Goal: Task Accomplishment & Management: Complete application form

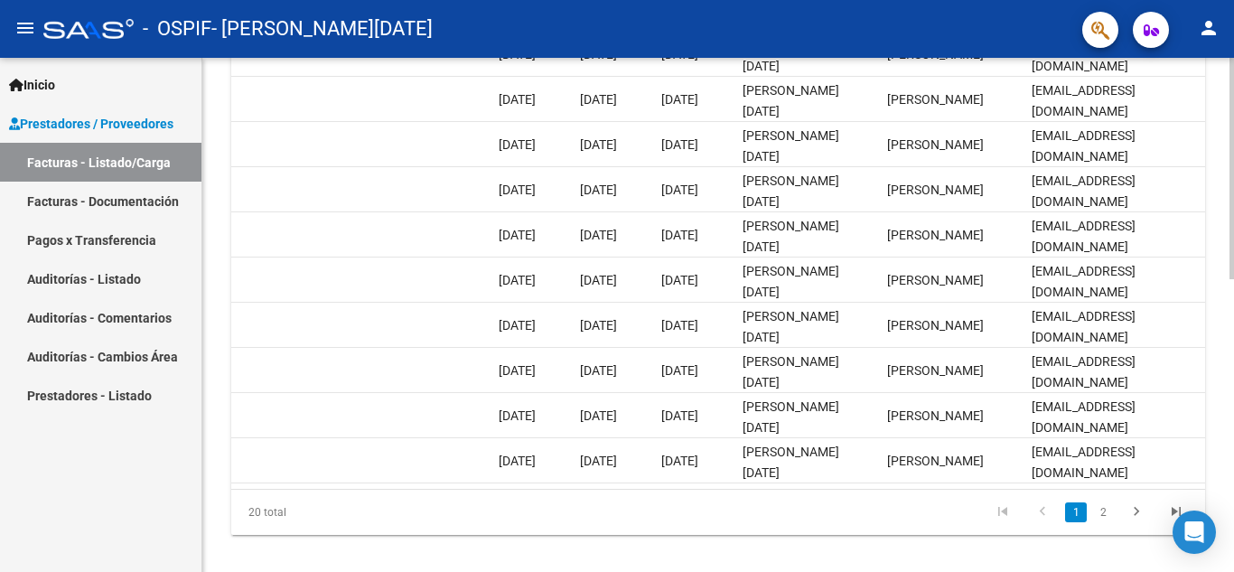
scroll to position [661, 0]
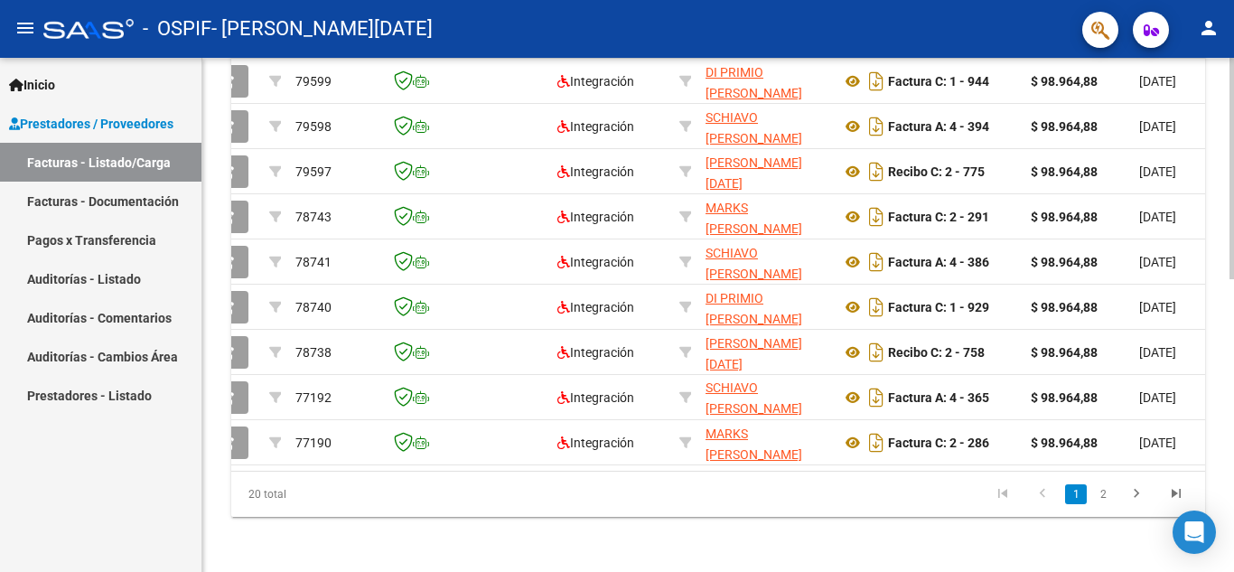
scroll to position [0, 0]
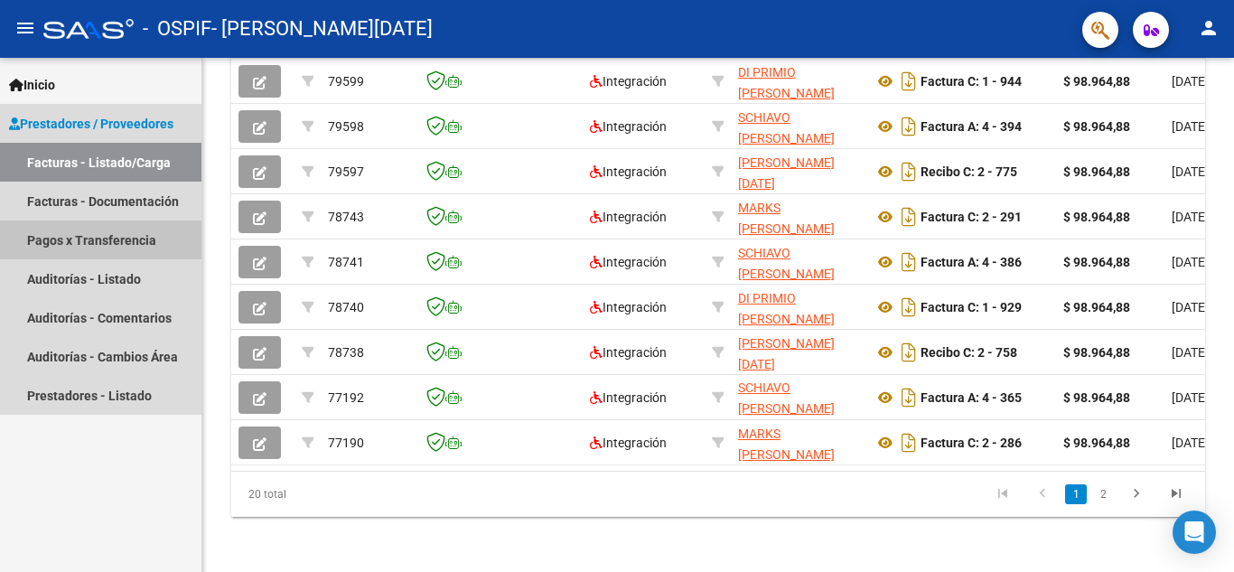
click at [143, 231] on link "Pagos x Transferencia" at bounding box center [101, 239] width 202 height 39
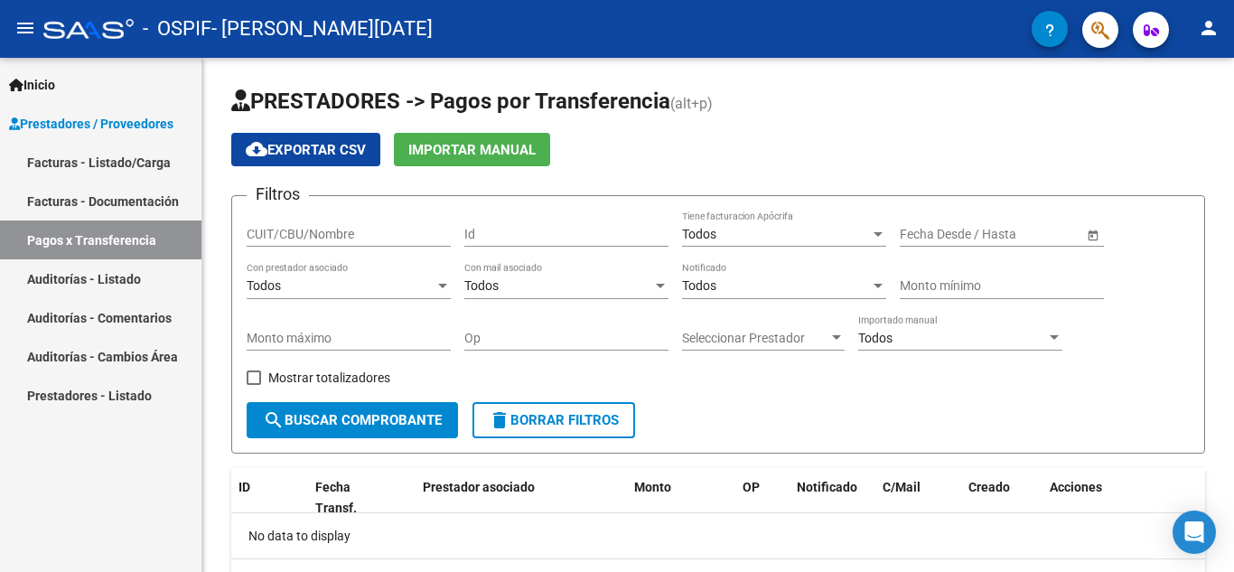
click at [70, 119] on span "Prestadores / Proveedores" at bounding box center [91, 124] width 164 height 20
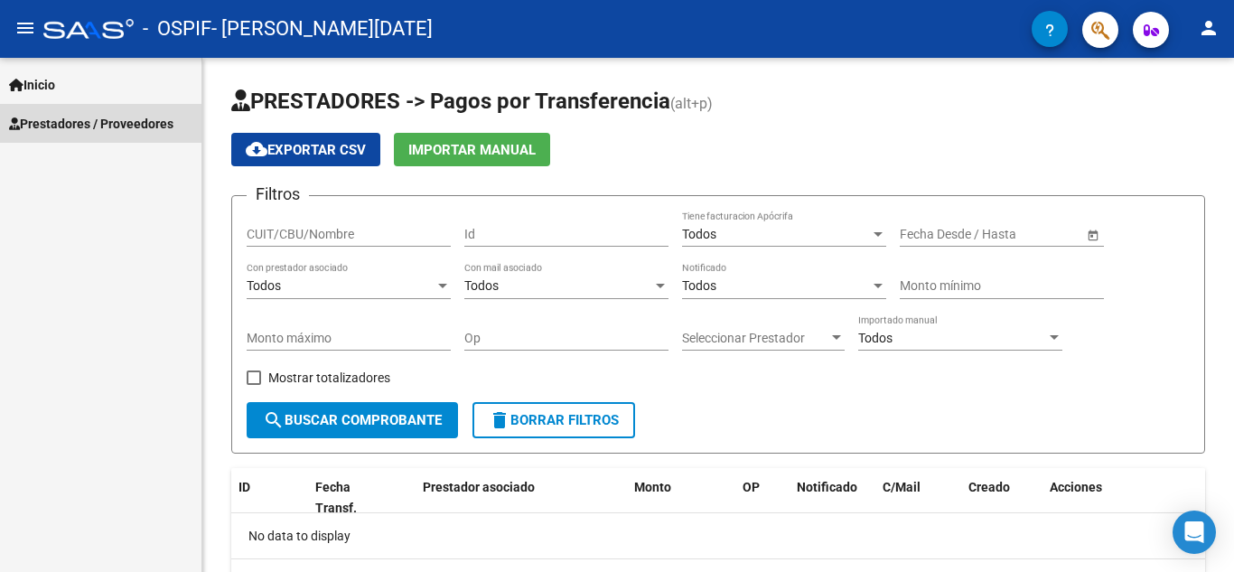
click at [70, 121] on span "Prestadores / Proveedores" at bounding box center [91, 124] width 164 height 20
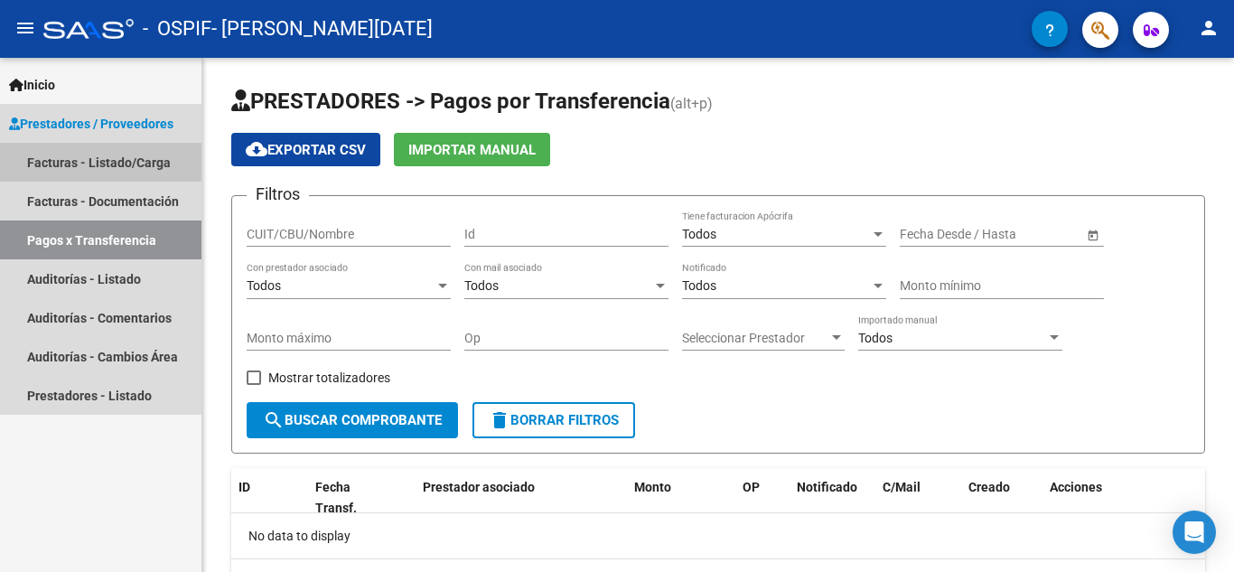
click at [70, 151] on link "Facturas - Listado/Carga" at bounding box center [101, 162] width 202 height 39
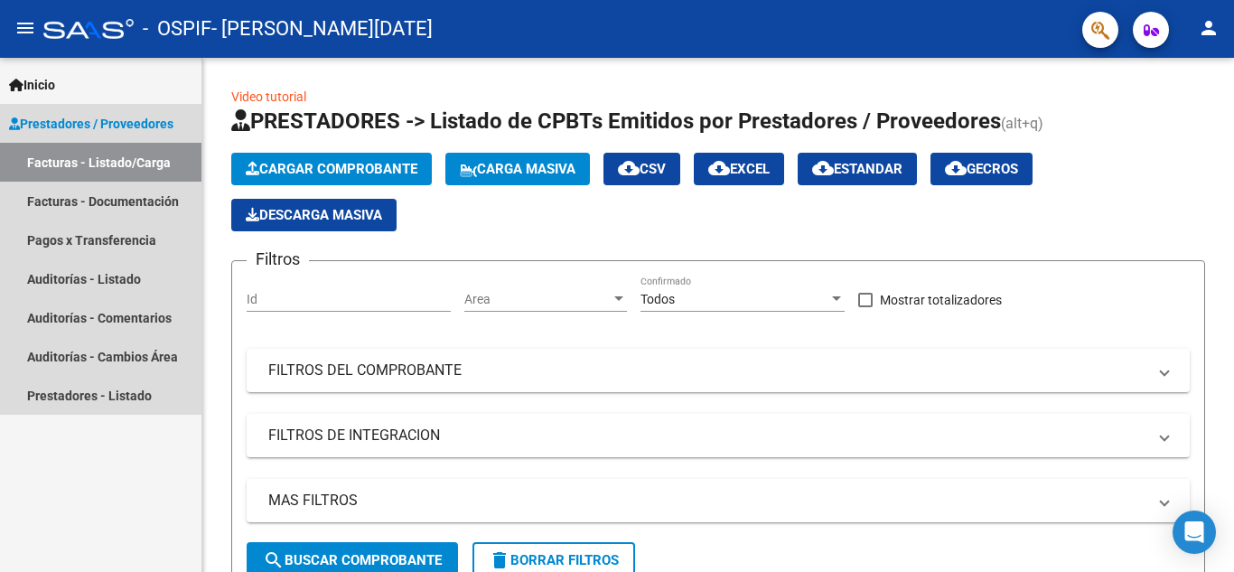
click at [119, 125] on span "Prestadores / Proveedores" at bounding box center [91, 124] width 164 height 20
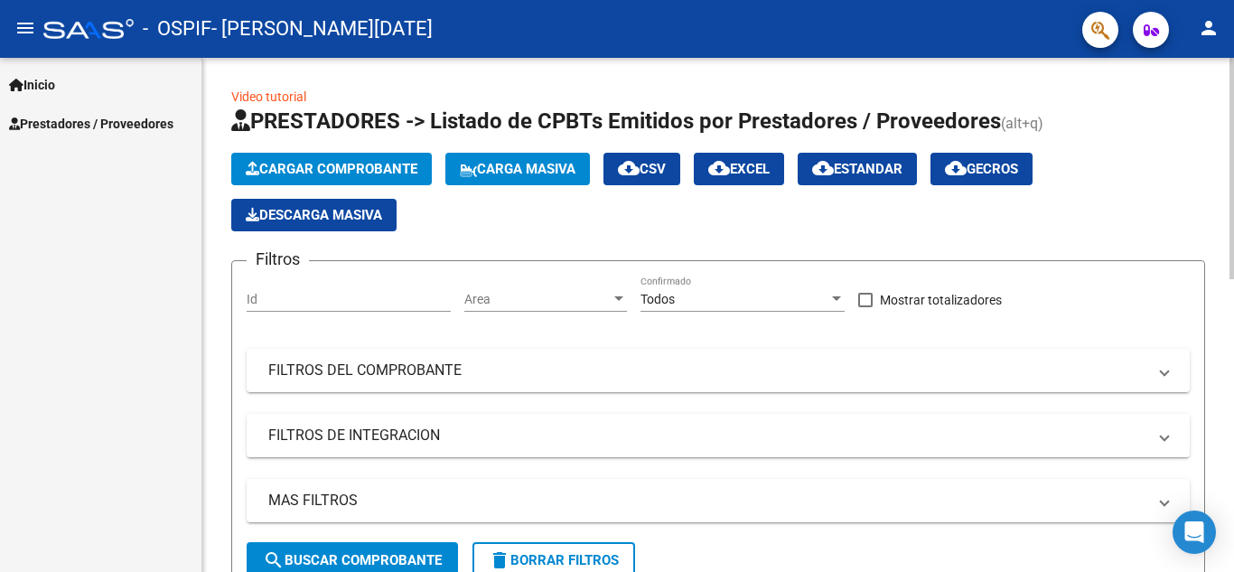
click at [333, 173] on span "Cargar Comprobante" at bounding box center [332, 169] width 172 height 16
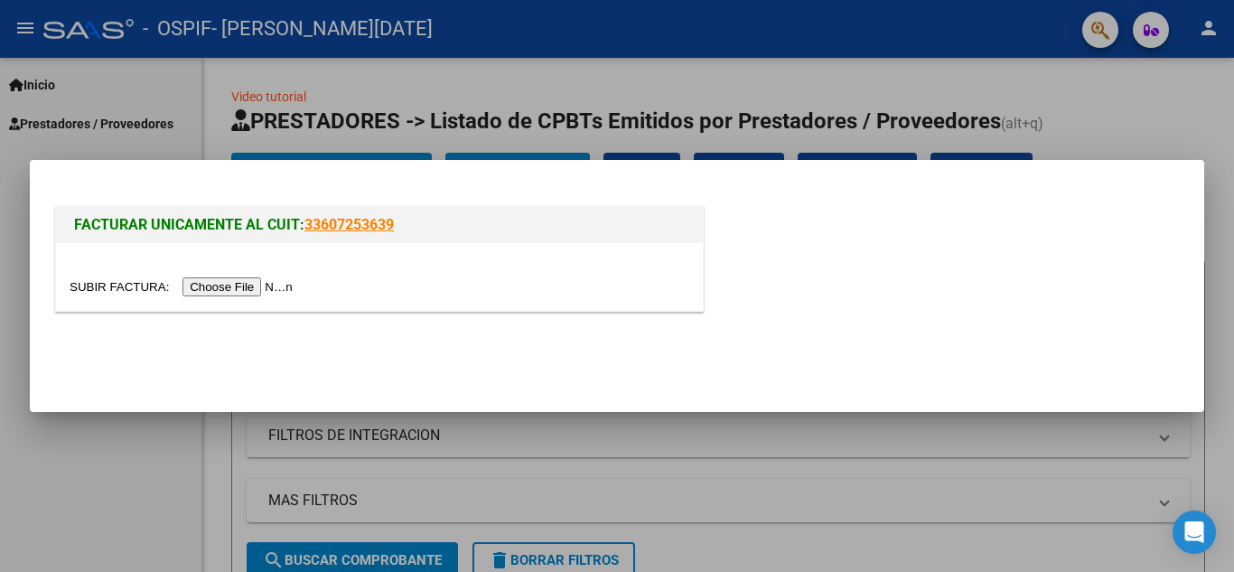
click at [245, 283] on input "file" at bounding box center [184, 286] width 229 height 19
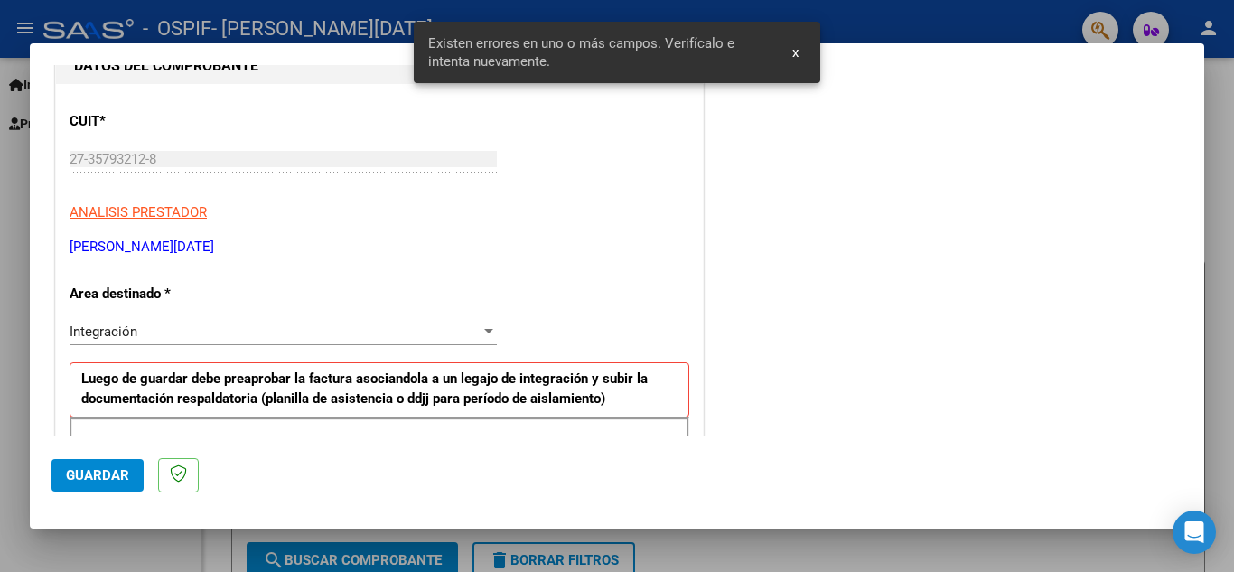
scroll to position [229, 0]
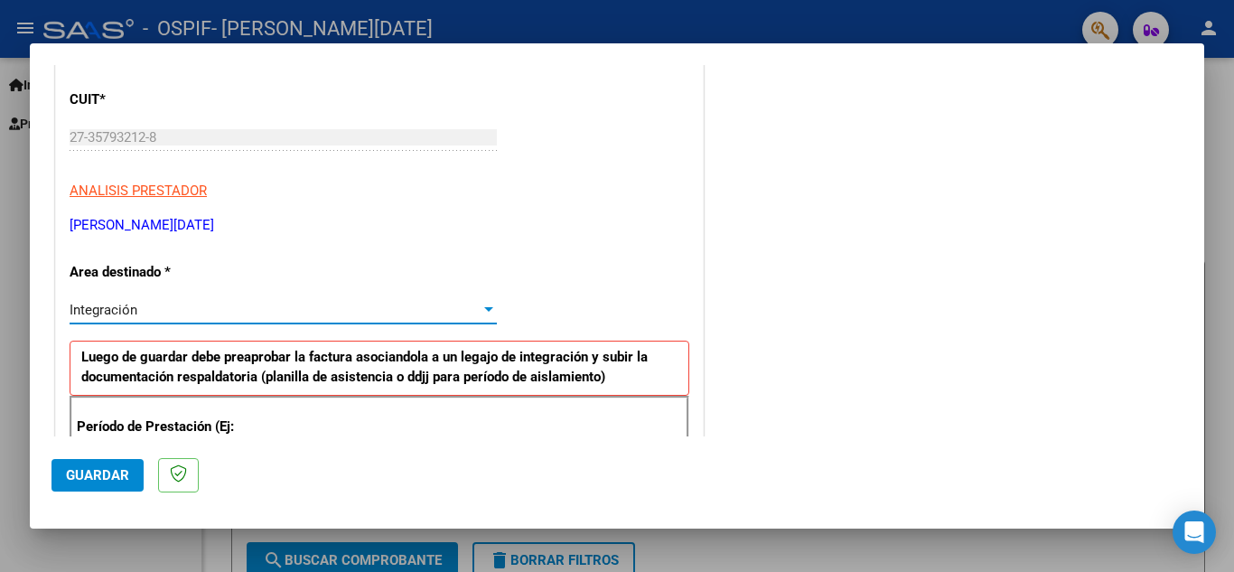
click at [481, 304] on div at bounding box center [489, 310] width 16 height 14
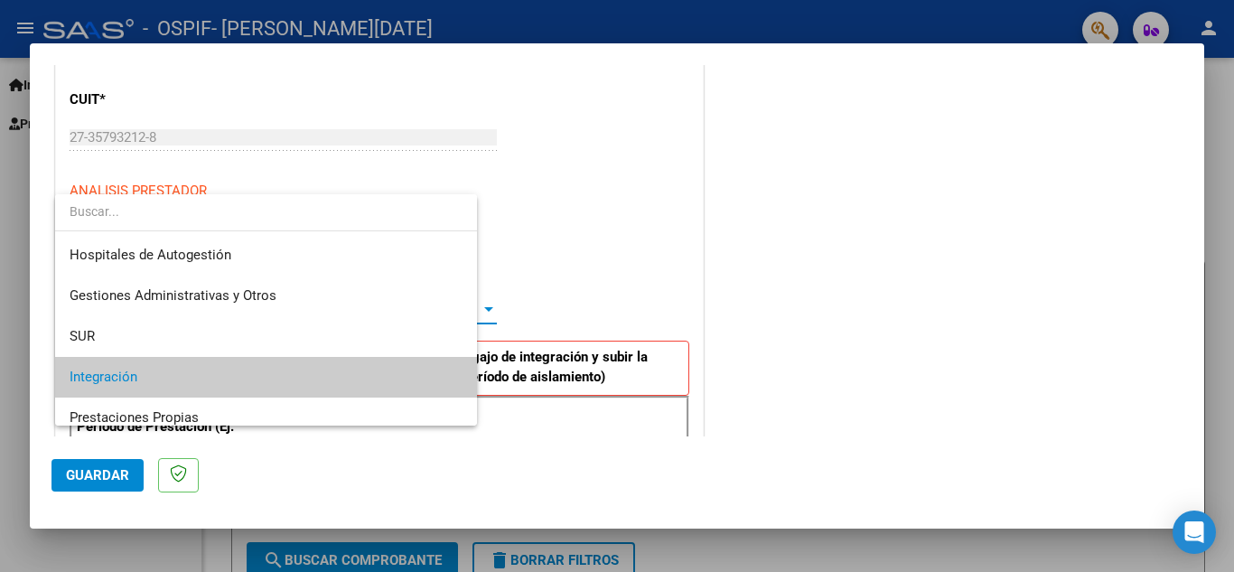
scroll to position [68, 0]
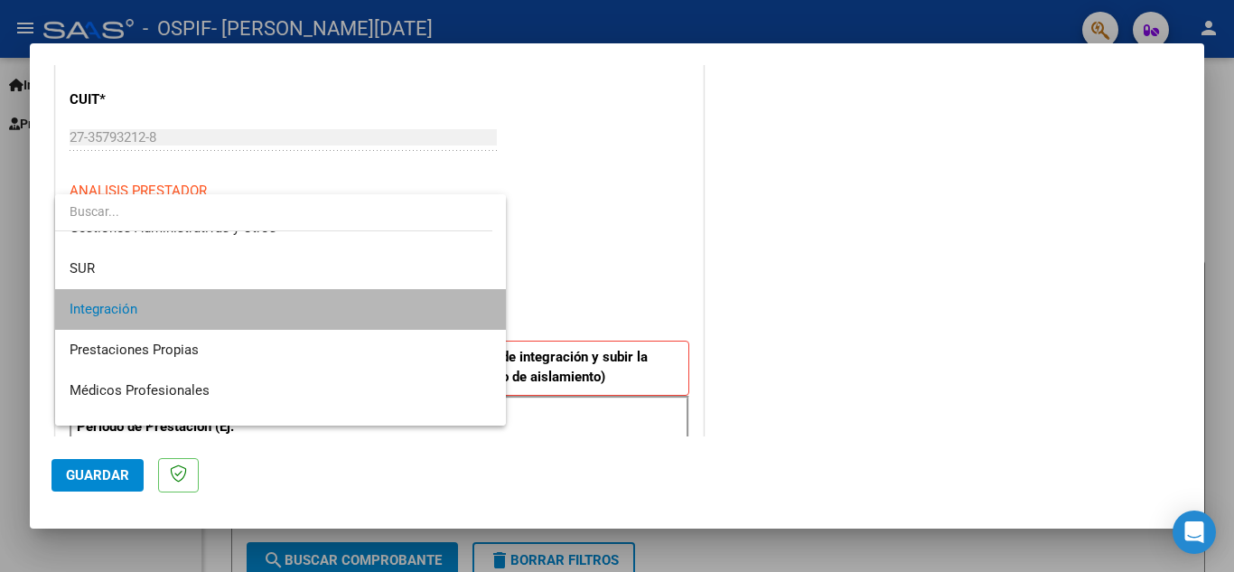
click at [481, 304] on mat-option "Integración" at bounding box center [280, 309] width 451 height 41
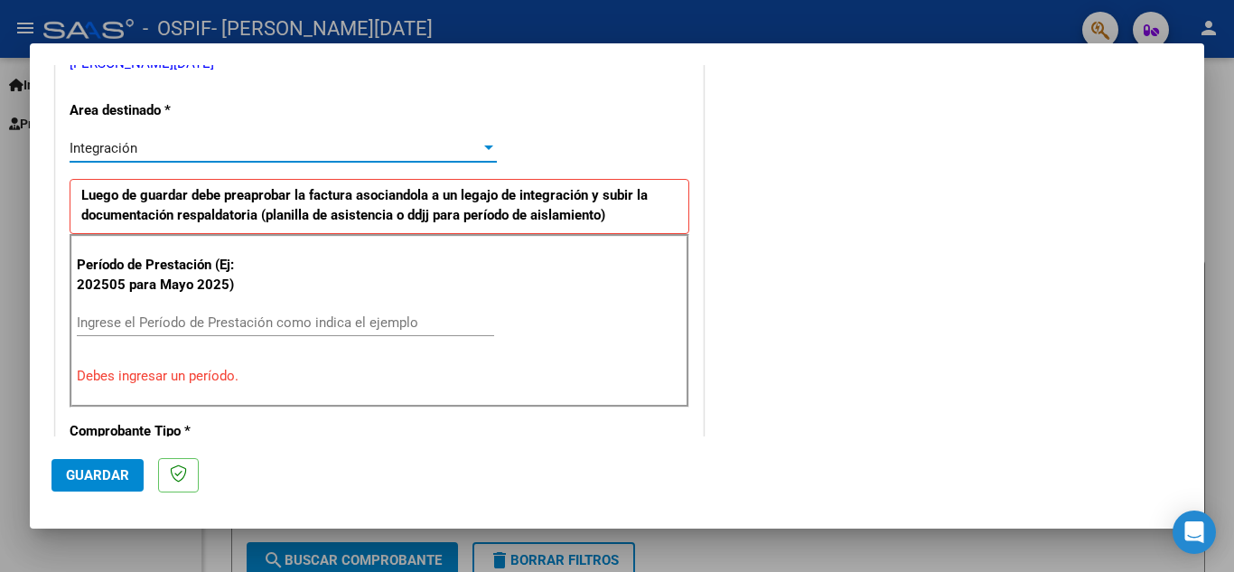
scroll to position [409, 0]
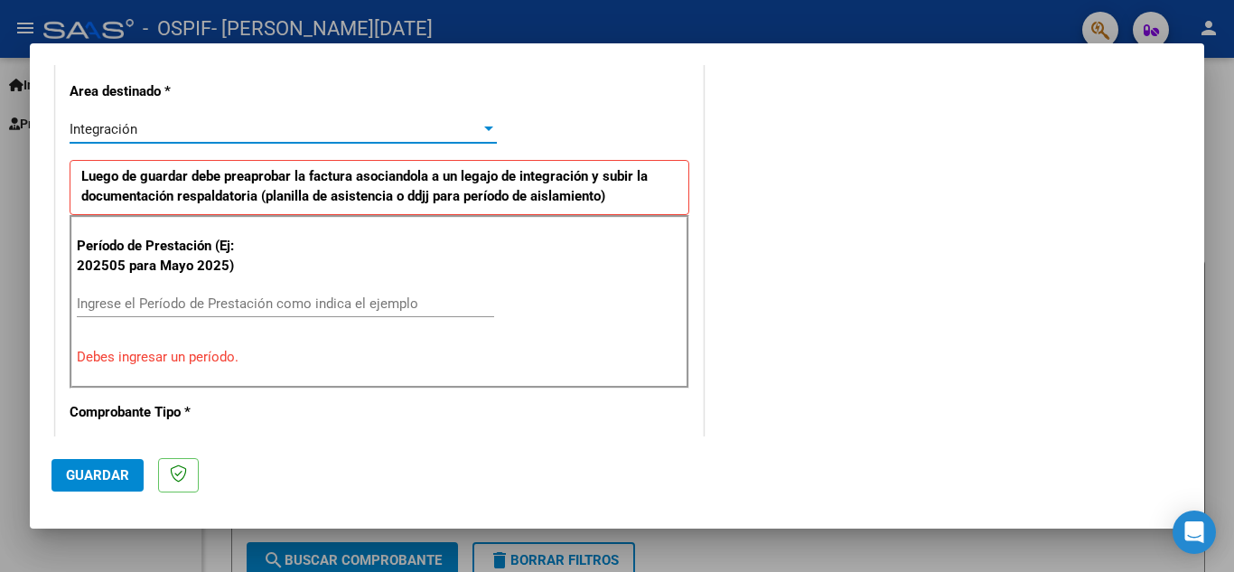
click at [239, 299] on input "Ingrese el Período de Prestación como indica el ejemplo" at bounding box center [285, 303] width 417 height 16
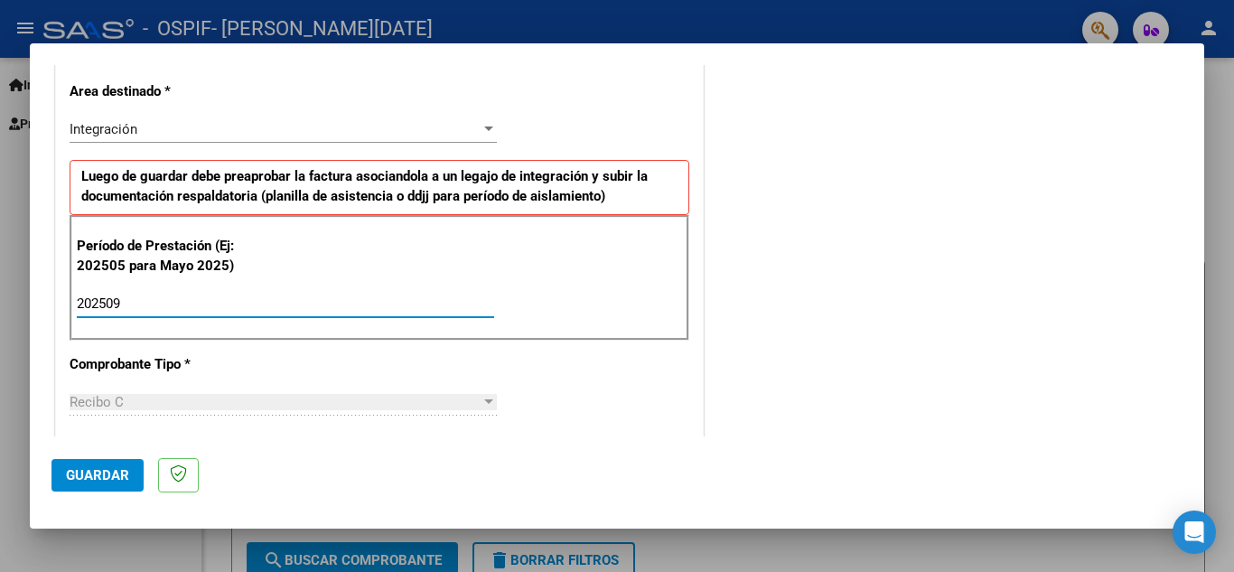
type input "202509"
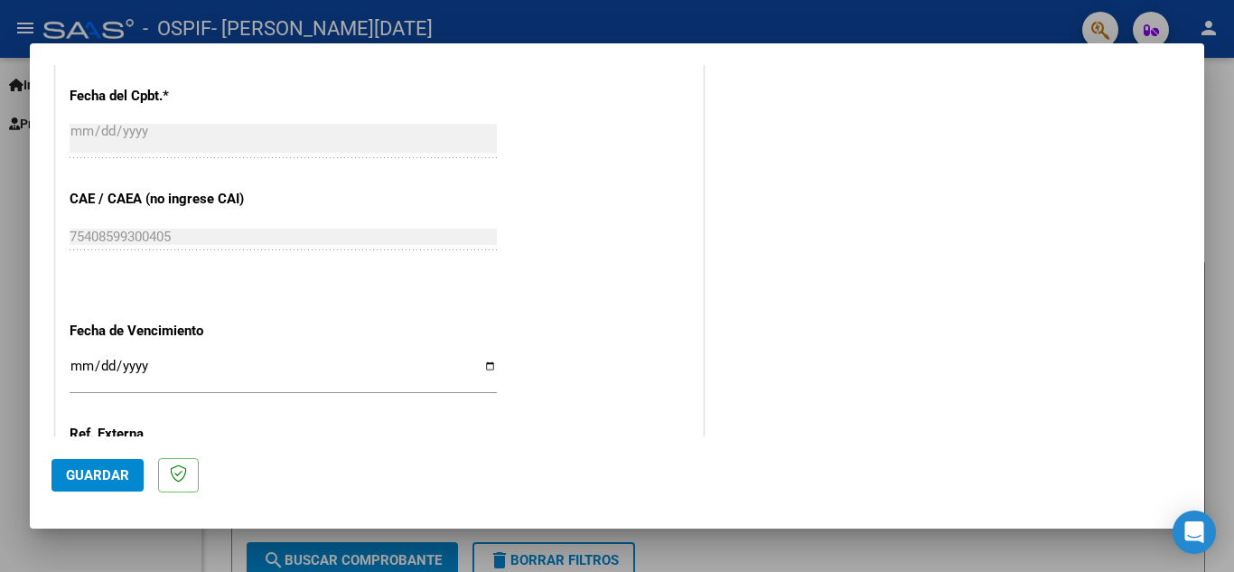
scroll to position [1132, 0]
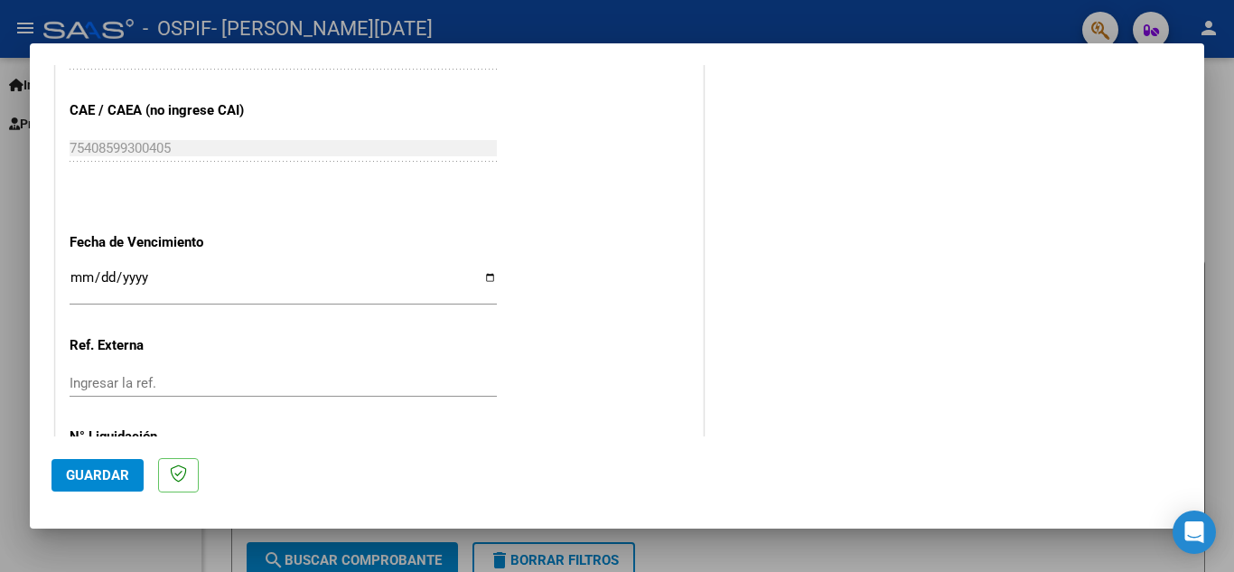
click at [479, 271] on input "Ingresar la fecha" at bounding box center [283, 284] width 427 height 29
type input "[DATE]"
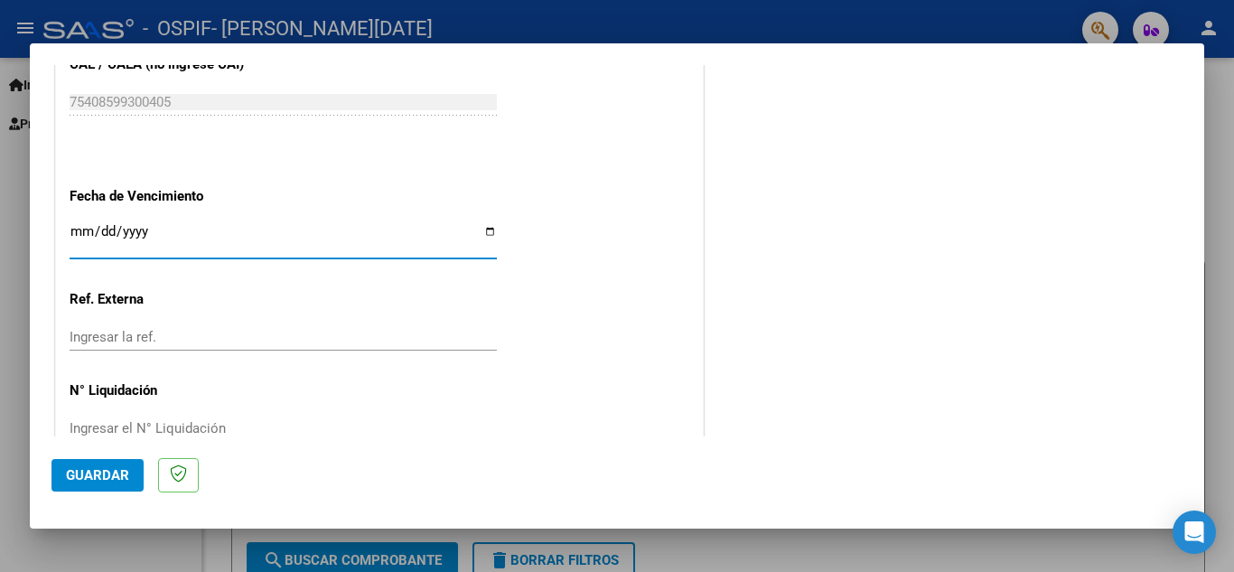
scroll to position [1219, 0]
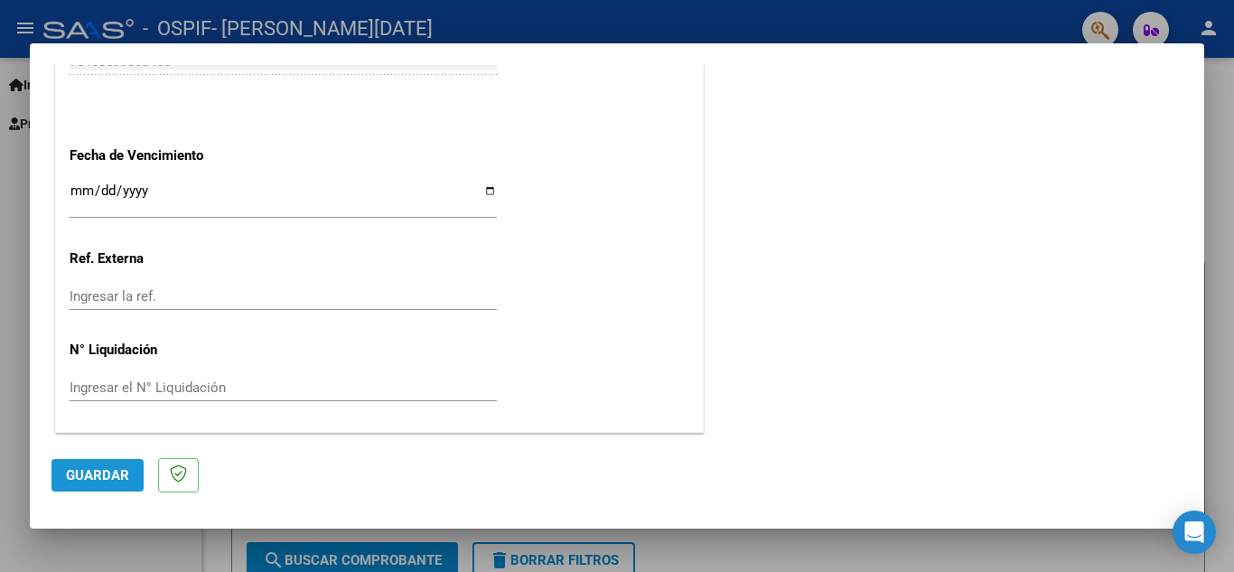
click at [81, 466] on button "Guardar" at bounding box center [98, 475] width 92 height 33
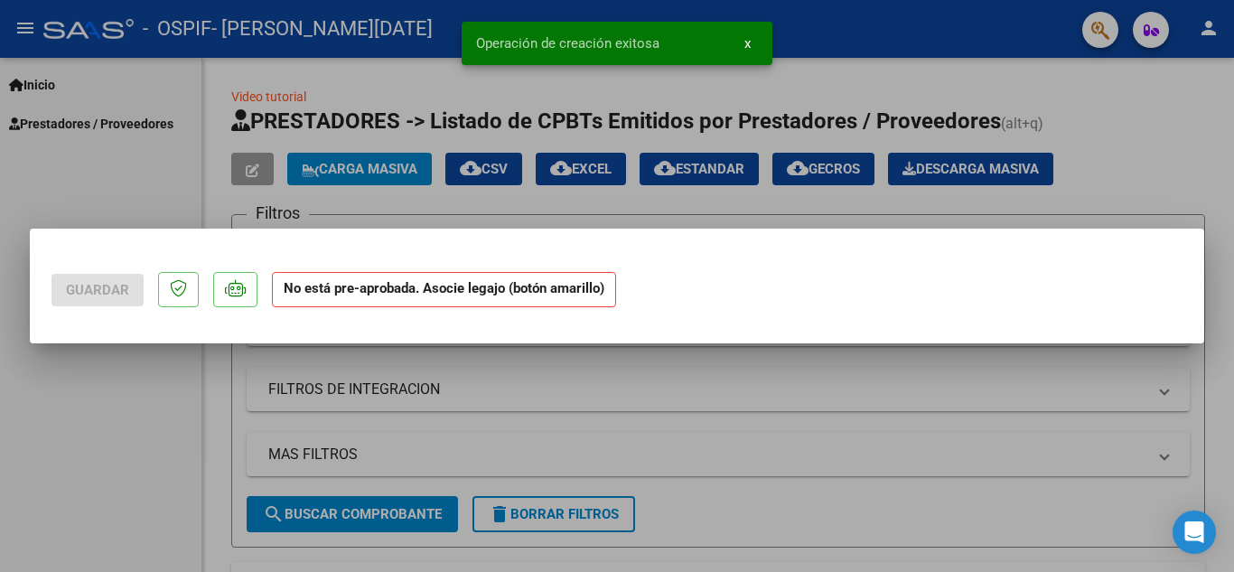
scroll to position [0, 0]
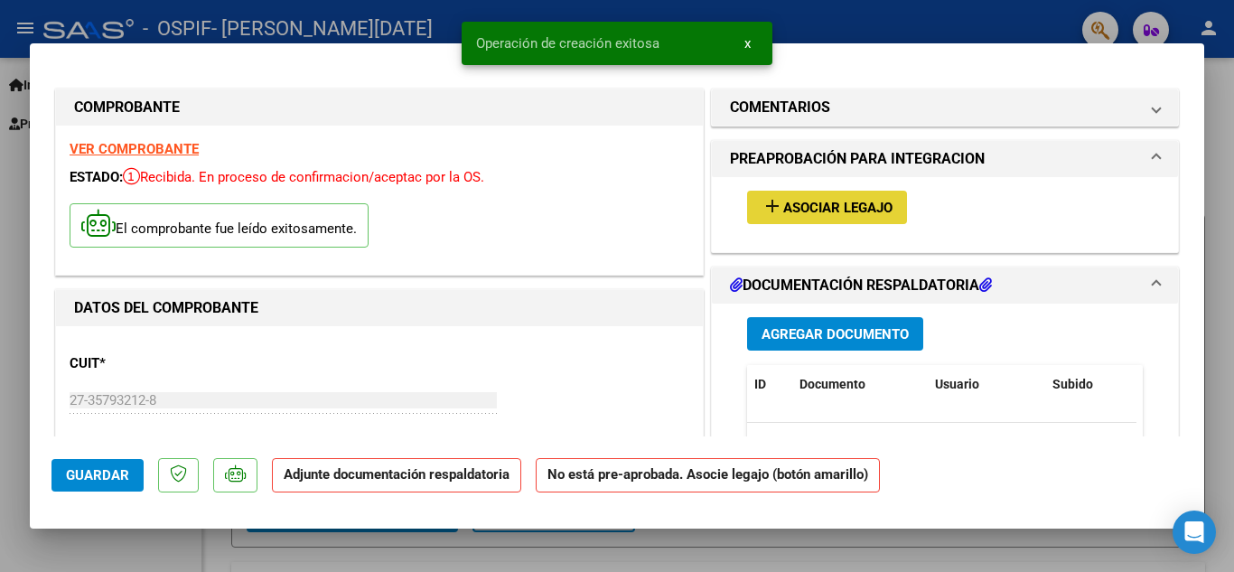
click at [847, 211] on span "Asociar Legajo" at bounding box center [837, 208] width 109 height 16
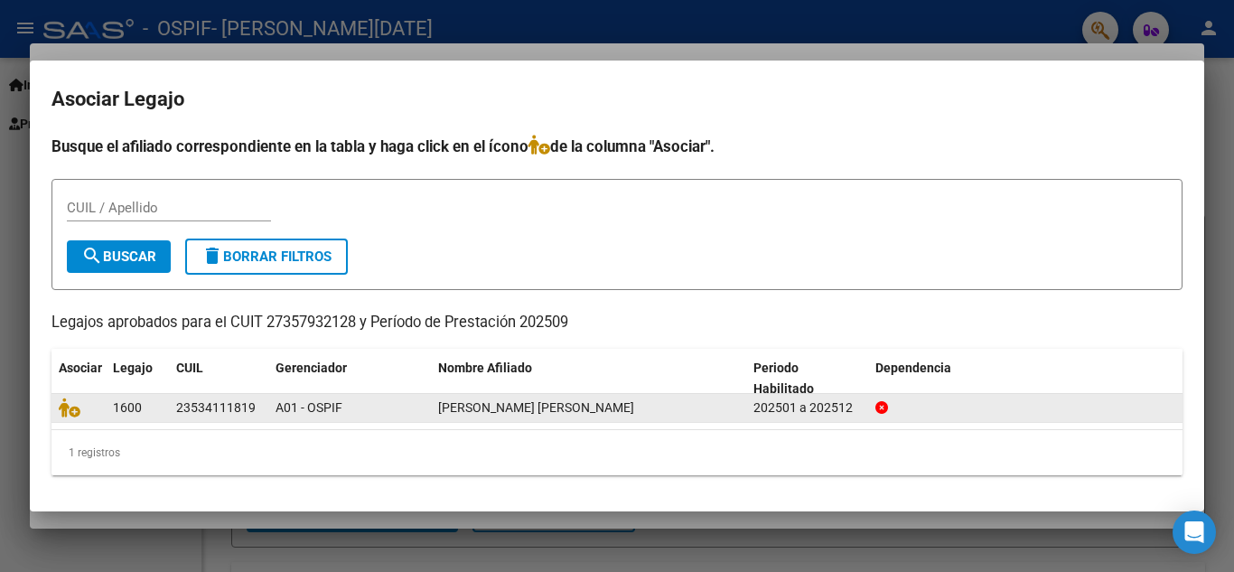
click at [249, 395] on datatable-body-cell "23534111819" at bounding box center [218, 408] width 99 height 28
click at [216, 408] on div "23534111819" at bounding box center [216, 408] width 80 height 21
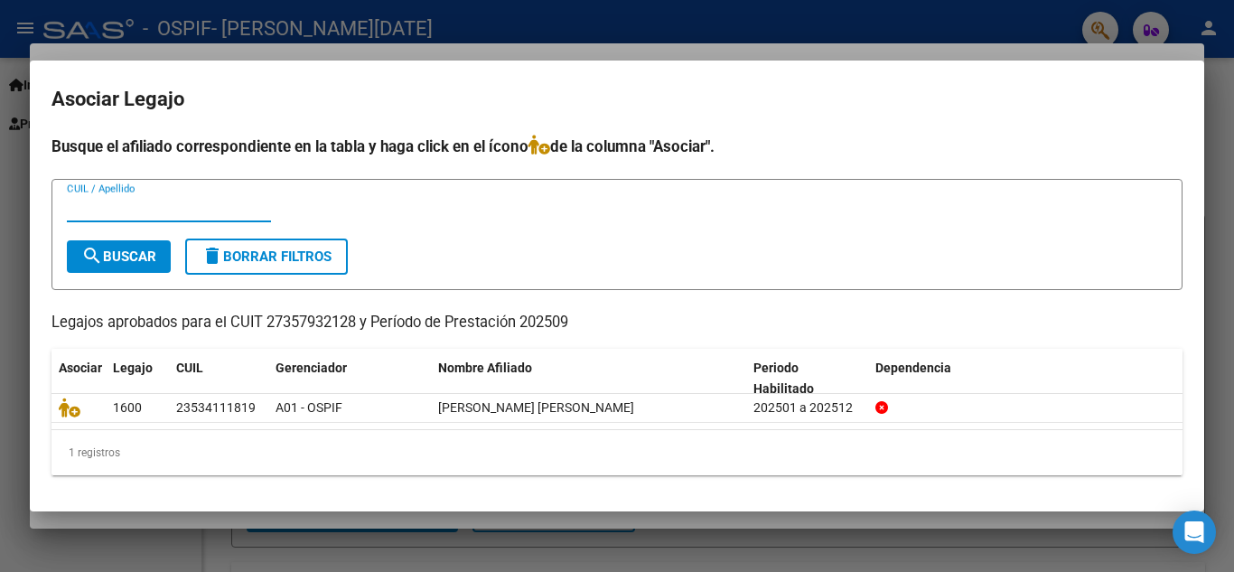
click at [166, 212] on input "CUIL / Apellido" at bounding box center [169, 208] width 204 height 16
type input "m"
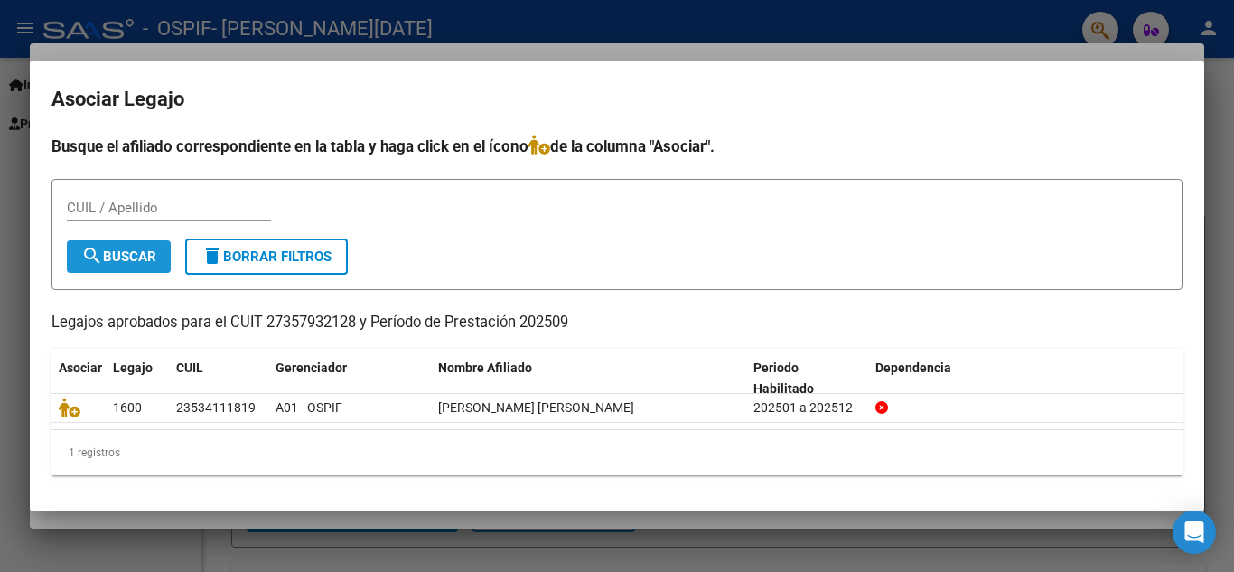
click at [120, 248] on span "search Buscar" at bounding box center [118, 256] width 75 height 16
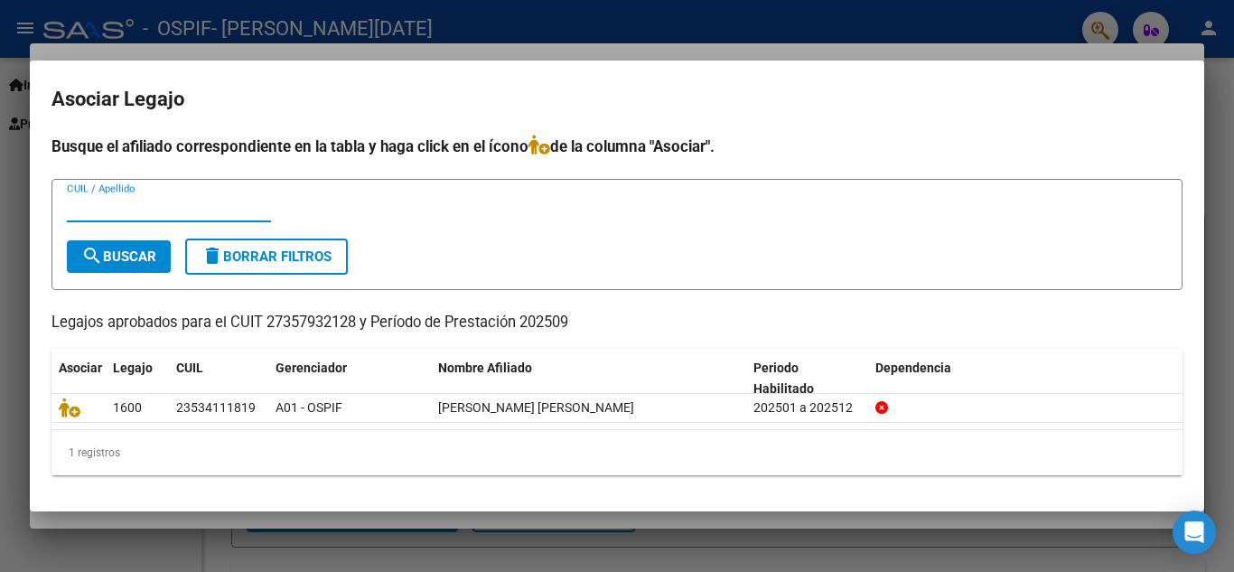
click at [235, 200] on input "CUIL / Apellido" at bounding box center [169, 208] width 204 height 16
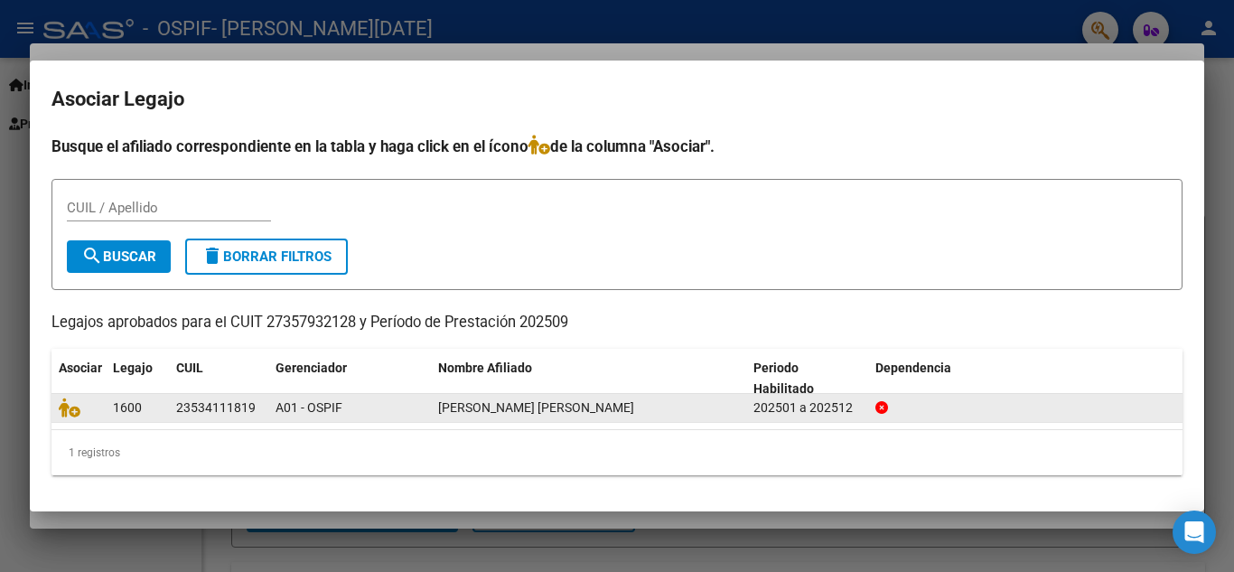
click at [171, 410] on datatable-body-cell "23534111819" at bounding box center [218, 408] width 99 height 28
click at [64, 408] on icon at bounding box center [70, 408] width 22 height 20
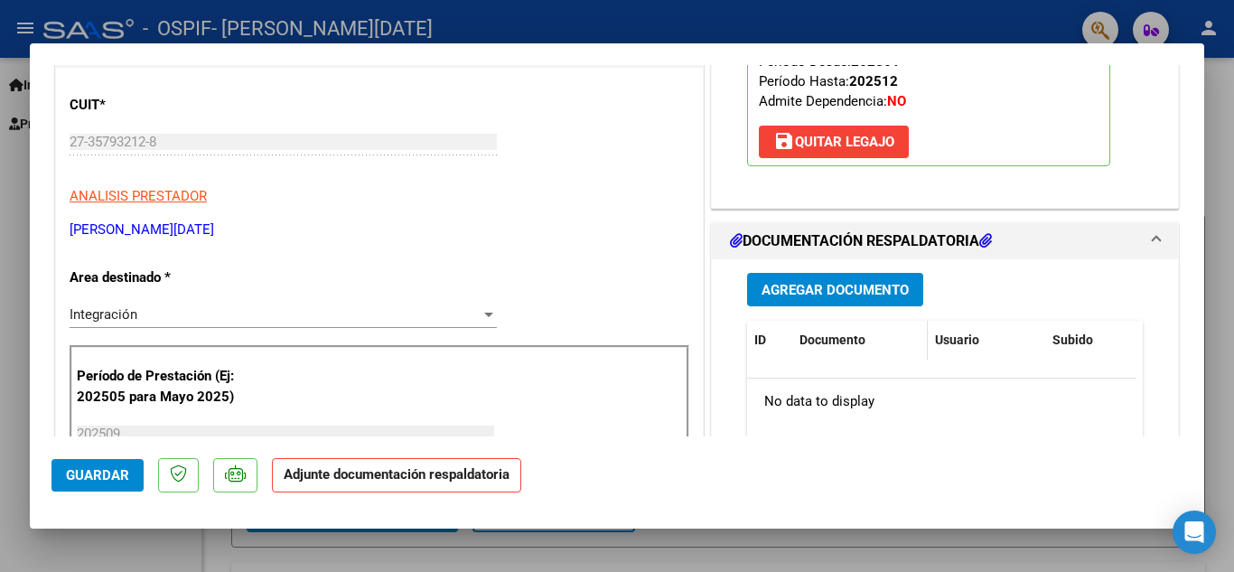
scroll to position [181, 0]
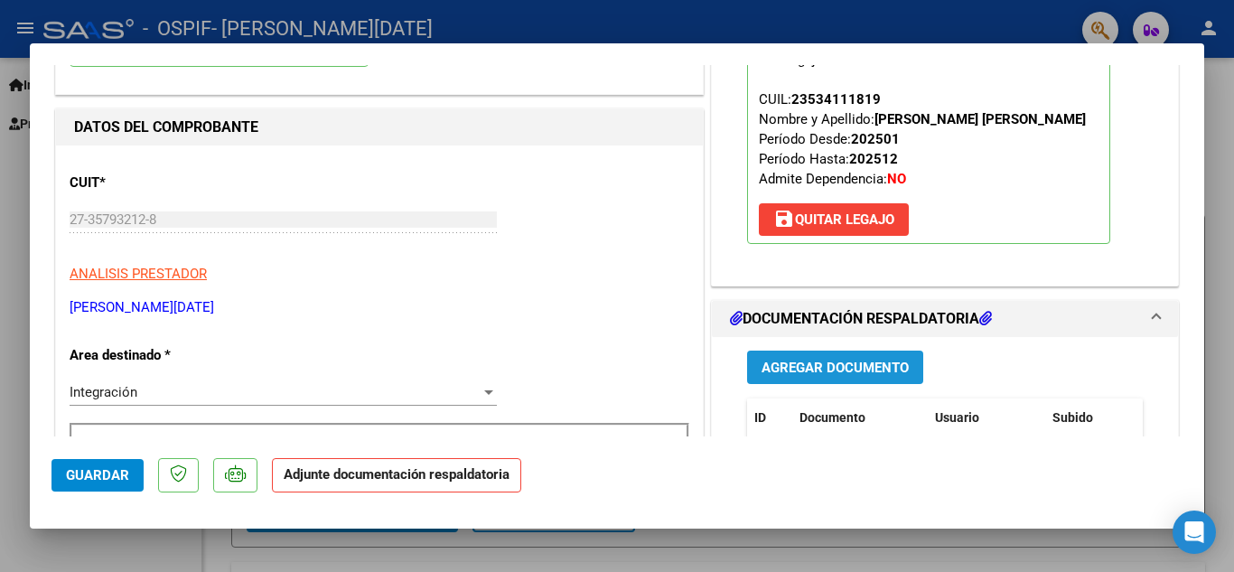
click at [851, 376] on span "Agregar Documento" at bounding box center [835, 368] width 147 height 16
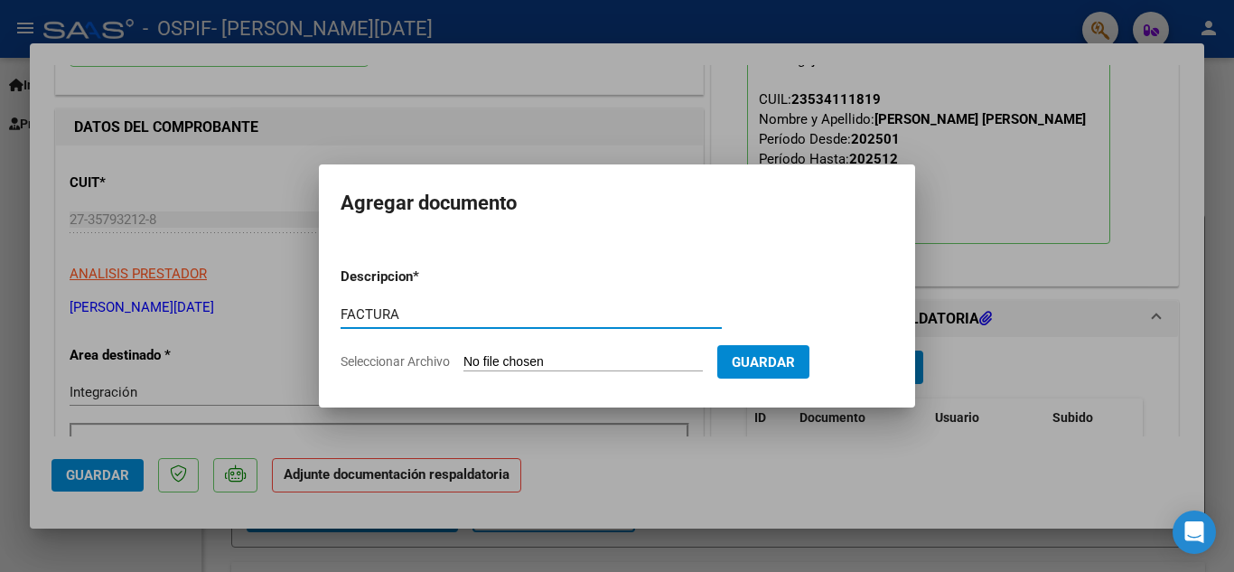
type input "FACTURA"
click at [688, 357] on input "Seleccionar Archivo" at bounding box center [583, 362] width 239 height 17
type input "C:\fakepath\27357932128_015_00002_00000787.Mendez.Psicol.Sep.pdf"
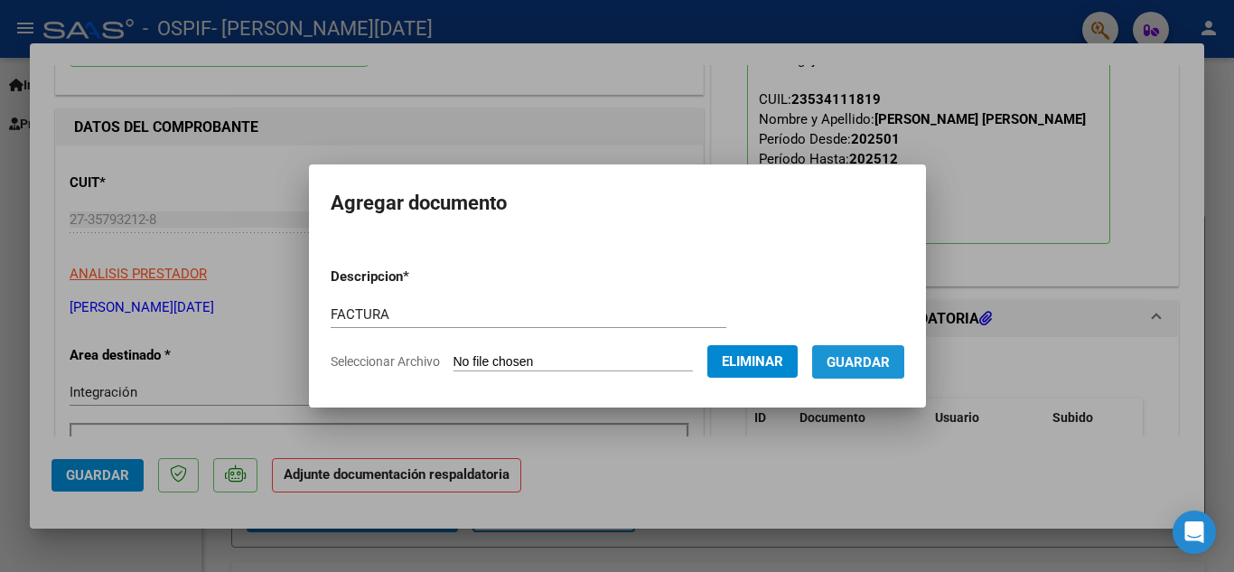
click at [873, 360] on span "Guardar" at bounding box center [858, 362] width 63 height 16
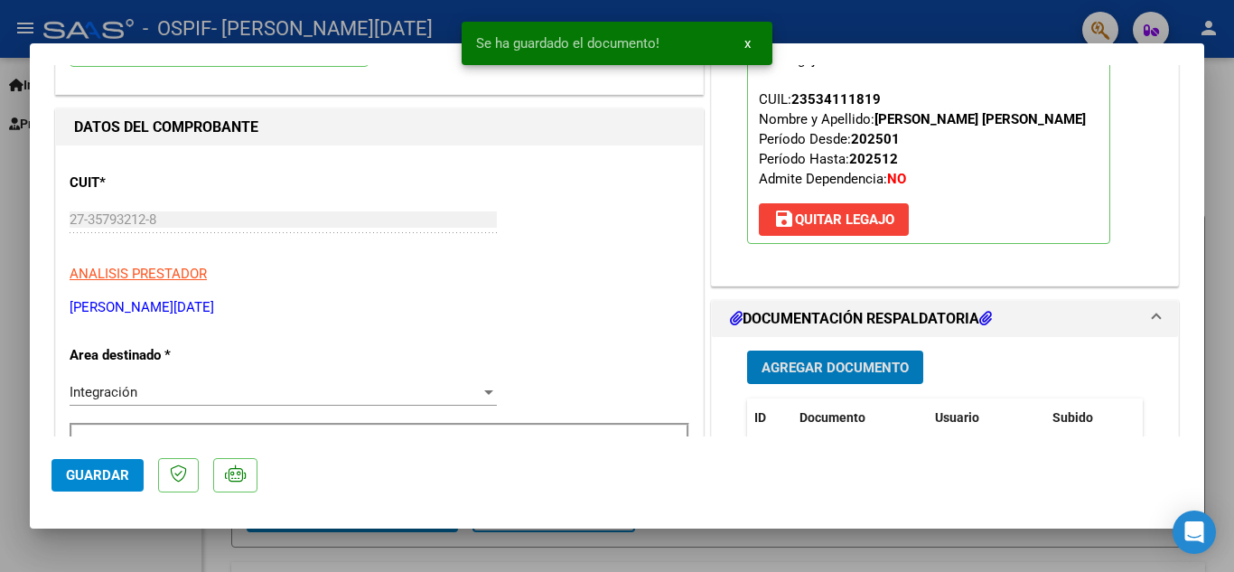
click at [827, 376] on span "Agregar Documento" at bounding box center [835, 368] width 147 height 16
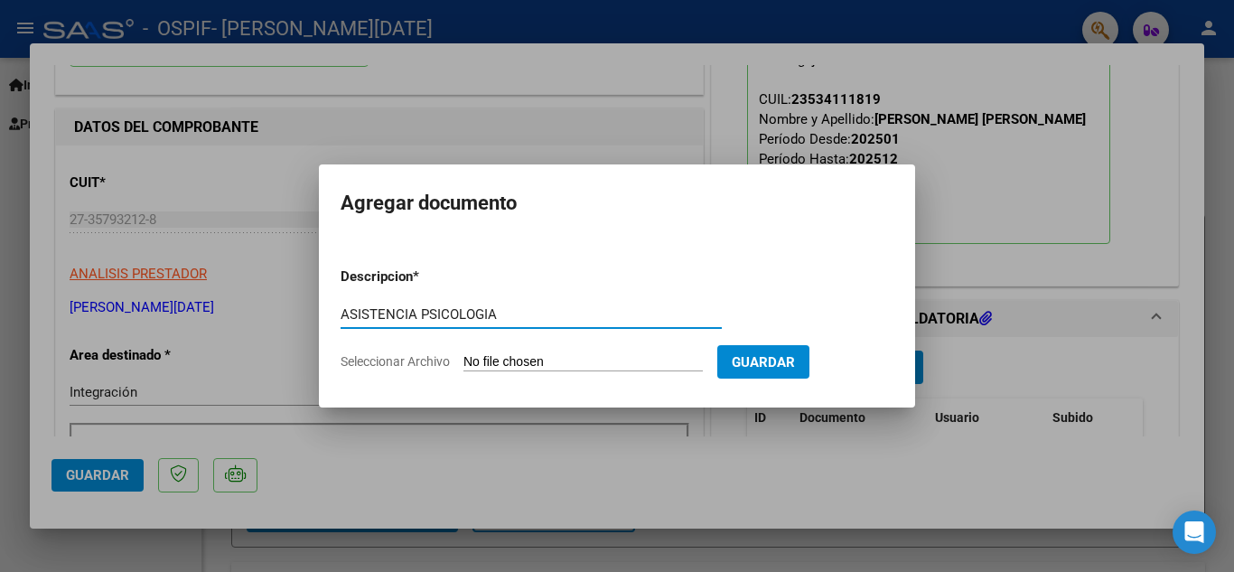
type input "ASISTENCIA PSICOLOGIA"
click at [589, 361] on input "Seleccionar Archivo" at bounding box center [583, 362] width 239 height 17
type input "C:\fakepath\[PERSON_NAME] PS .pdf"
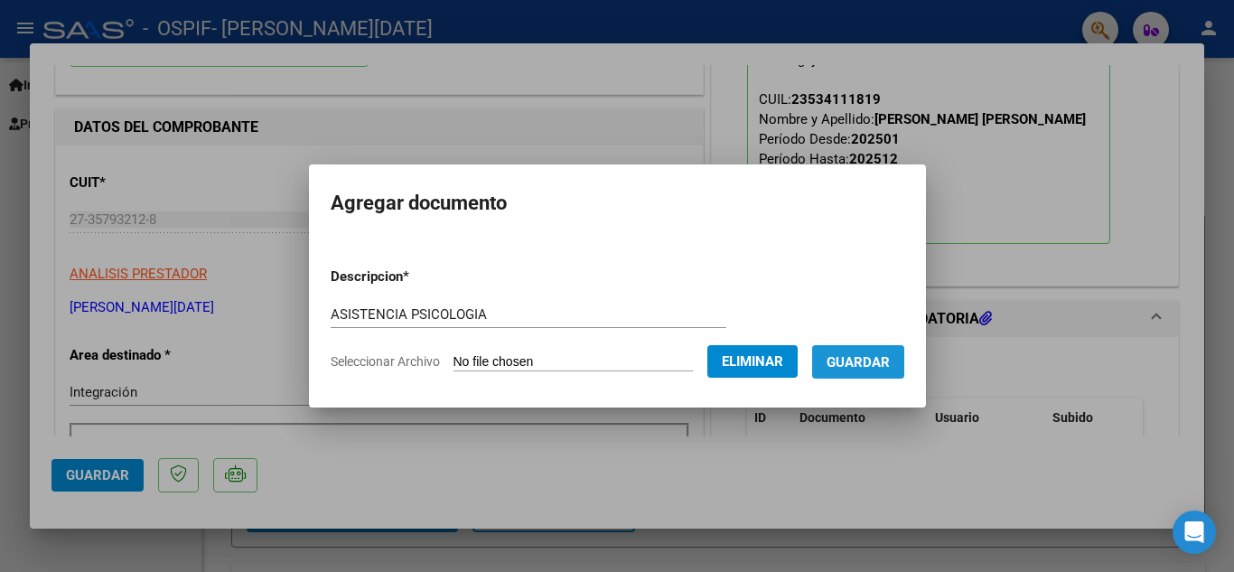
click at [860, 364] on span "Guardar" at bounding box center [858, 362] width 63 height 16
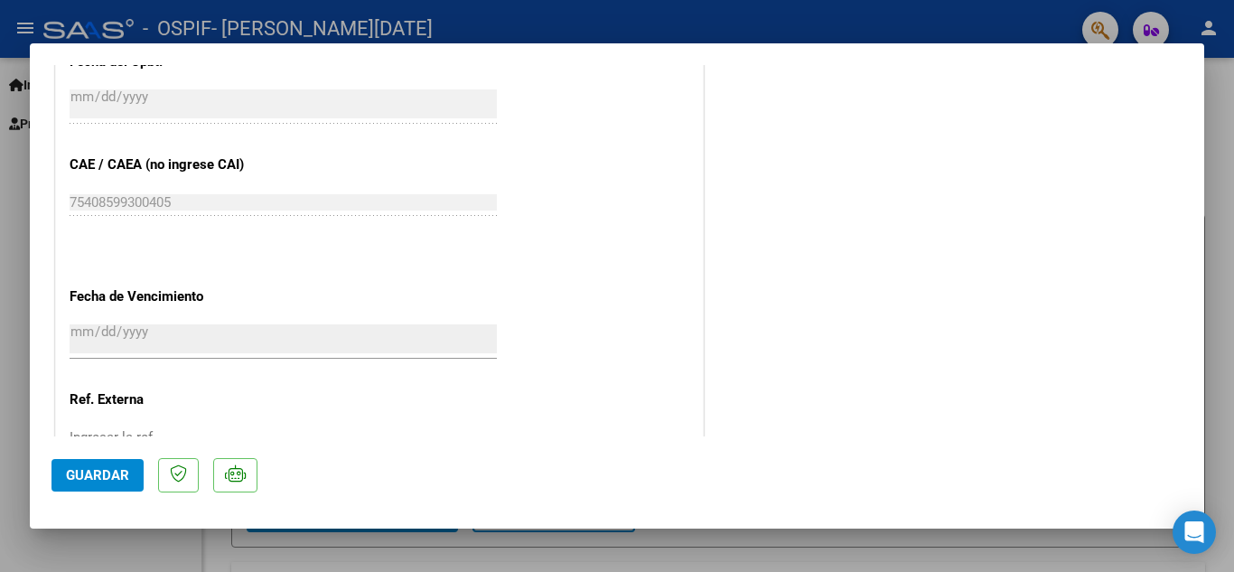
scroll to position [1246, 0]
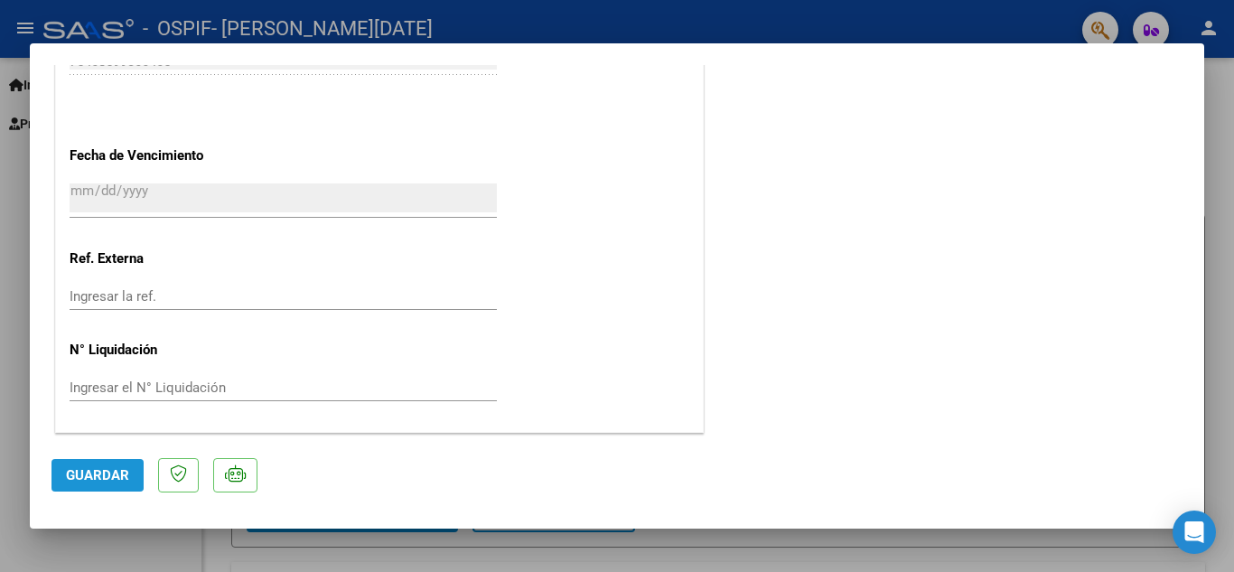
click at [95, 474] on span "Guardar" at bounding box center [97, 475] width 63 height 16
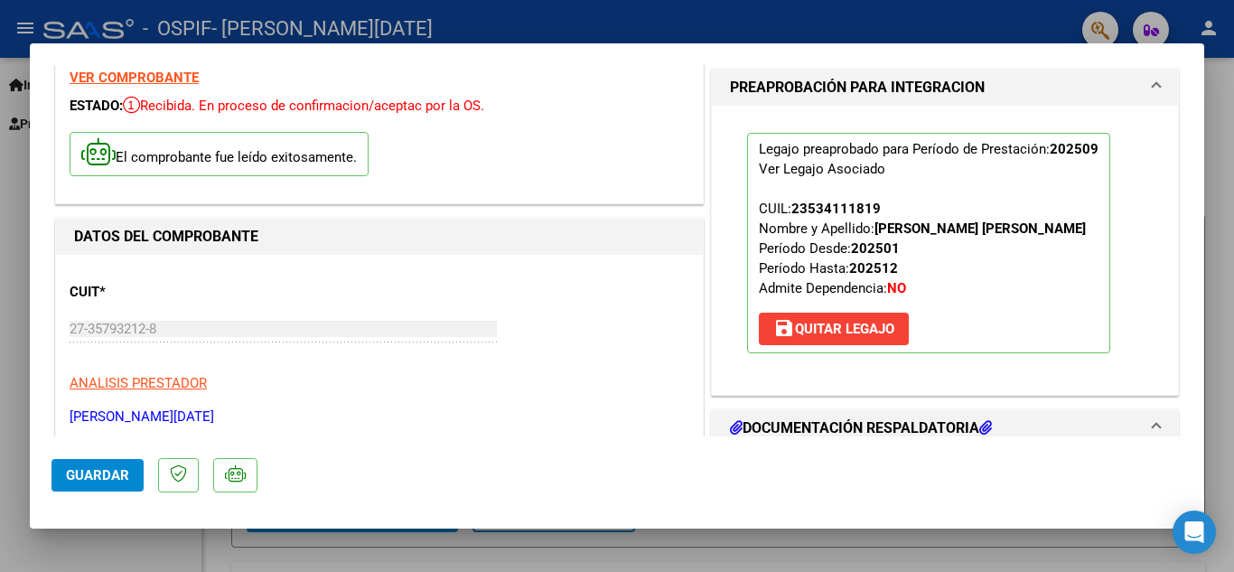
scroll to position [0, 0]
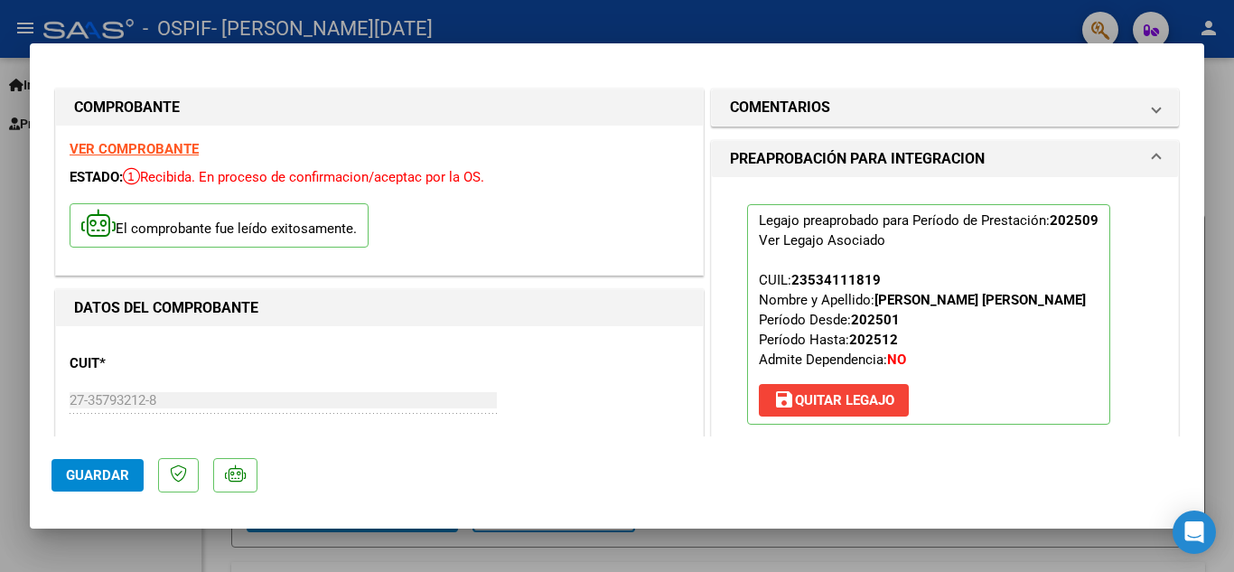
click at [1226, 455] on div at bounding box center [617, 286] width 1234 height 572
type input "$ 0,00"
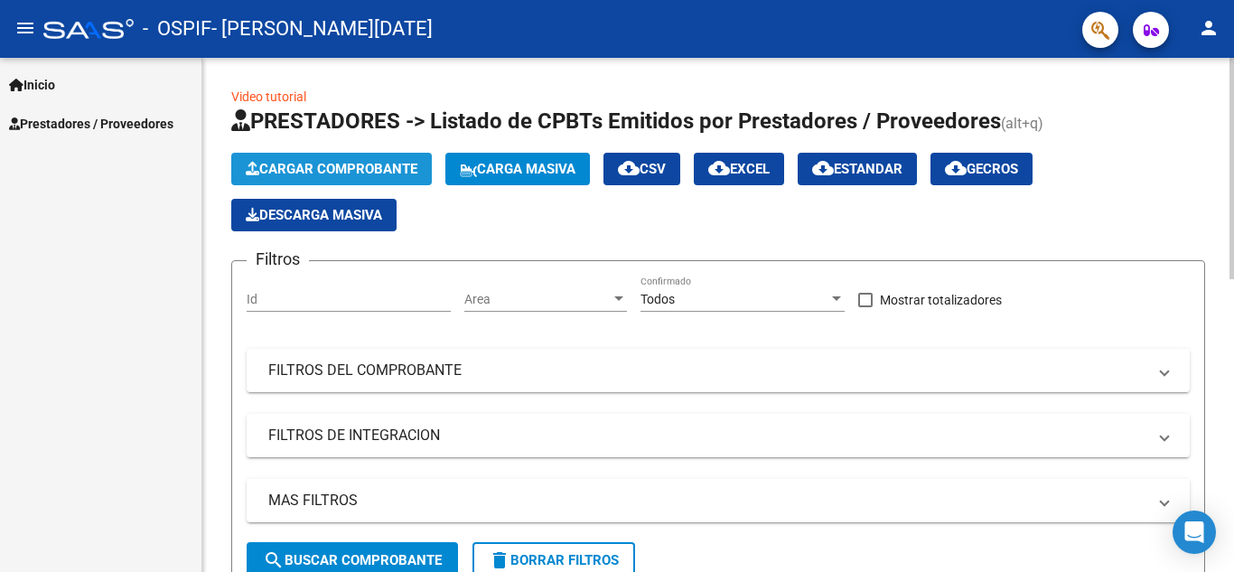
click at [369, 168] on span "Cargar Comprobante" at bounding box center [332, 169] width 172 height 16
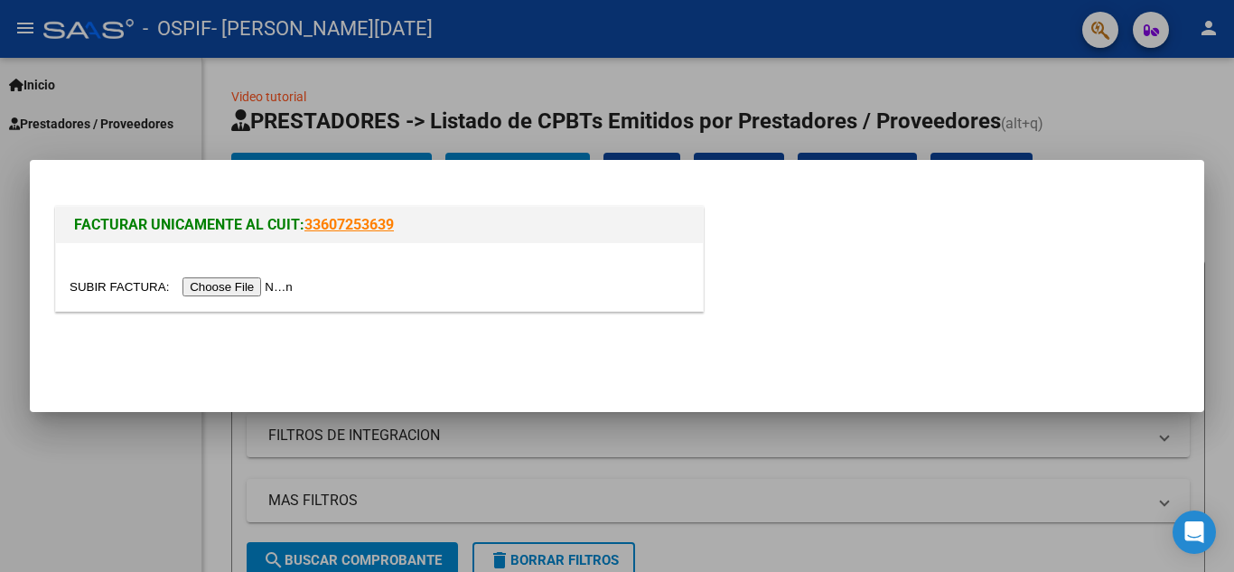
click at [251, 280] on input "file" at bounding box center [184, 286] width 229 height 19
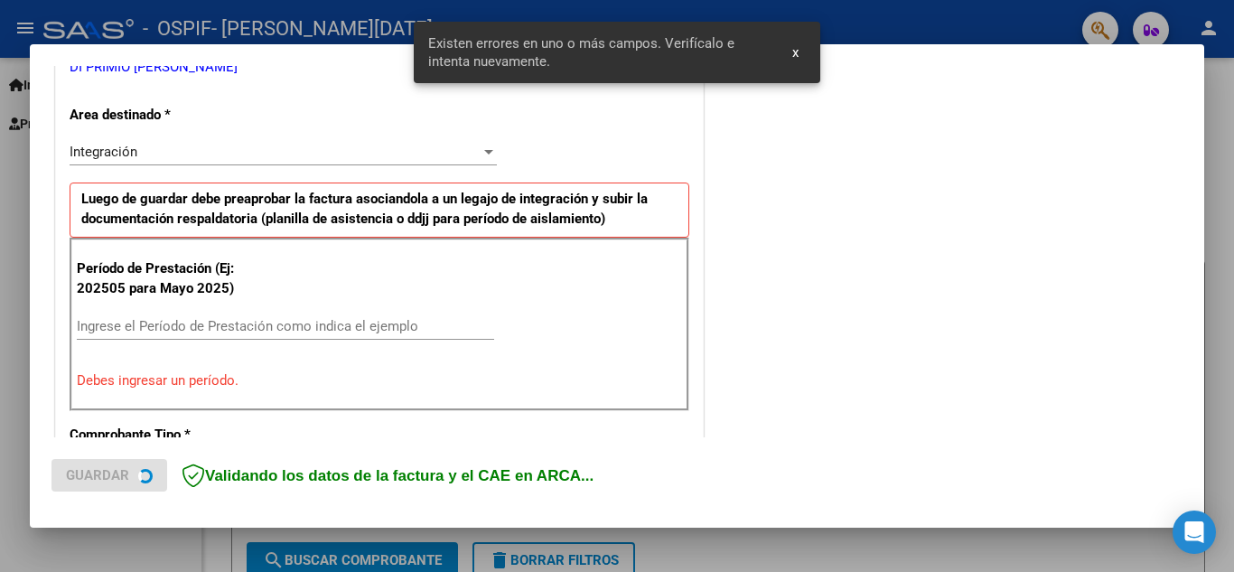
scroll to position [409, 0]
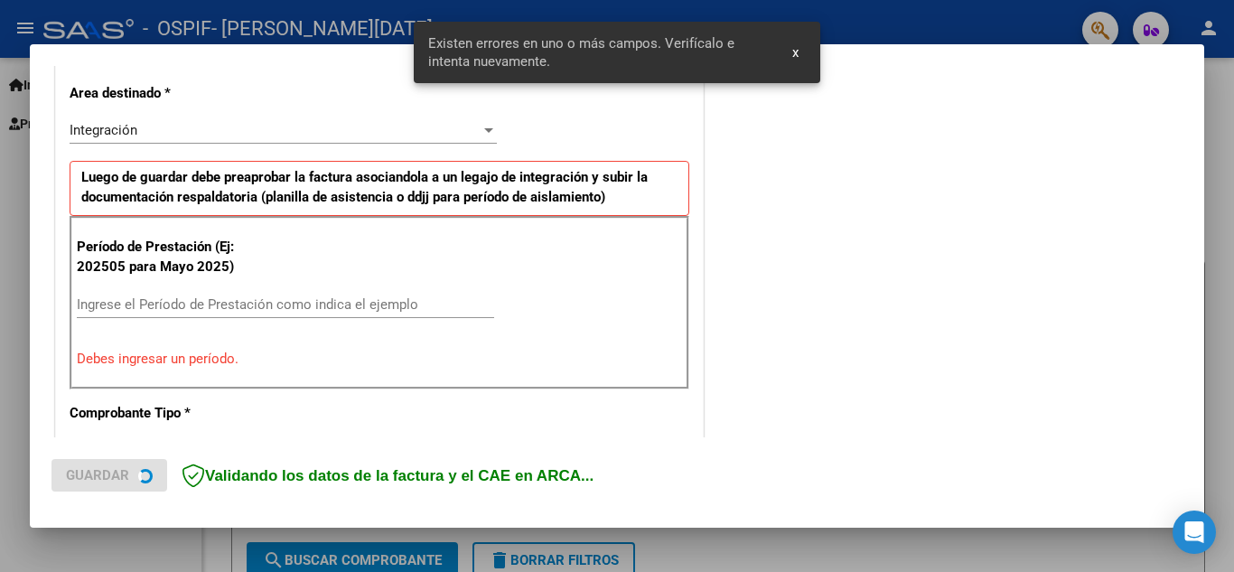
click at [234, 298] on input "Ingrese el Período de Prestación como indica el ejemplo" at bounding box center [285, 304] width 417 height 16
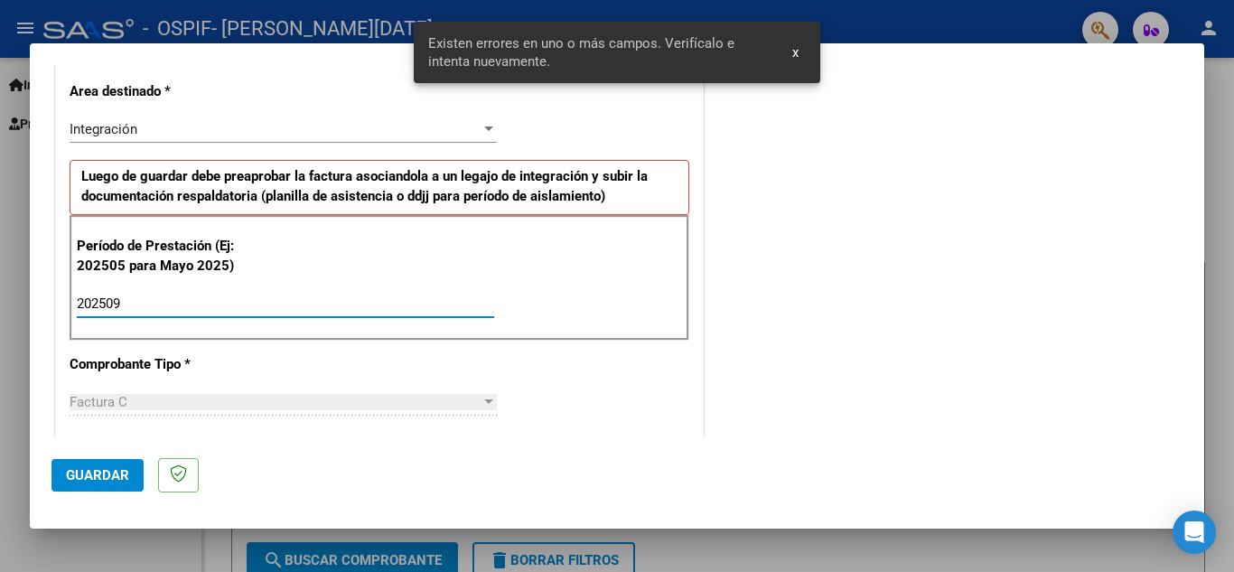
type input "202509"
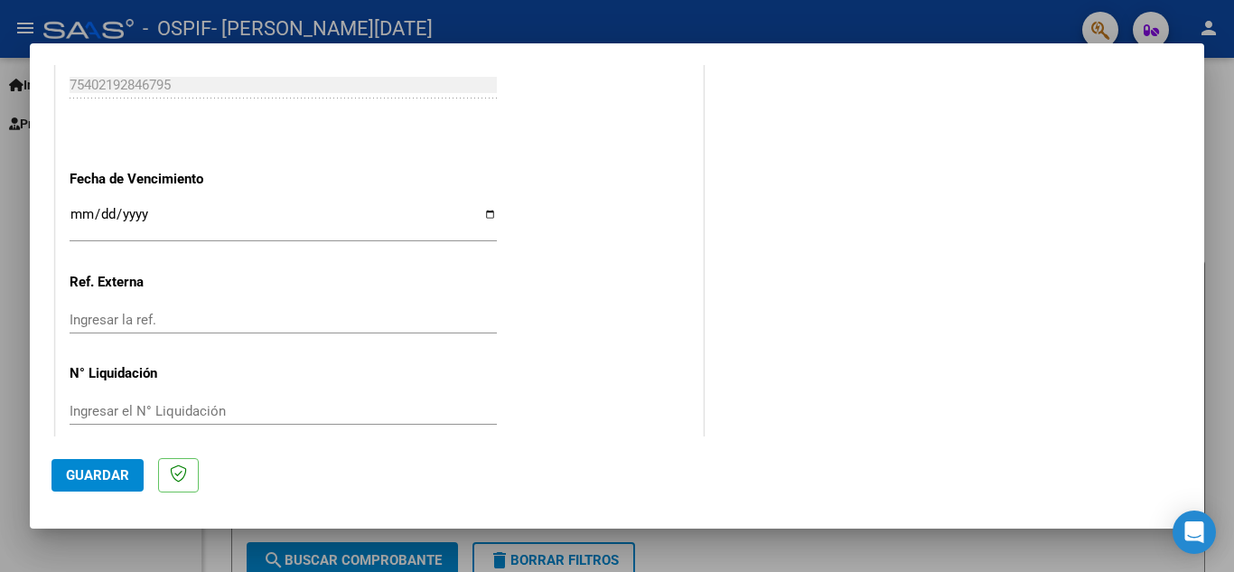
scroll to position [1219, 0]
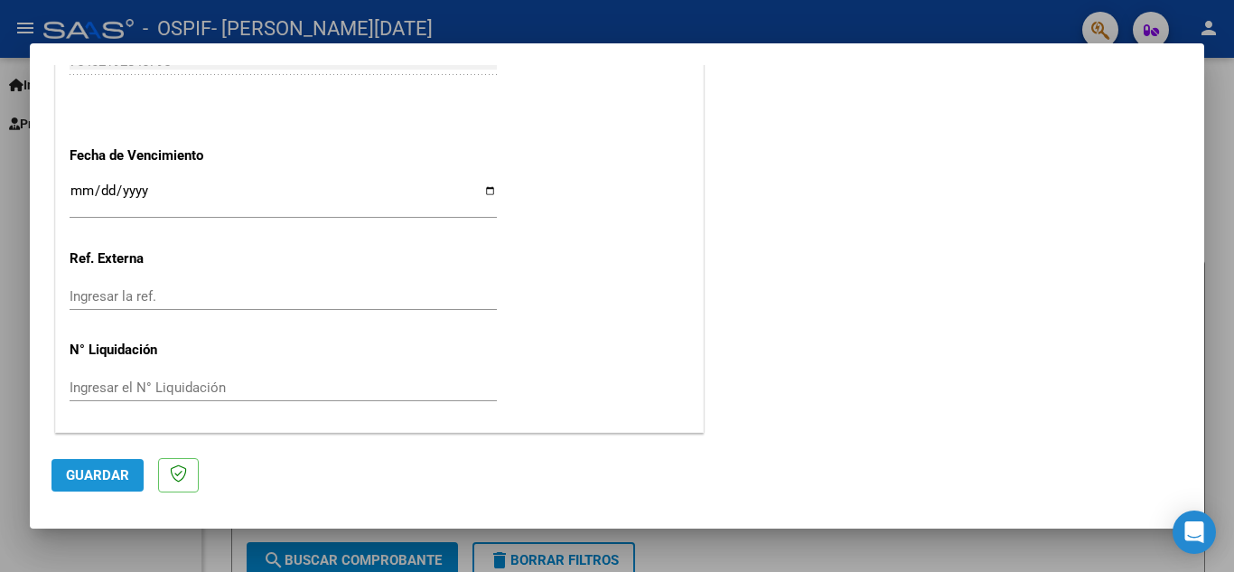
click at [116, 475] on span "Guardar" at bounding box center [97, 475] width 63 height 16
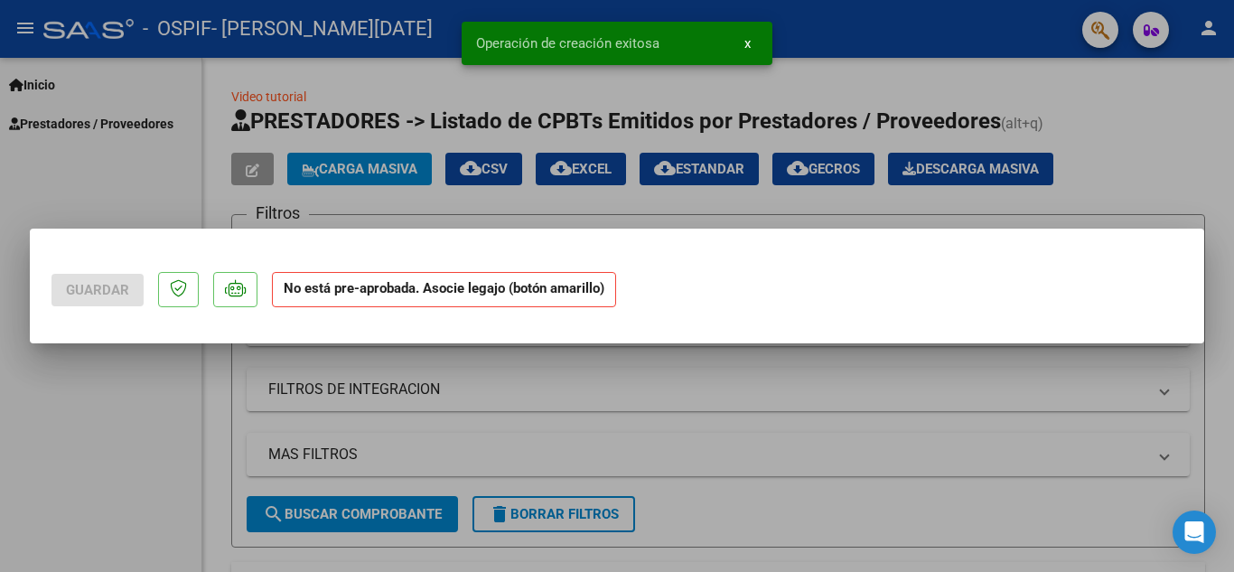
scroll to position [0, 0]
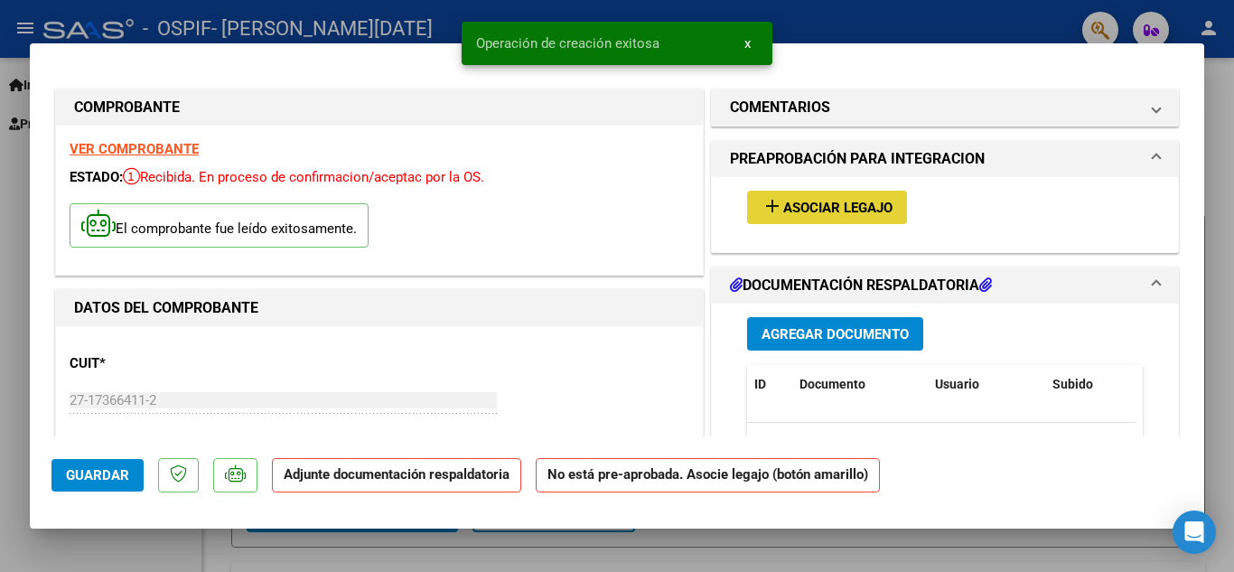
click at [827, 210] on span "Asociar Legajo" at bounding box center [837, 208] width 109 height 16
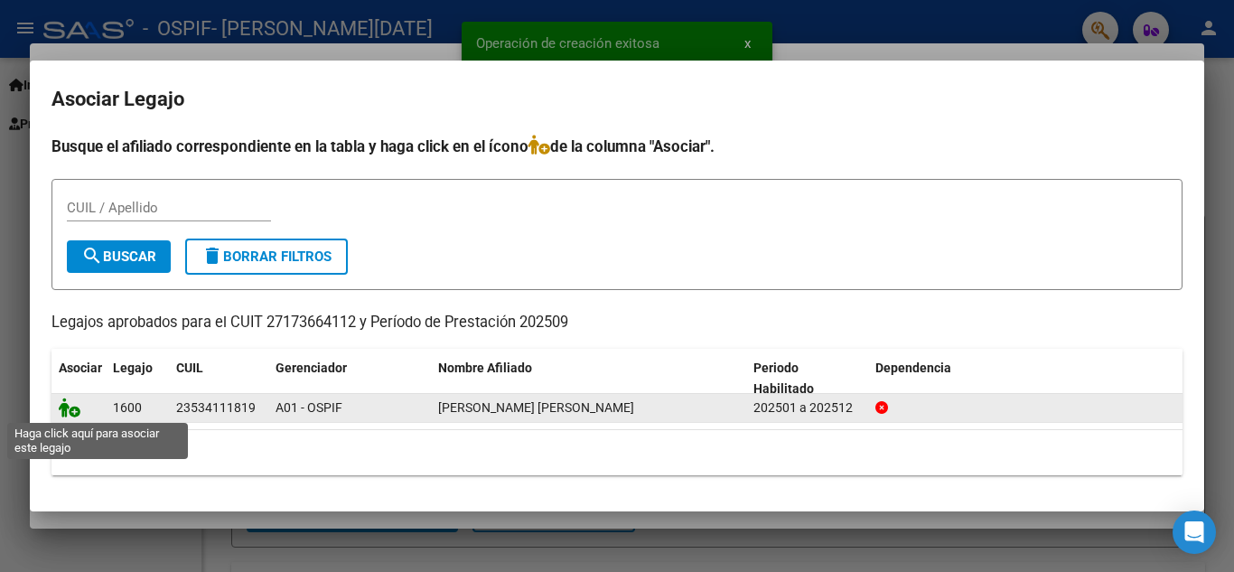
click at [77, 415] on icon at bounding box center [70, 408] width 22 height 20
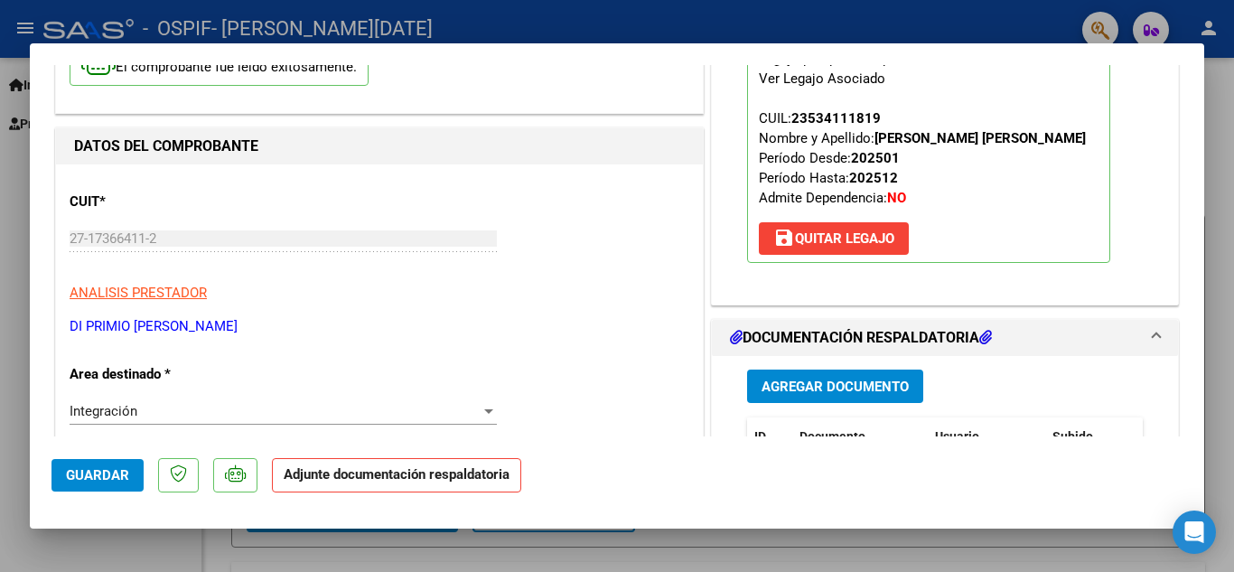
scroll to position [271, 0]
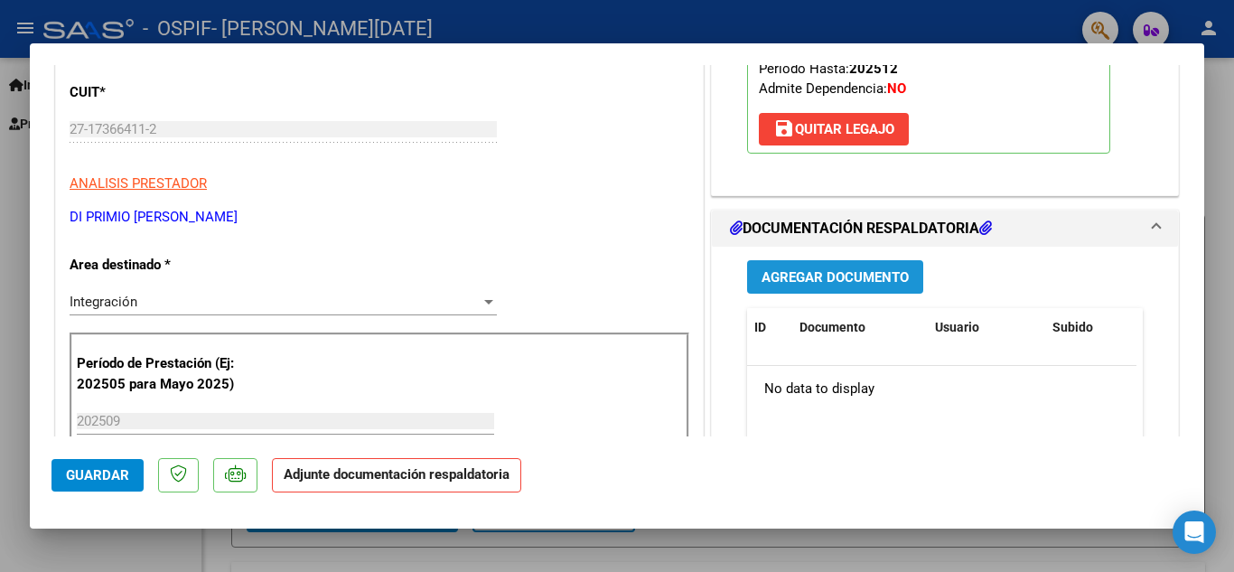
click at [837, 281] on button "Agregar Documento" at bounding box center [835, 276] width 176 height 33
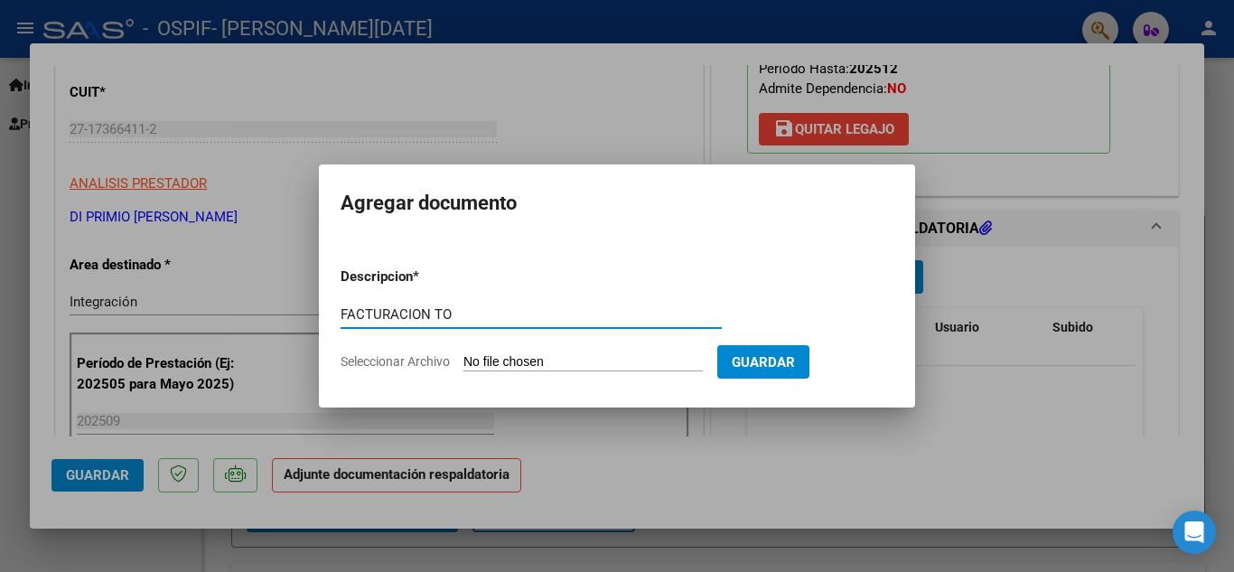
type input "FACTURACION TO"
click at [532, 363] on input "Seleccionar Archivo" at bounding box center [583, 362] width 239 height 17
type input "C:\fakepath\27173664112_011_00001_00000996 - [PERSON_NAME].pdf"
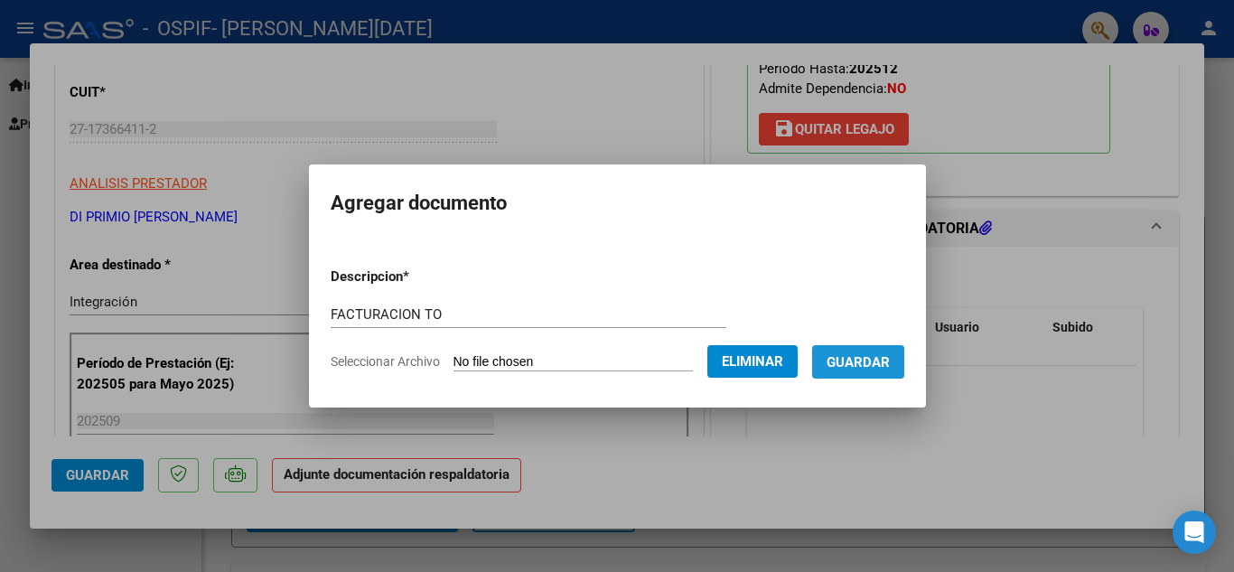
click at [861, 366] on span "Guardar" at bounding box center [858, 362] width 63 height 16
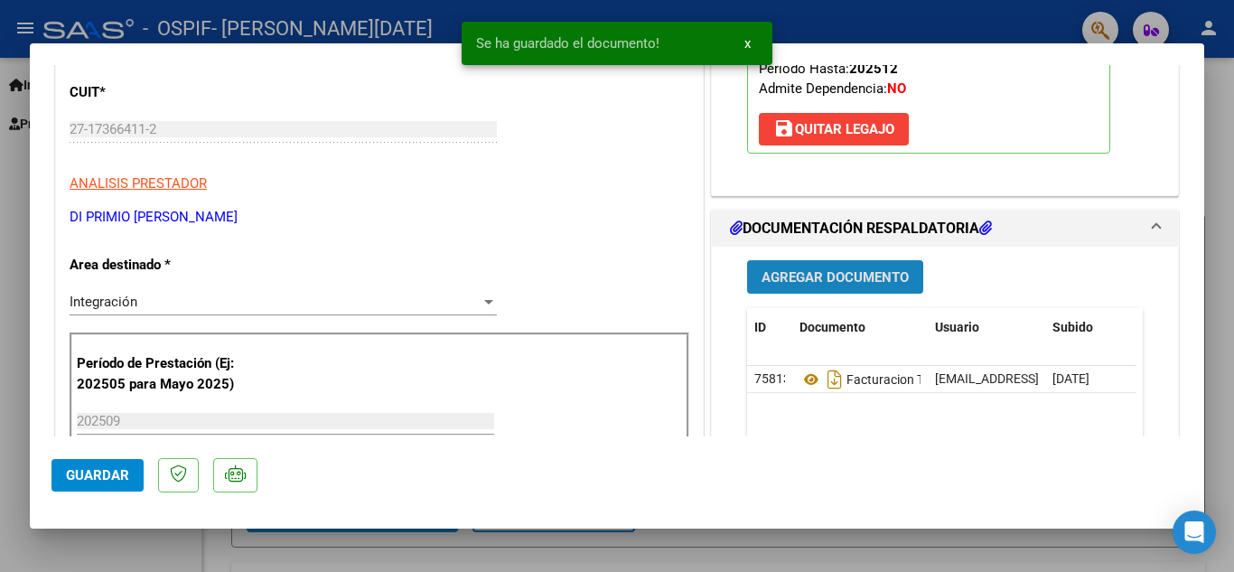
click at [804, 294] on button "Agregar Documento" at bounding box center [835, 276] width 176 height 33
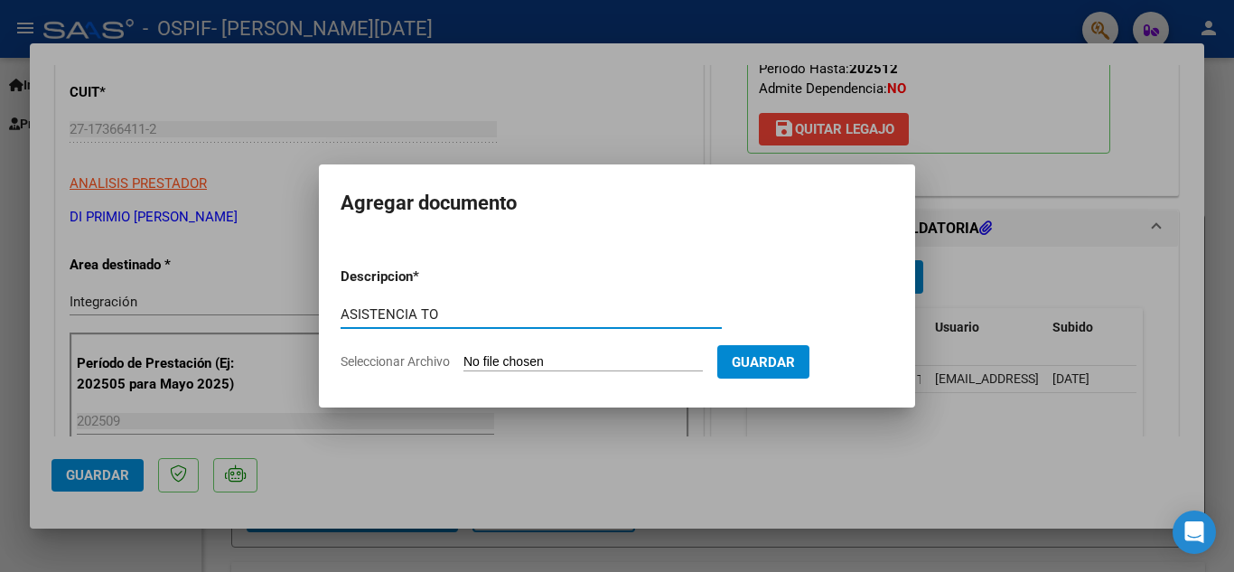
type input "ASISTENCIA TO"
click at [515, 359] on input "Seleccionar Archivo" at bounding box center [583, 362] width 239 height 17
type input "C:\fakepath\[PERSON_NAME] TO .pdf"
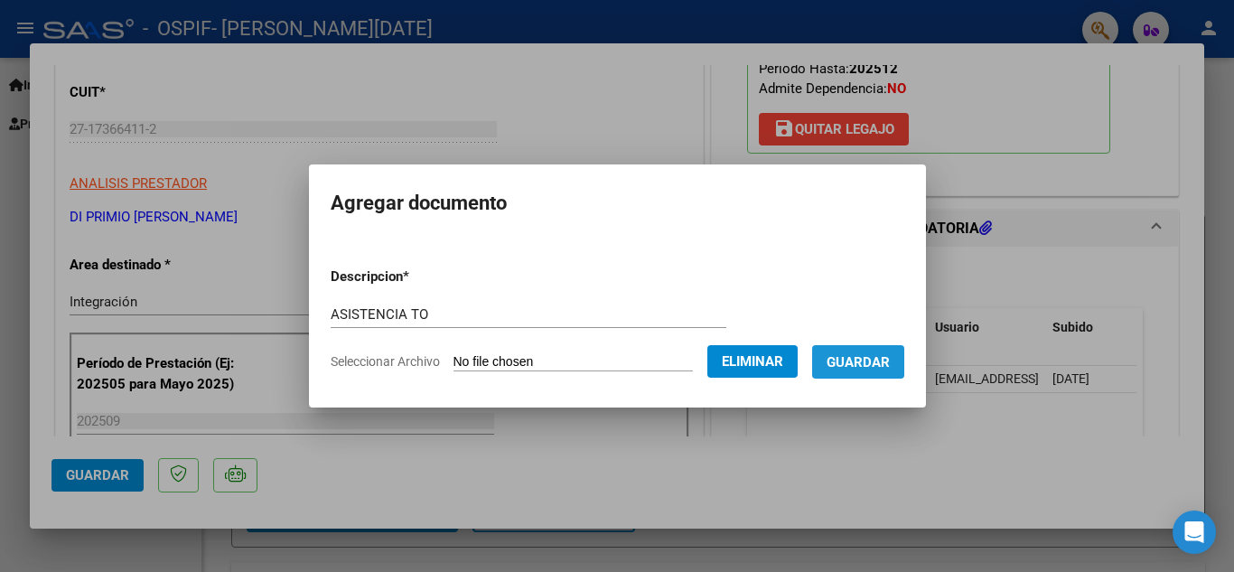
click at [874, 372] on button "Guardar" at bounding box center [858, 361] width 92 height 33
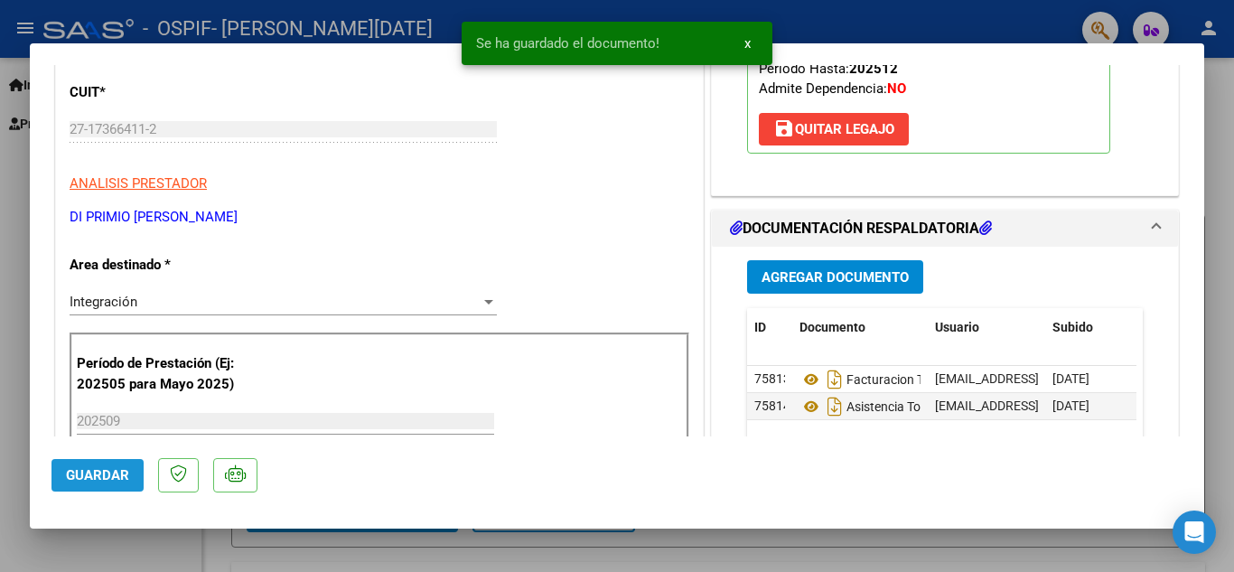
click at [104, 464] on button "Guardar" at bounding box center [98, 475] width 92 height 33
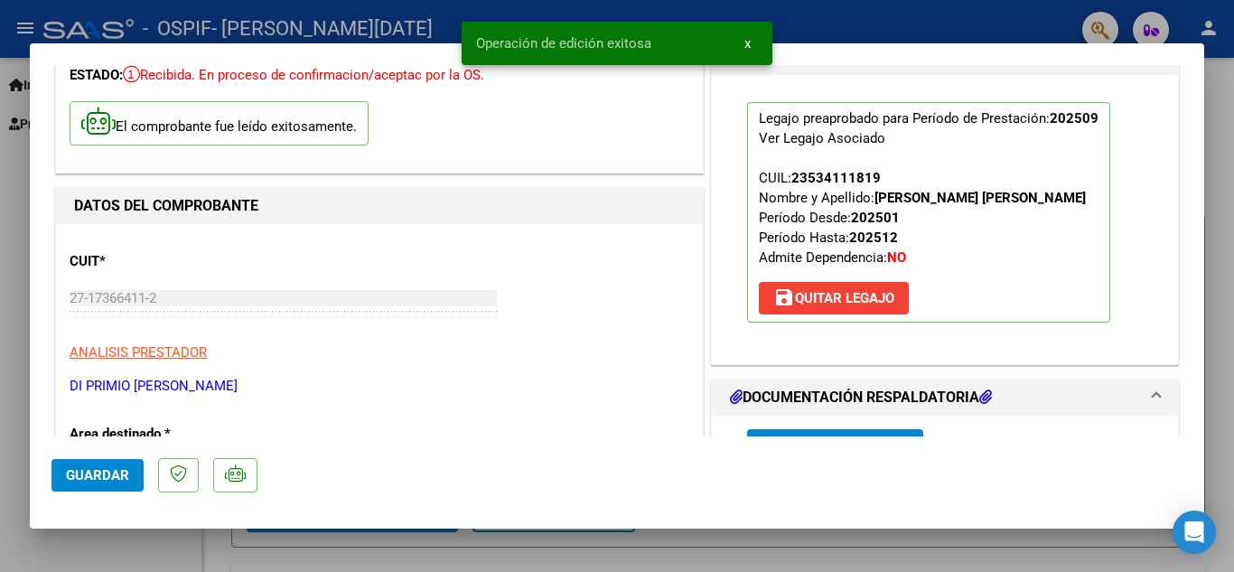
scroll to position [0, 0]
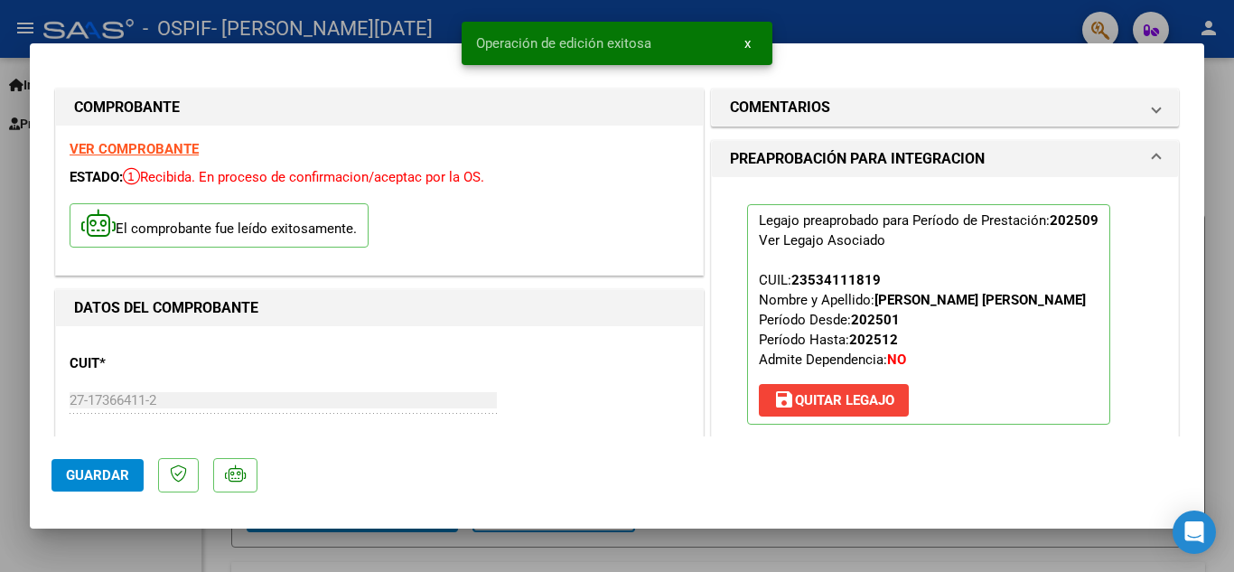
click at [1224, 206] on div at bounding box center [617, 286] width 1234 height 572
type input "$ 0,00"
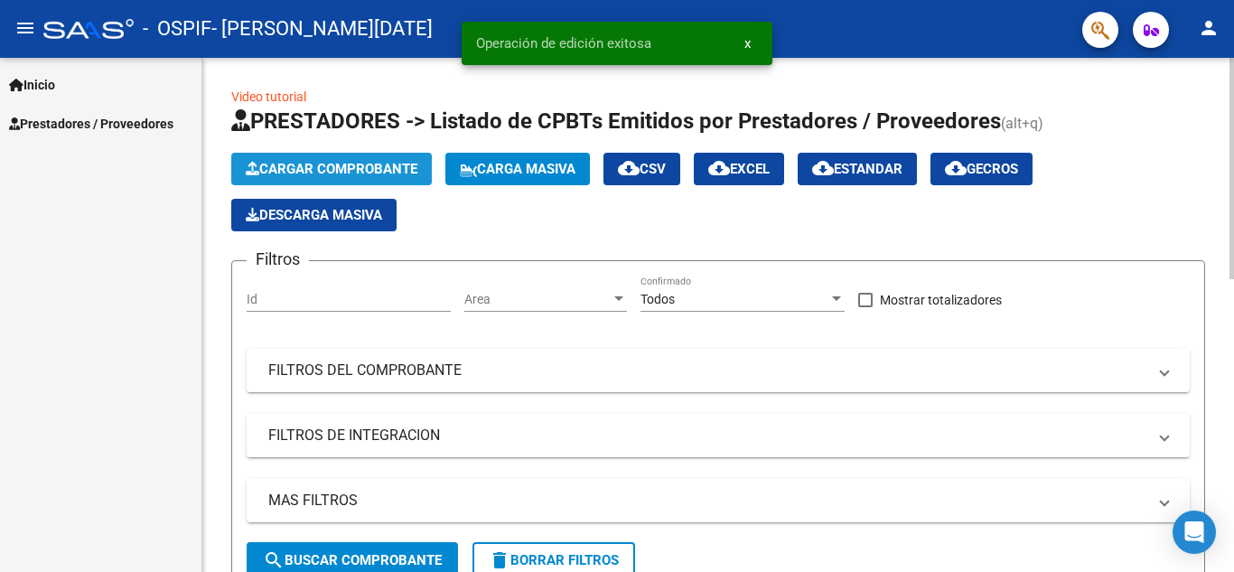
click at [386, 160] on button "Cargar Comprobante" at bounding box center [331, 169] width 201 height 33
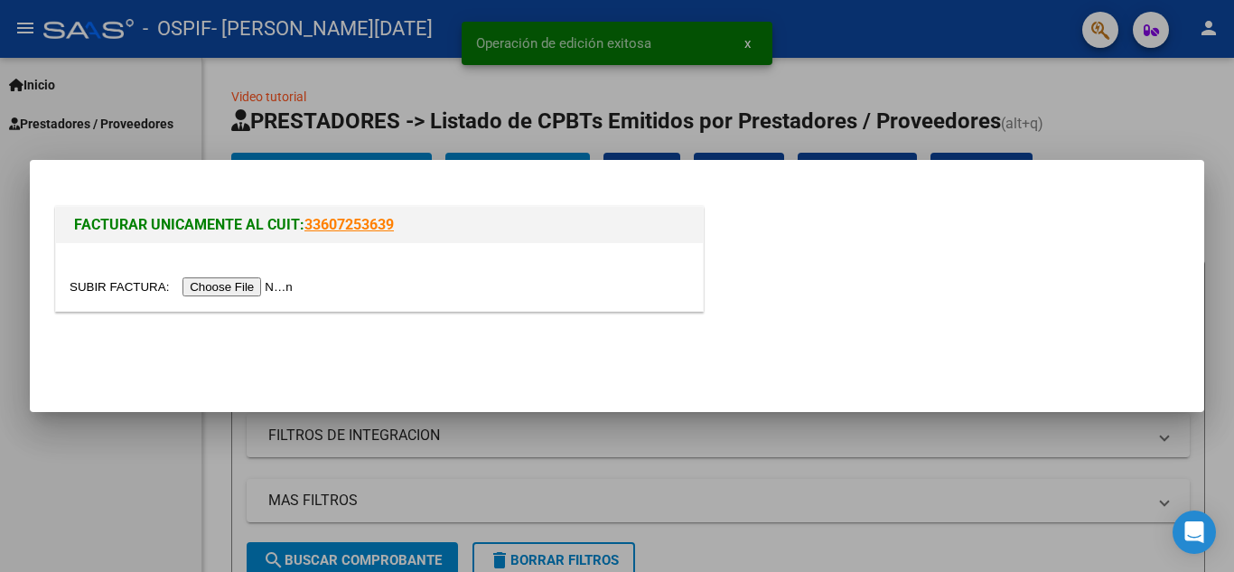
click at [258, 292] on input "file" at bounding box center [184, 286] width 229 height 19
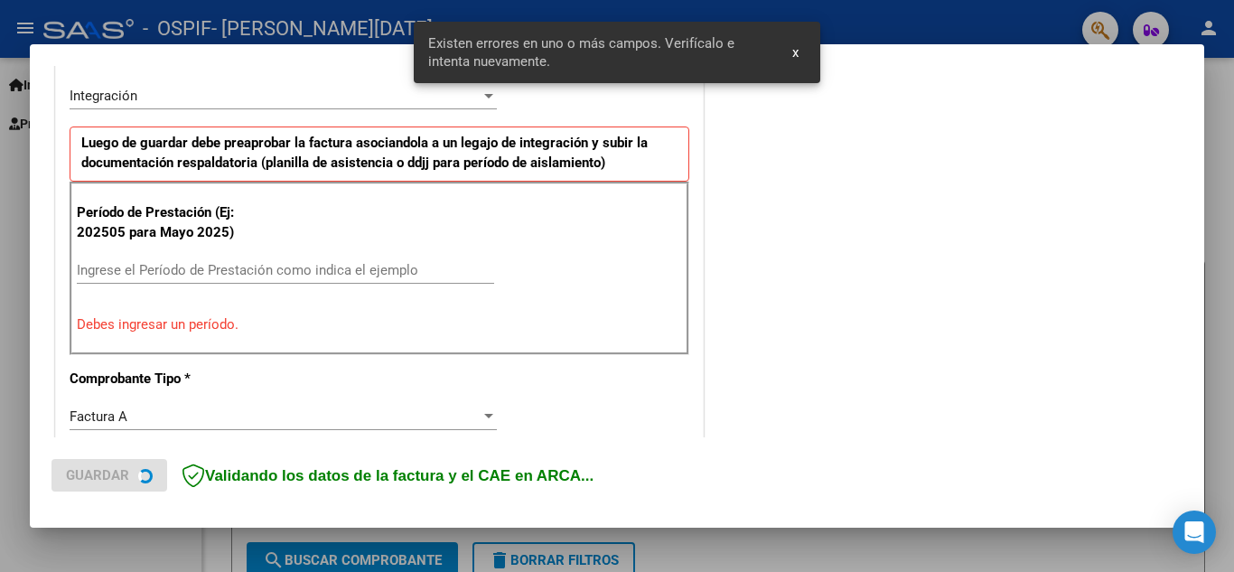
scroll to position [528, 0]
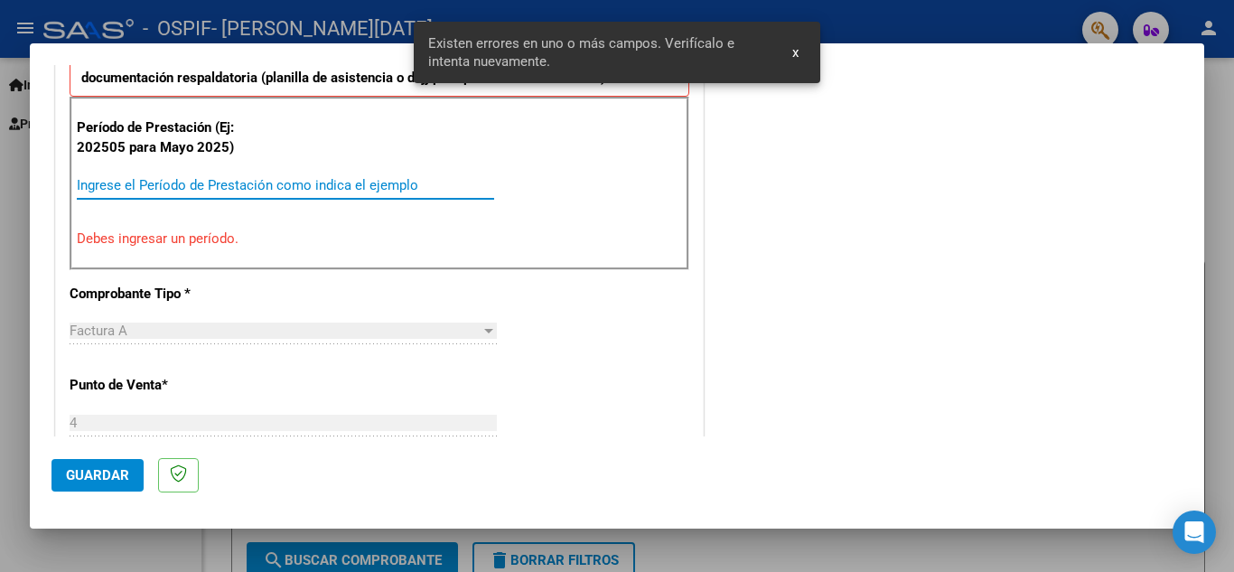
click at [179, 187] on input "Ingrese el Período de Prestación como indica el ejemplo" at bounding box center [285, 185] width 417 height 16
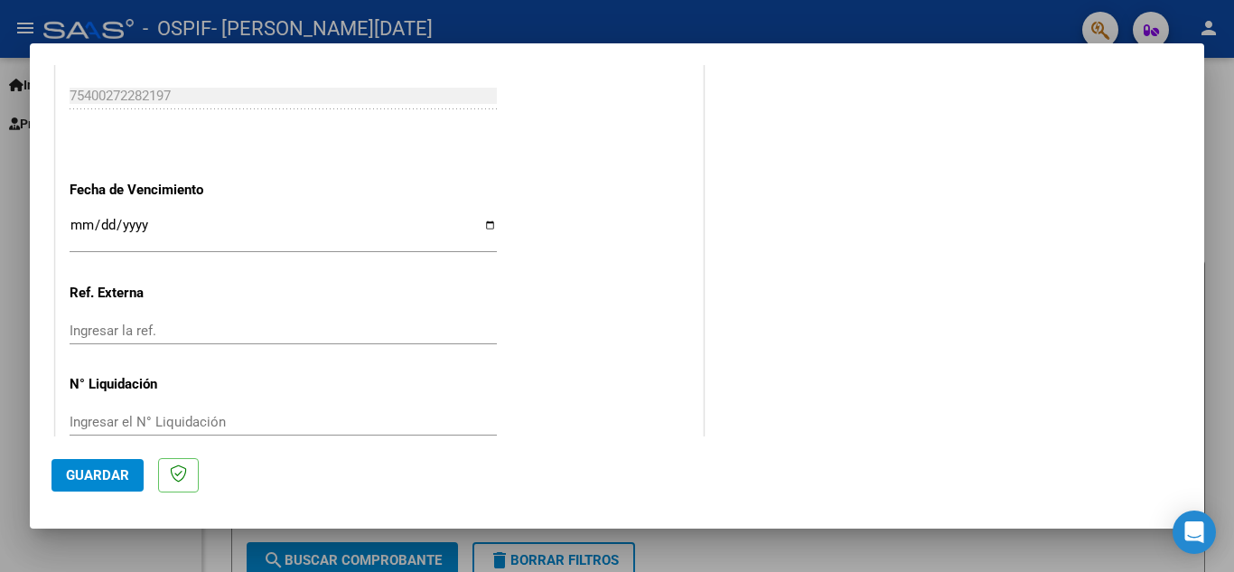
scroll to position [1219, 0]
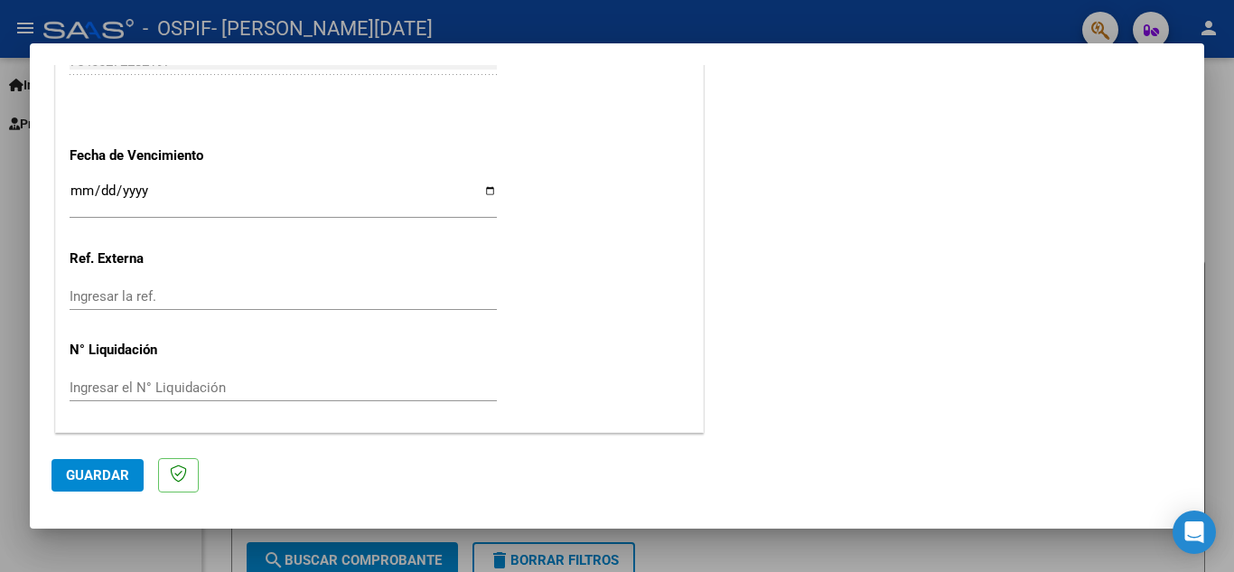
type input "202509"
click at [481, 188] on input "Ingresar la fecha" at bounding box center [283, 197] width 427 height 29
type input "[DATE]"
click at [106, 468] on span "Guardar" at bounding box center [97, 475] width 63 height 16
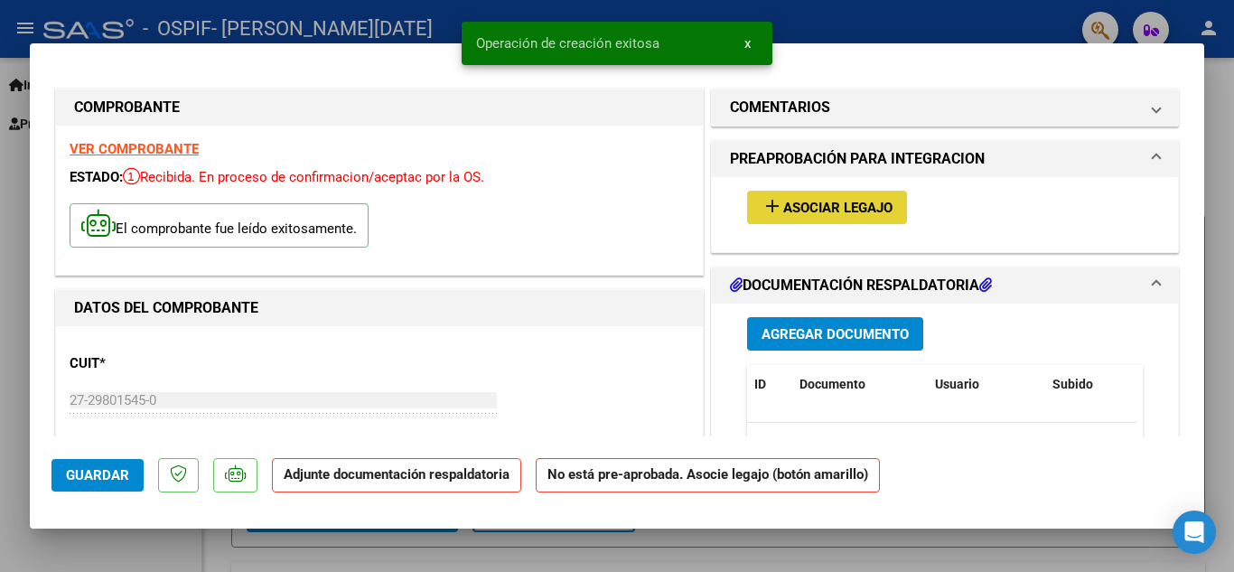
click at [792, 214] on span "Asociar Legajo" at bounding box center [837, 208] width 109 height 16
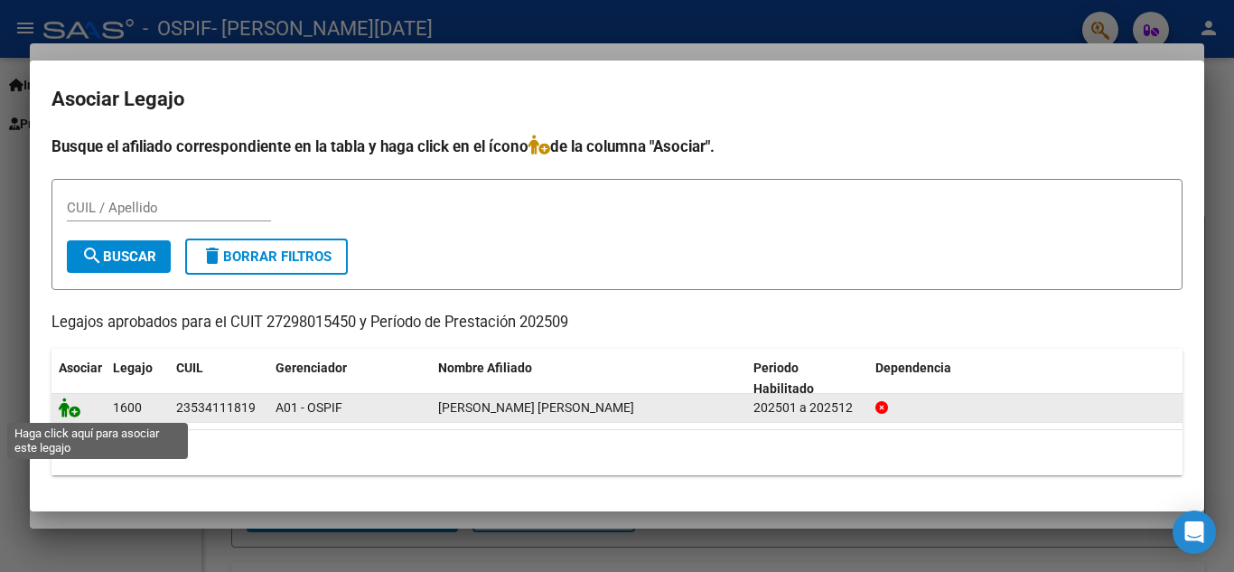
click at [70, 406] on icon at bounding box center [70, 408] width 22 height 20
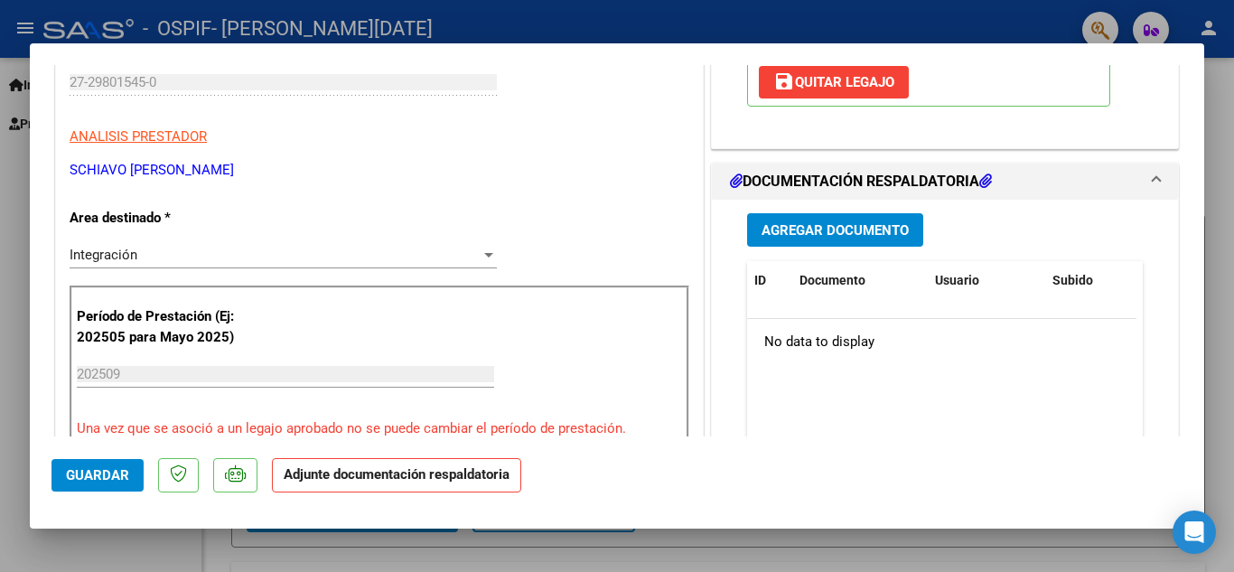
scroll to position [361, 0]
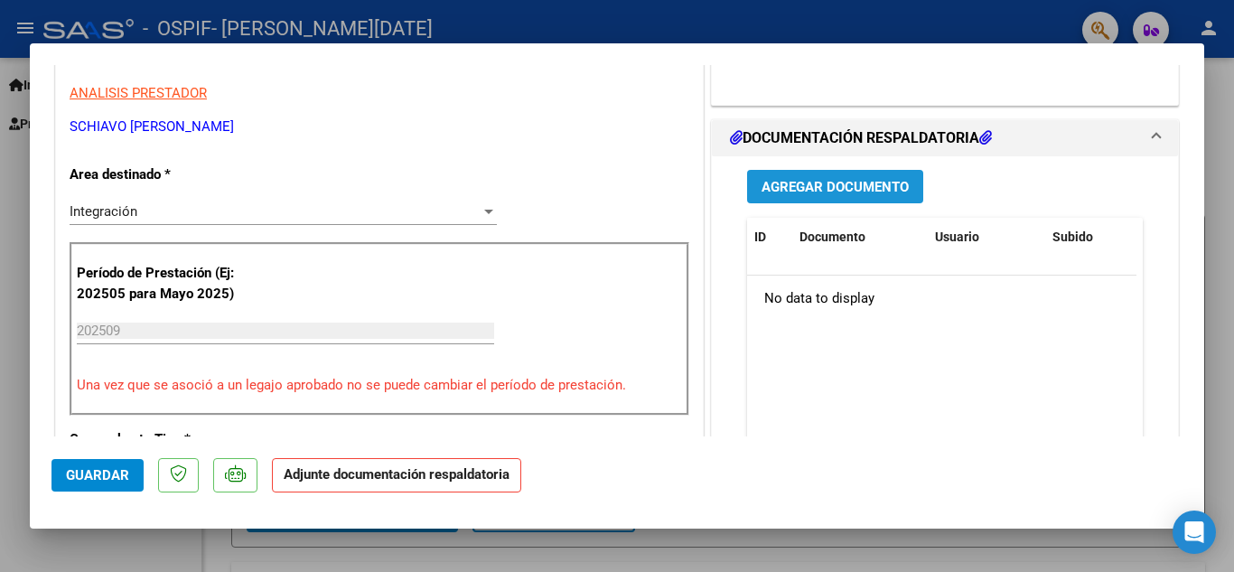
click at [877, 195] on span "Agregar Documento" at bounding box center [835, 187] width 147 height 16
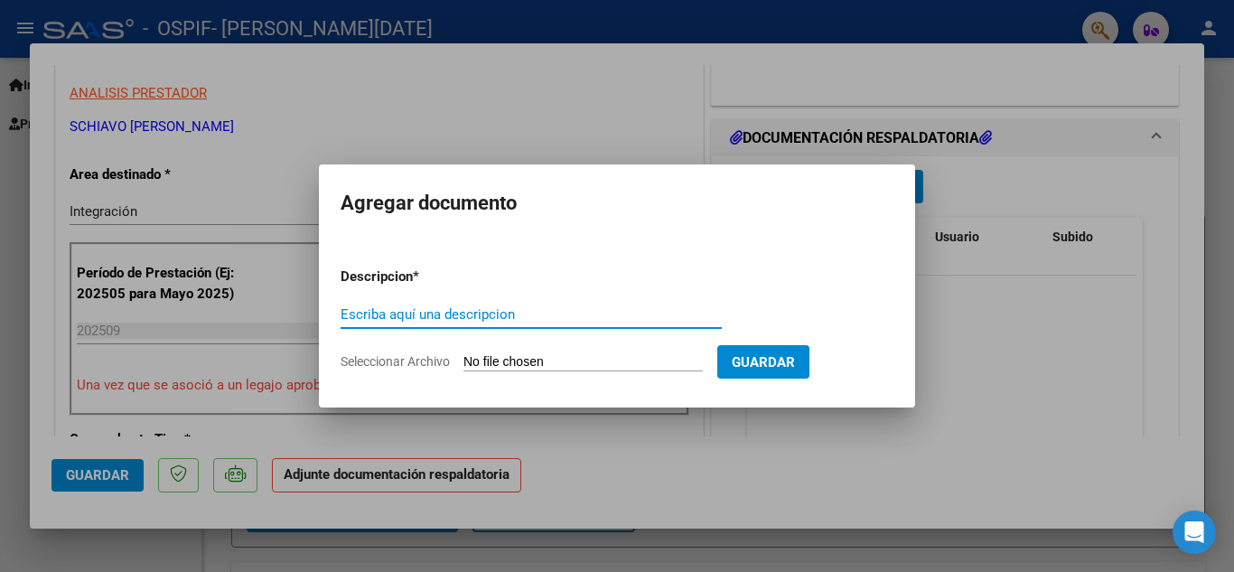
click at [416, 313] on input "Escriba aquí una descripcion" at bounding box center [531, 314] width 381 height 16
type input "FACTURA FO"
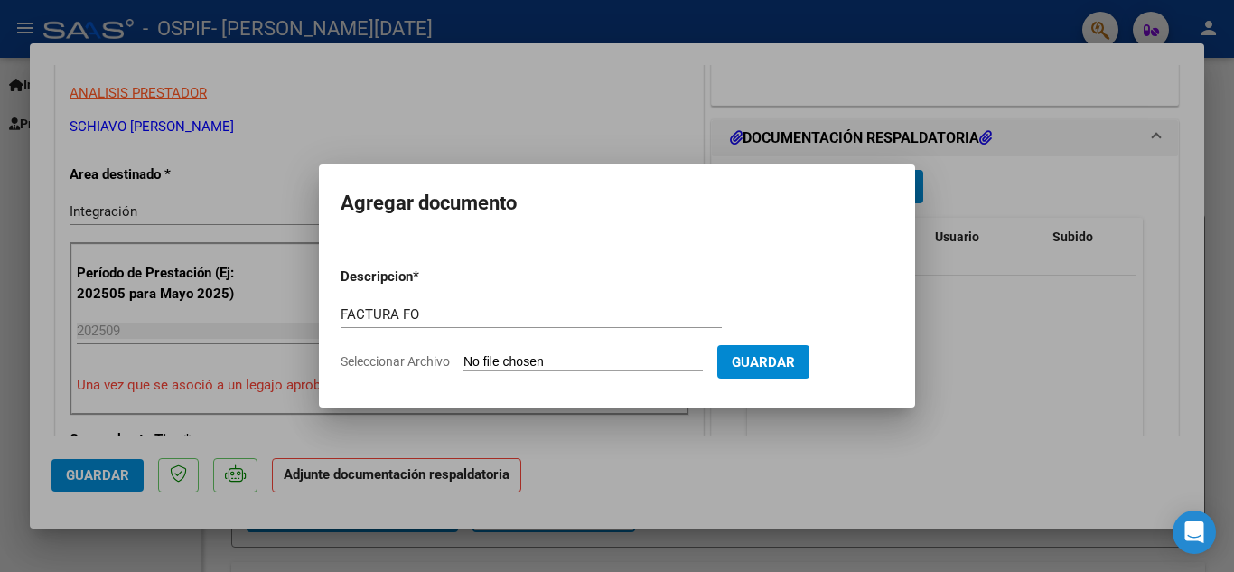
click at [501, 359] on input "Seleccionar Archivo" at bounding box center [583, 362] width 239 height 17
type input "C:\fakepath\27298015450_001_00004_00000402.pdf"
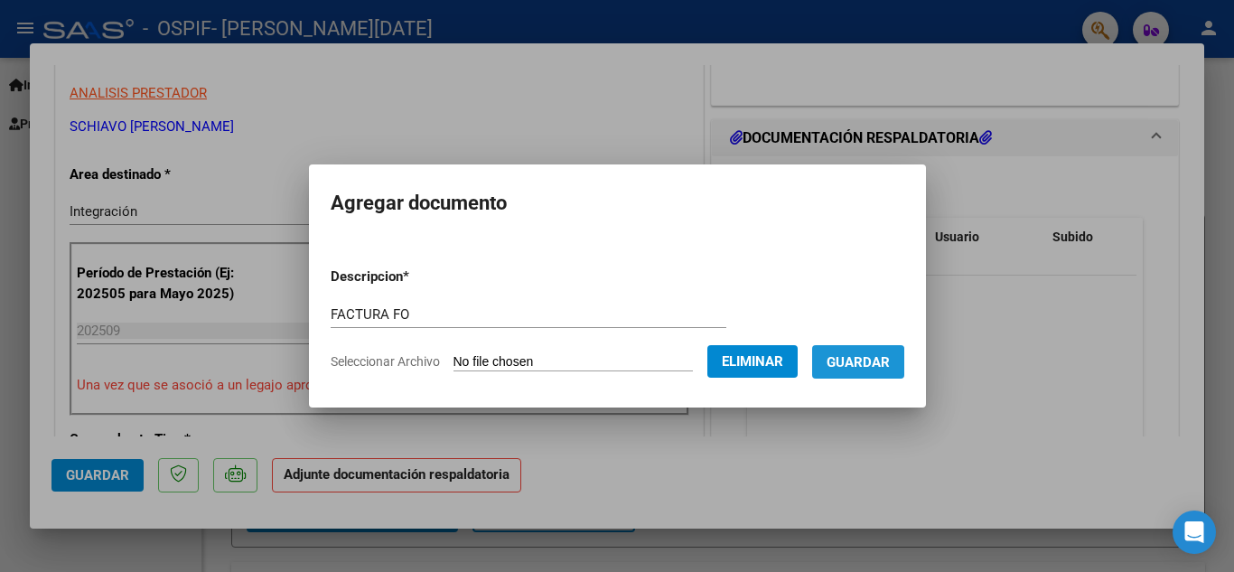
click at [862, 368] on span "Guardar" at bounding box center [858, 362] width 63 height 16
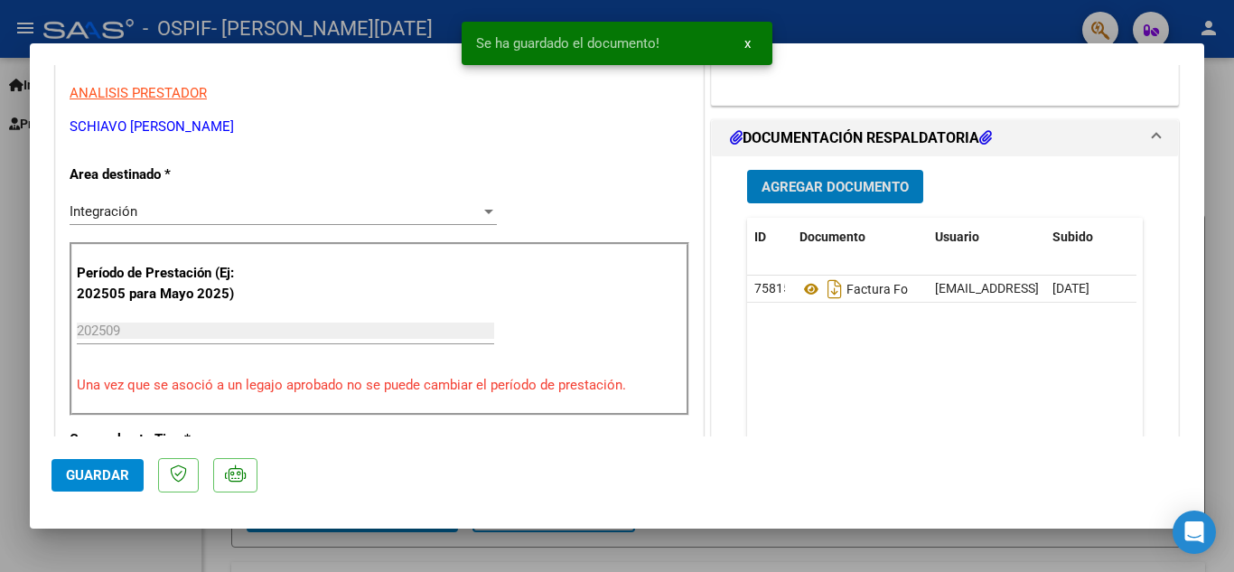
click at [794, 203] on button "Agregar Documento" at bounding box center [835, 186] width 176 height 33
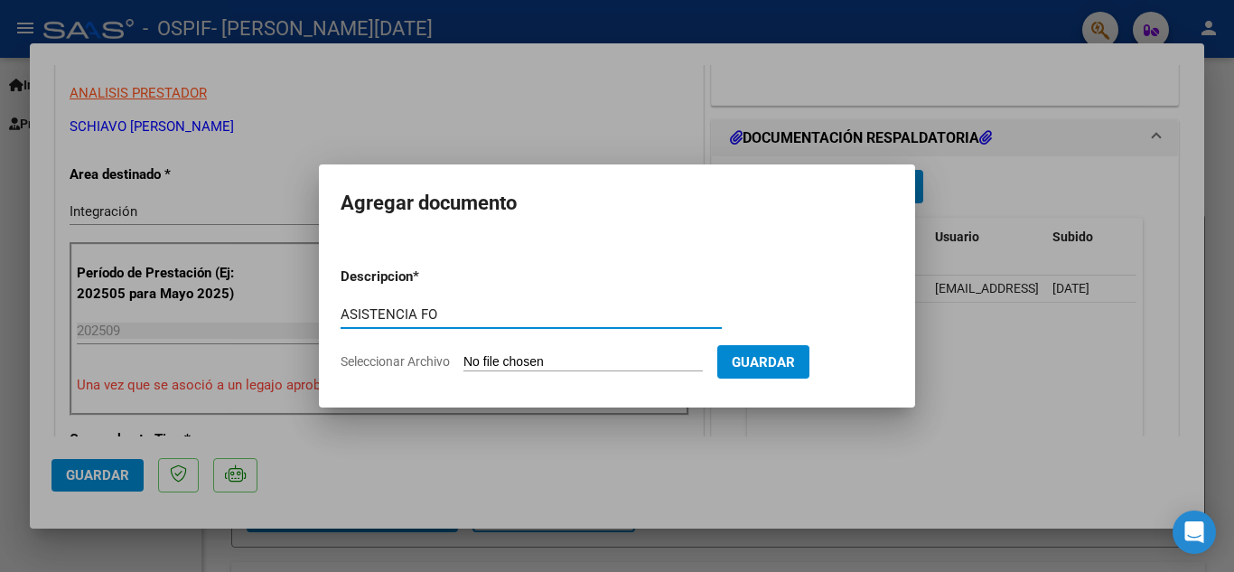
type input "ASISTENCIA FO"
click at [570, 356] on input "Seleccionar Archivo" at bounding box center [583, 362] width 239 height 17
type input "C:\fakepath\[PERSON_NAME] FO.pdf"
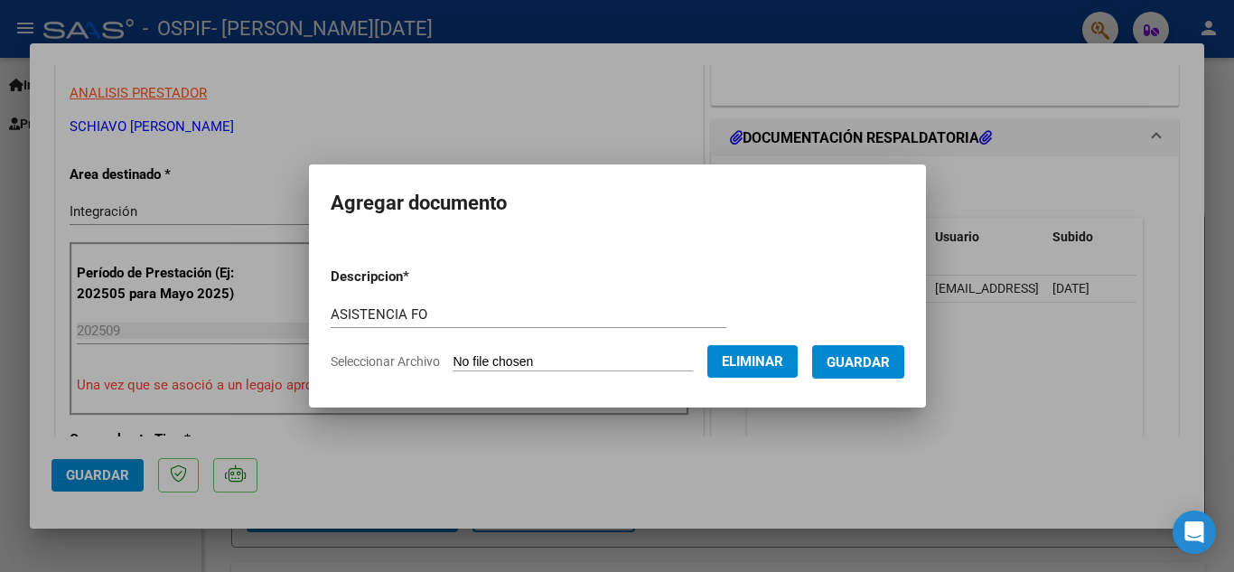
click at [864, 360] on span "Guardar" at bounding box center [858, 362] width 63 height 16
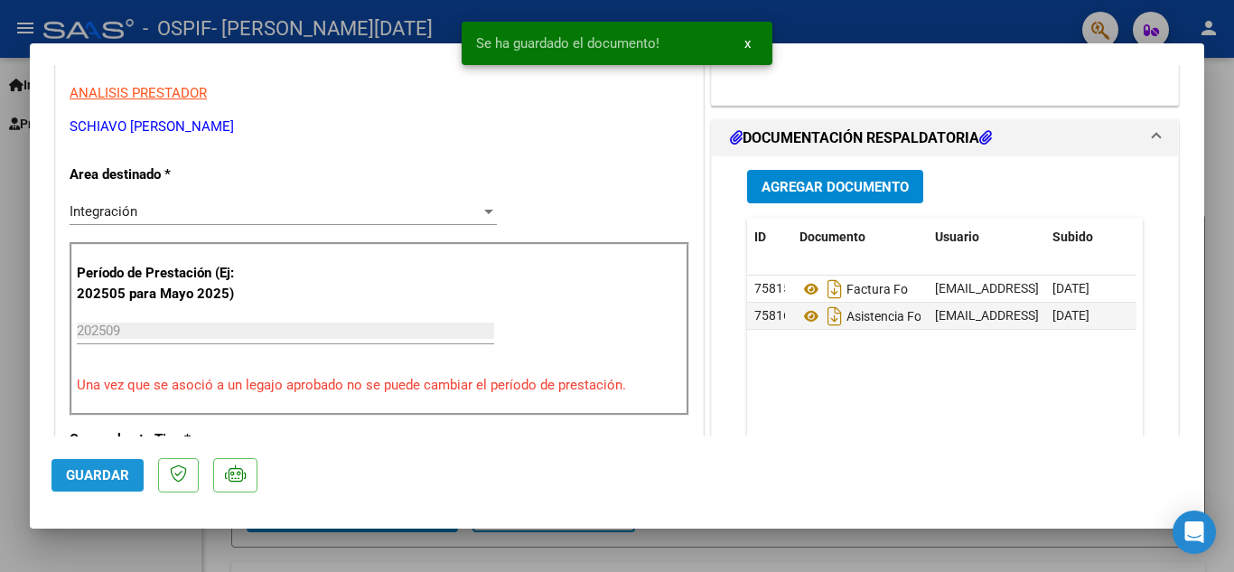
click at [85, 465] on button "Guardar" at bounding box center [98, 475] width 92 height 33
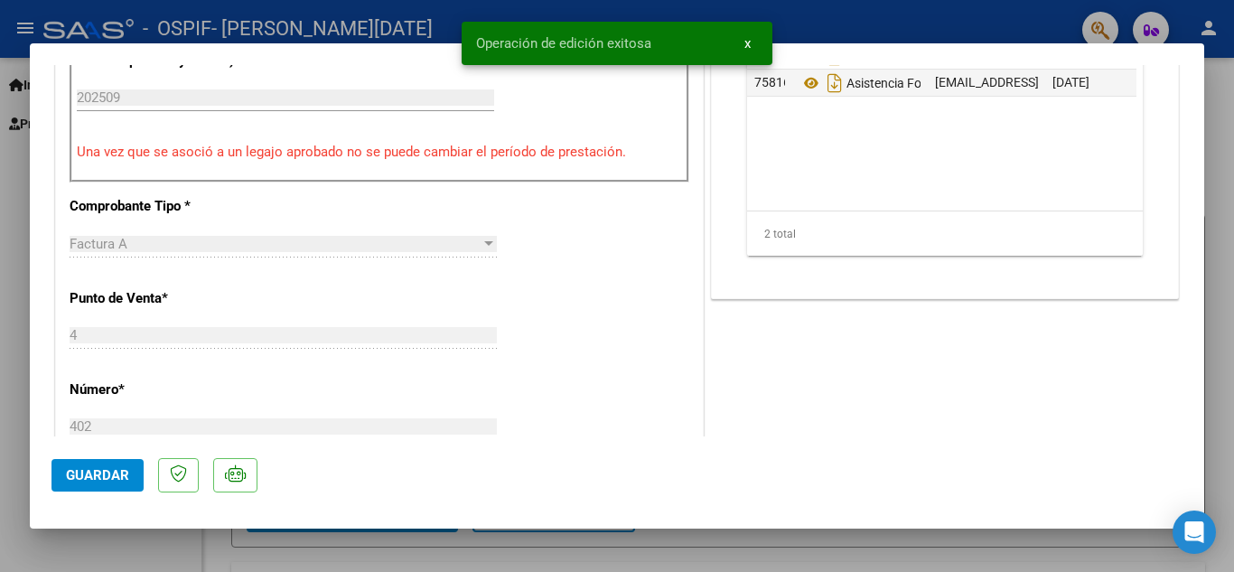
scroll to position [0, 0]
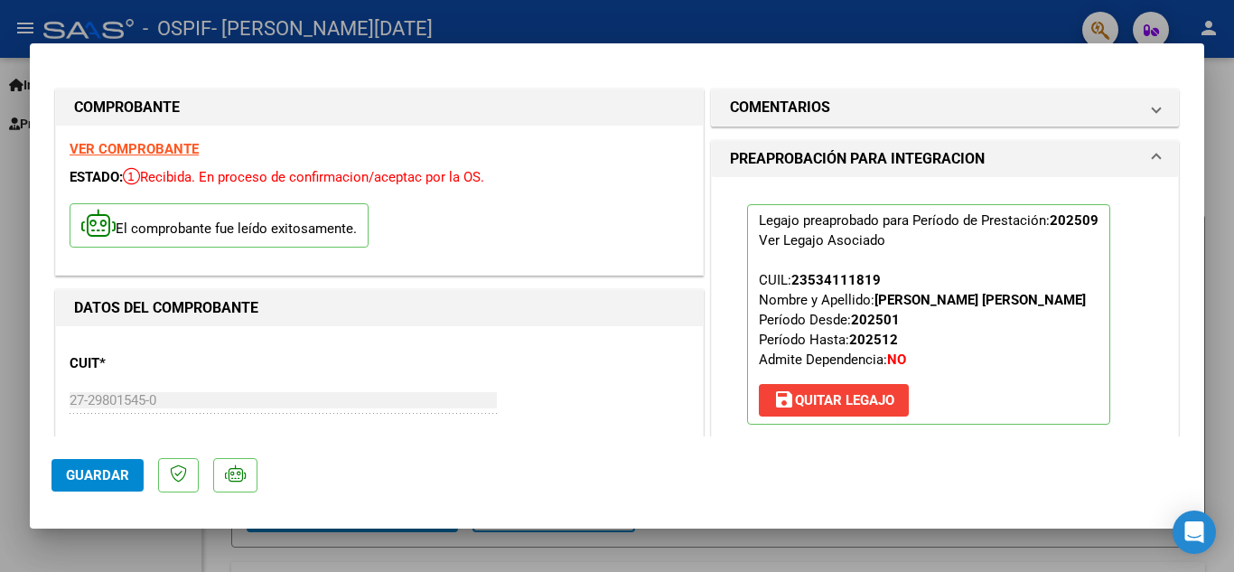
click at [1214, 287] on div at bounding box center [617, 286] width 1234 height 572
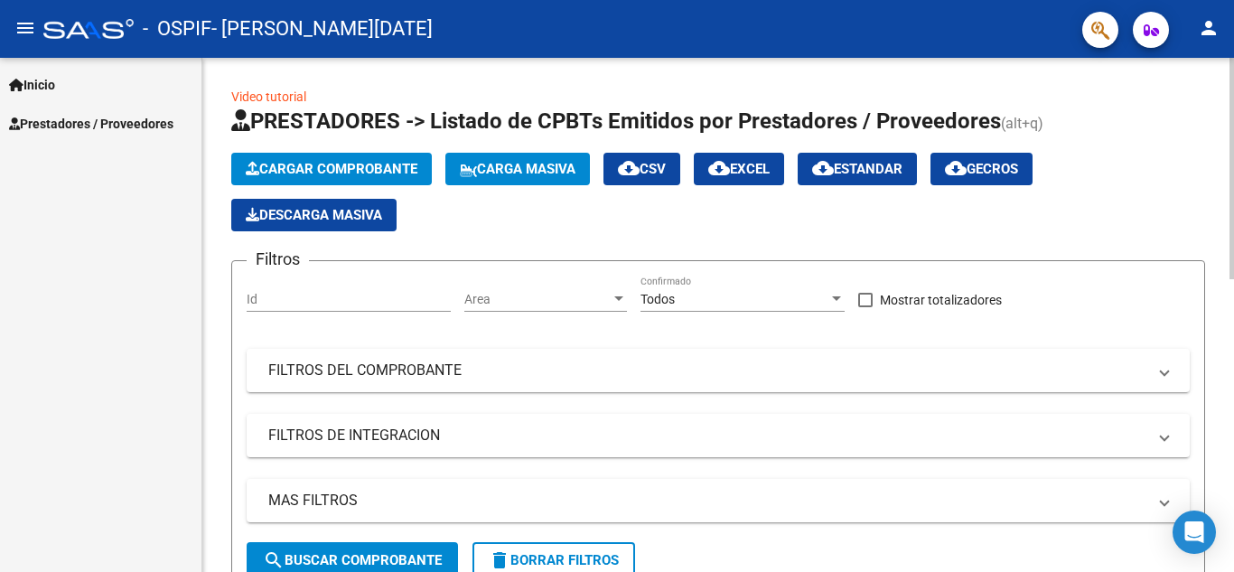
click at [356, 167] on span "Cargar Comprobante" at bounding box center [332, 169] width 172 height 16
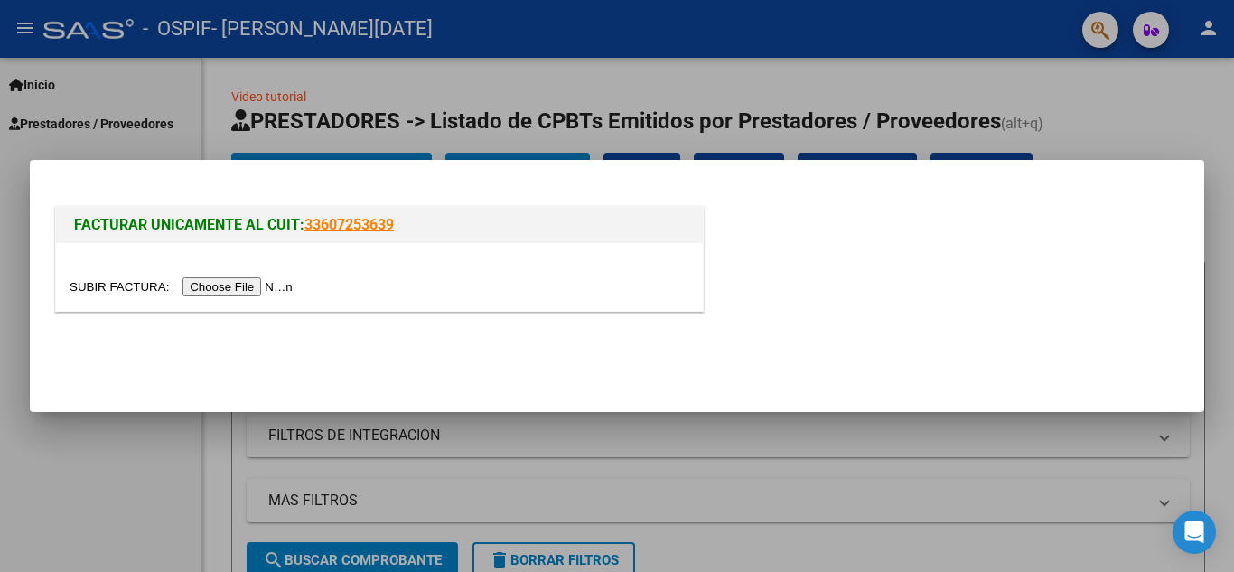
click at [269, 290] on input "file" at bounding box center [184, 286] width 229 height 19
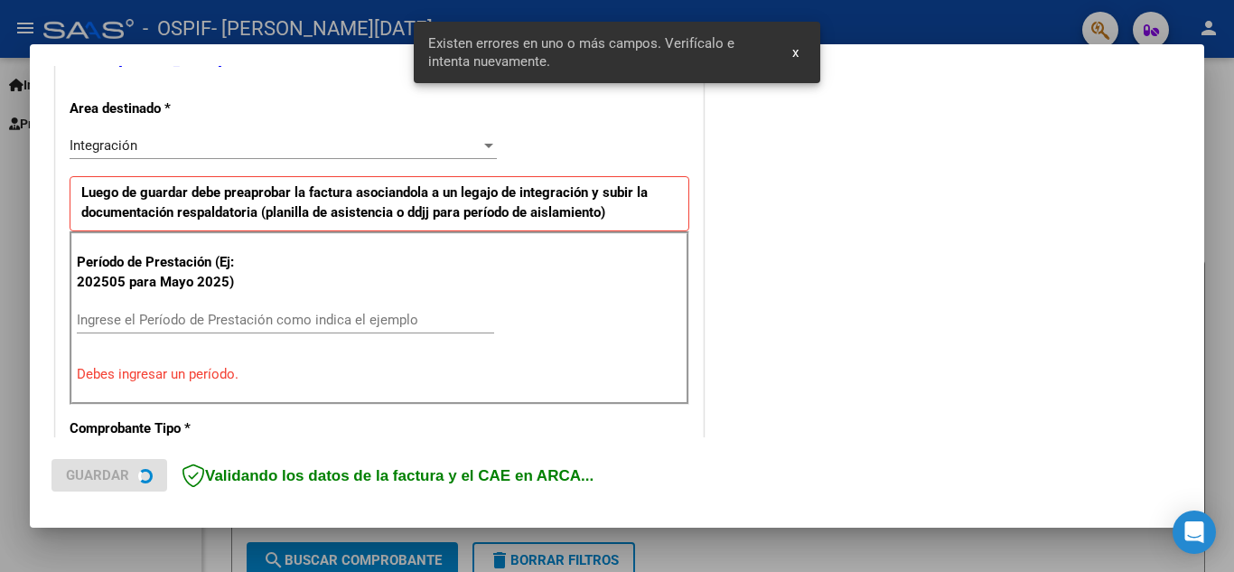
scroll to position [409, 0]
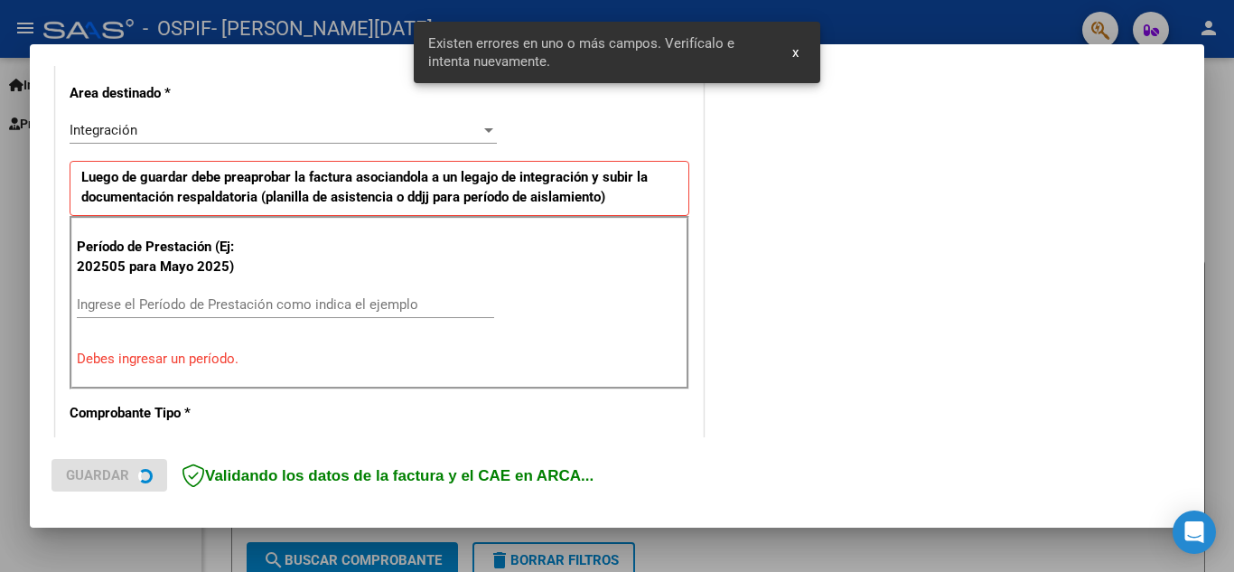
click at [175, 303] on input "Ingrese el Período de Prestación como indica el ejemplo" at bounding box center [285, 304] width 417 height 16
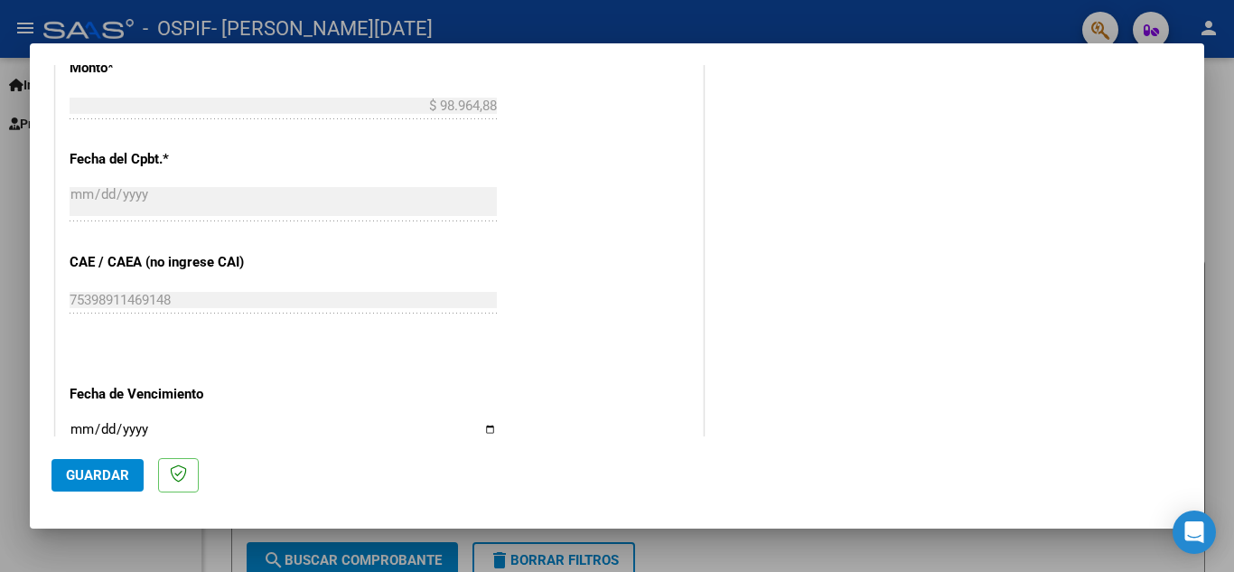
scroll to position [1042, 0]
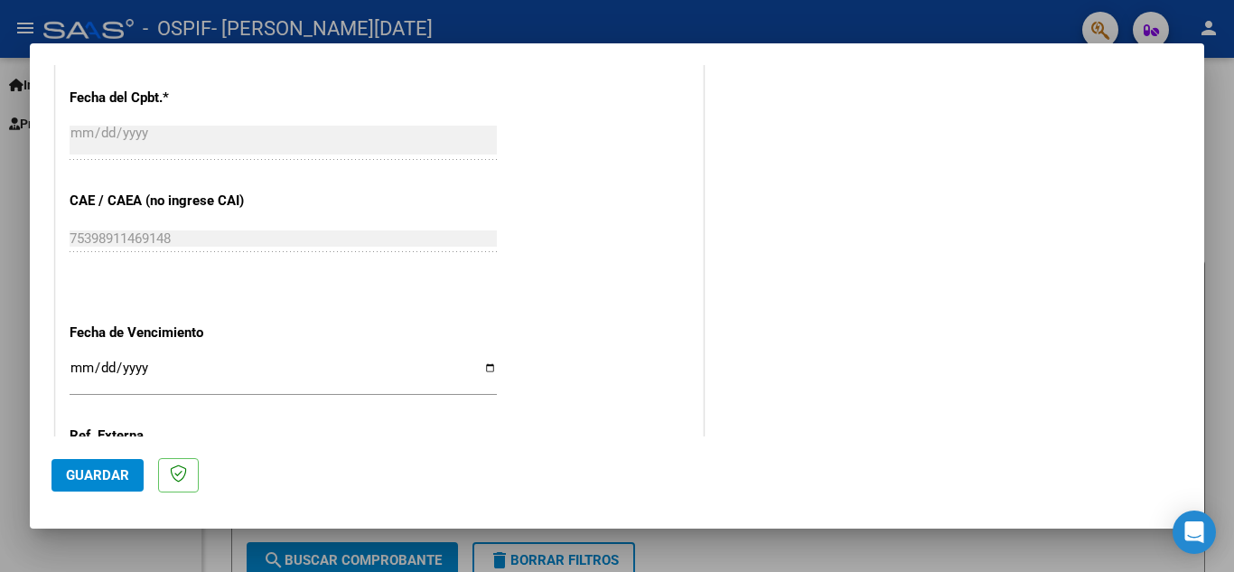
type input "202509"
click at [482, 366] on input "Ingresar la fecha" at bounding box center [283, 375] width 427 height 29
type input "[DATE]"
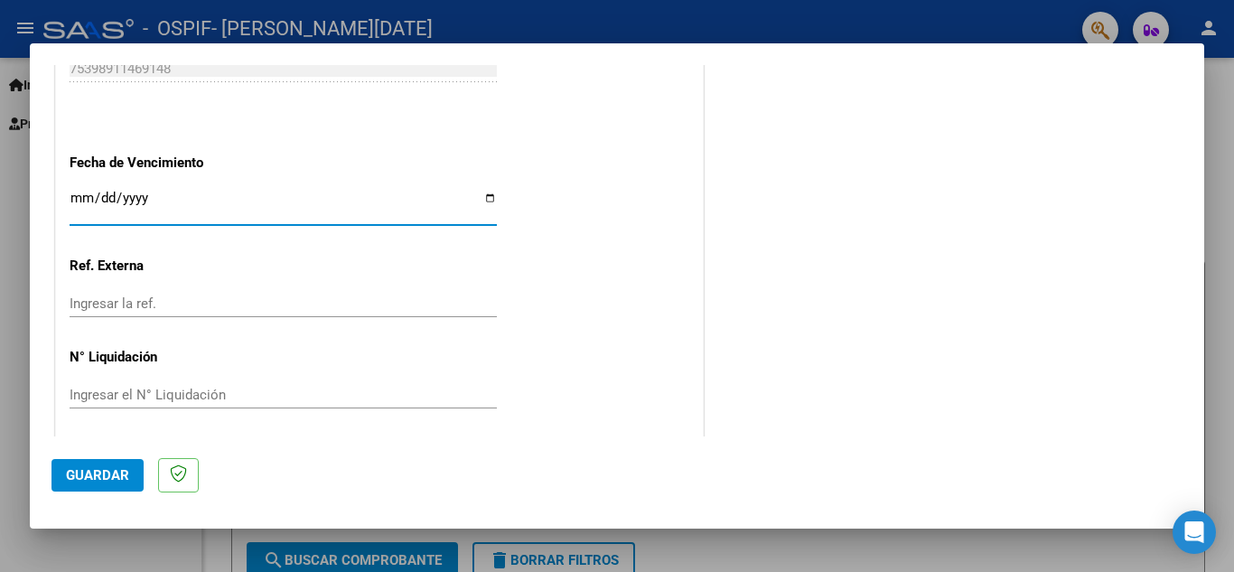
scroll to position [1219, 0]
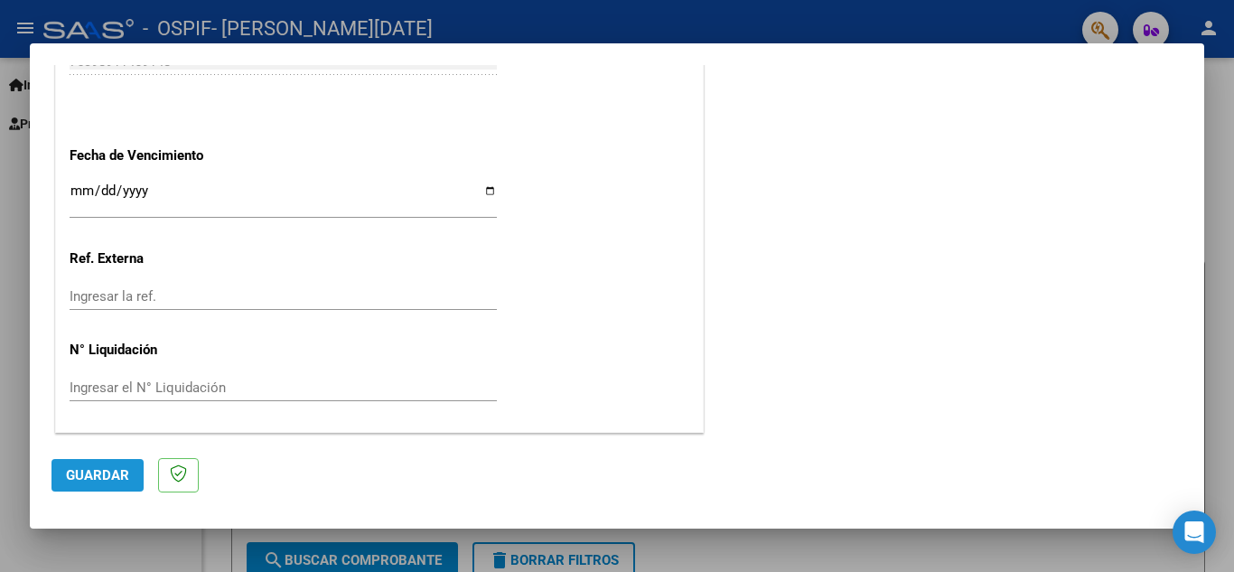
click at [103, 471] on span "Guardar" at bounding box center [97, 475] width 63 height 16
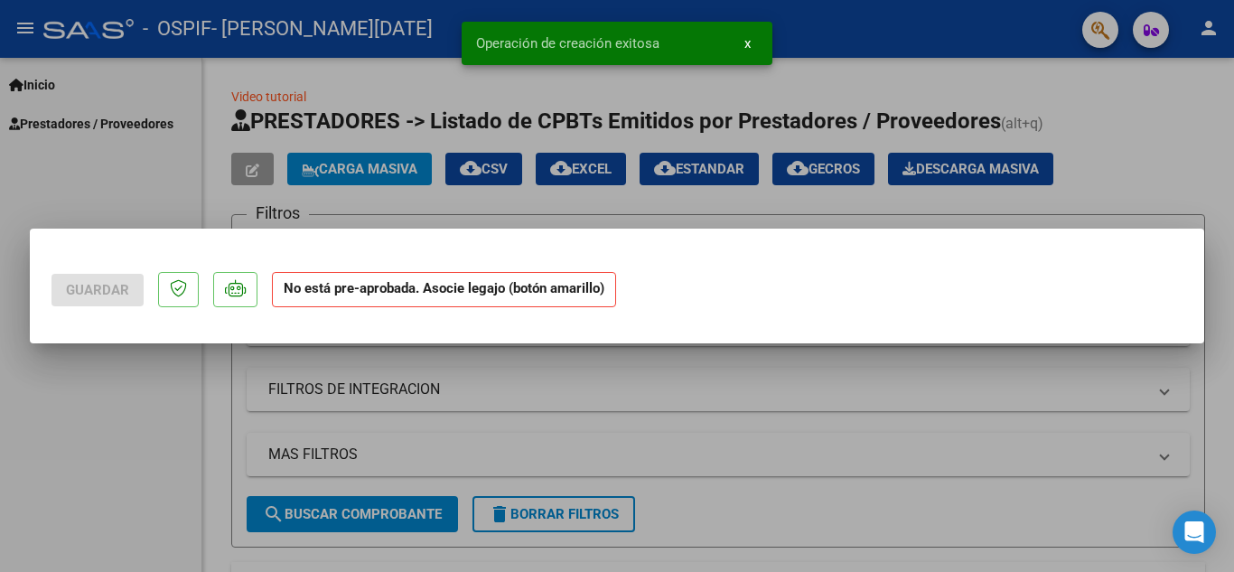
scroll to position [0, 0]
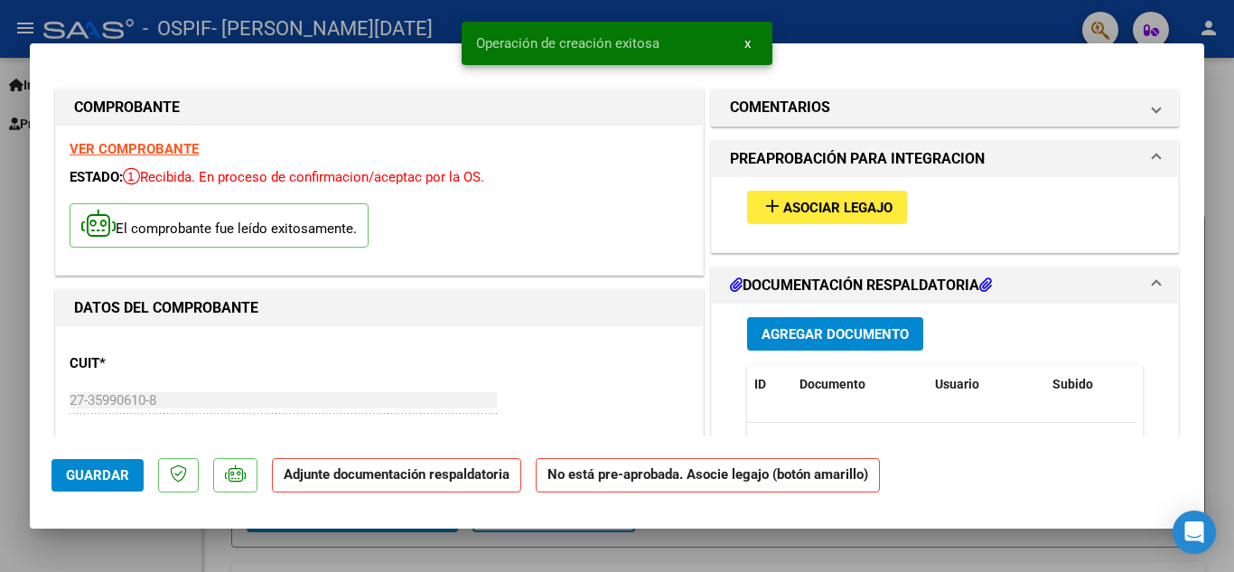
click at [802, 206] on span "Asociar Legajo" at bounding box center [837, 208] width 109 height 16
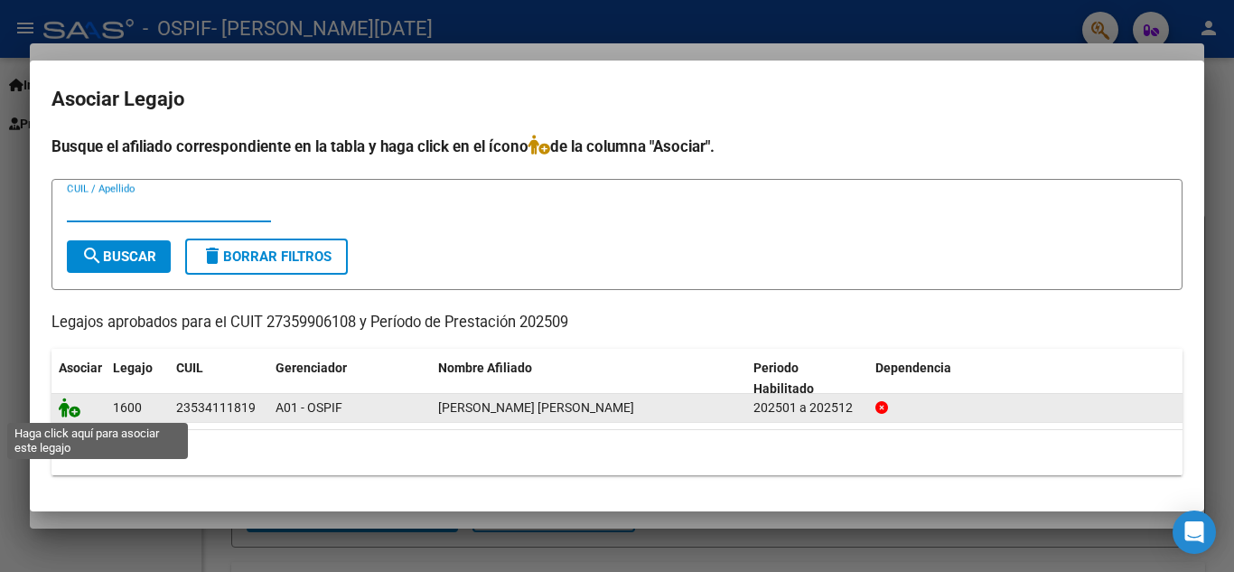
click at [70, 411] on icon at bounding box center [70, 408] width 22 height 20
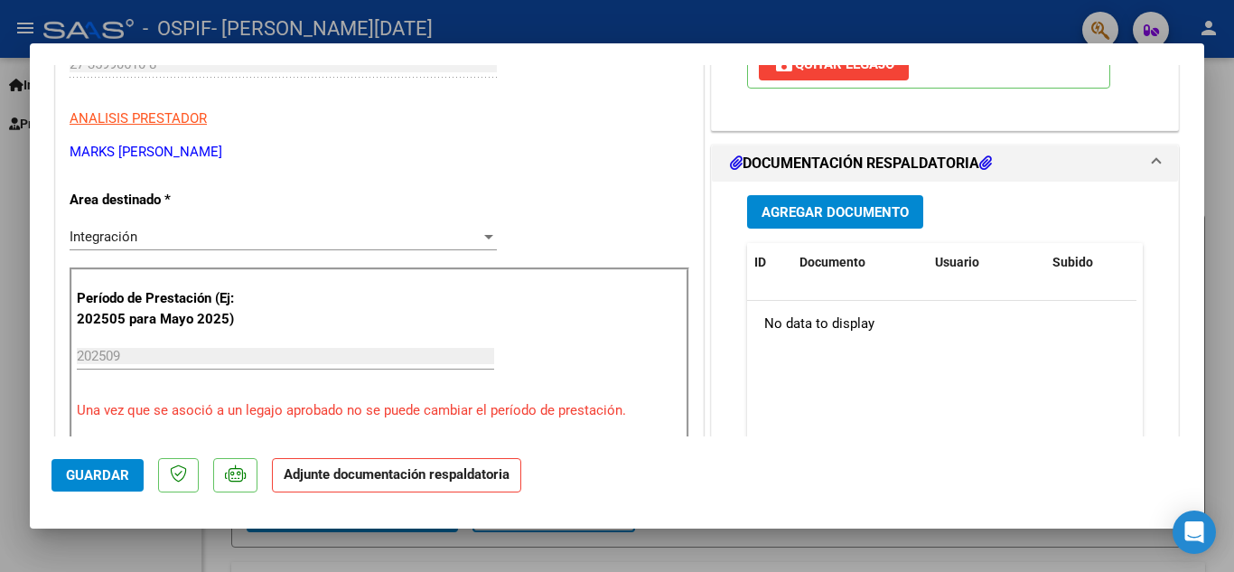
scroll to position [361, 0]
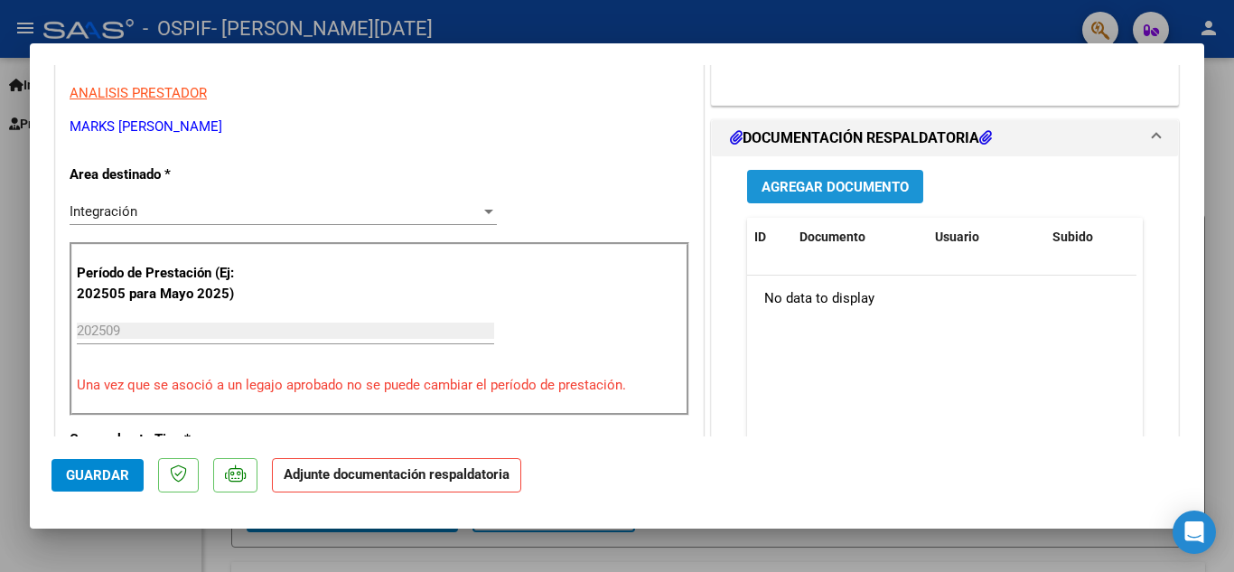
click at [821, 197] on button "Agregar Documento" at bounding box center [835, 186] width 176 height 33
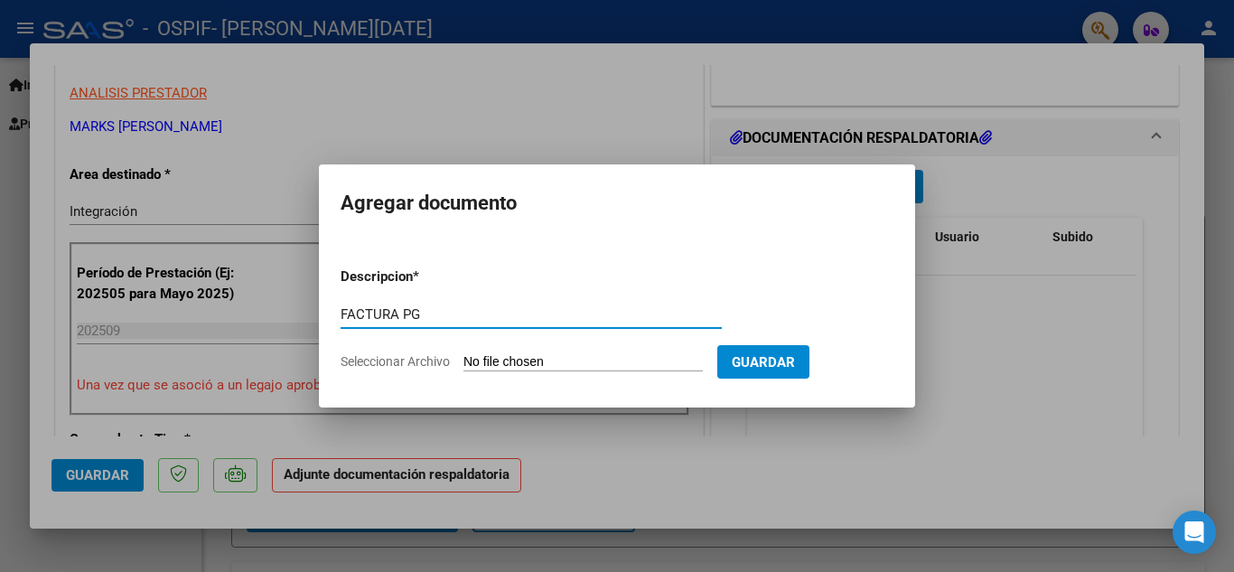
type input "FACTURA PG"
click at [694, 360] on input "Seleccionar Archivo" at bounding box center [583, 362] width 239 height 17
type input "C:\fakepath\27359906108_011_00002_00000298 [PERSON_NAME] [DATE].pdf"
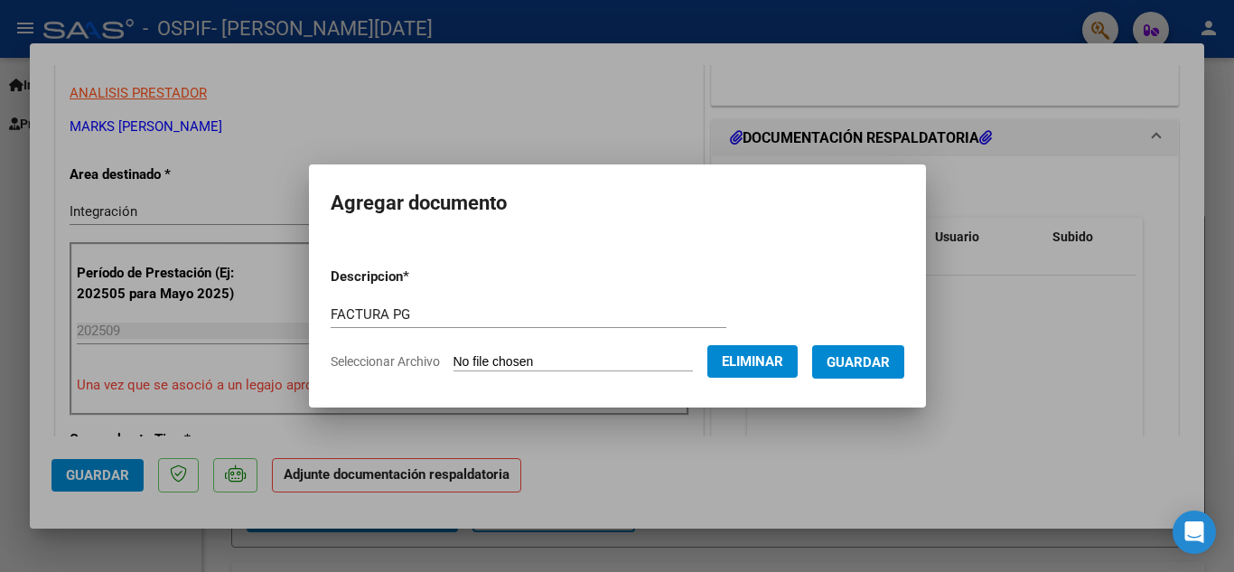
click at [870, 364] on span "Guardar" at bounding box center [858, 362] width 63 height 16
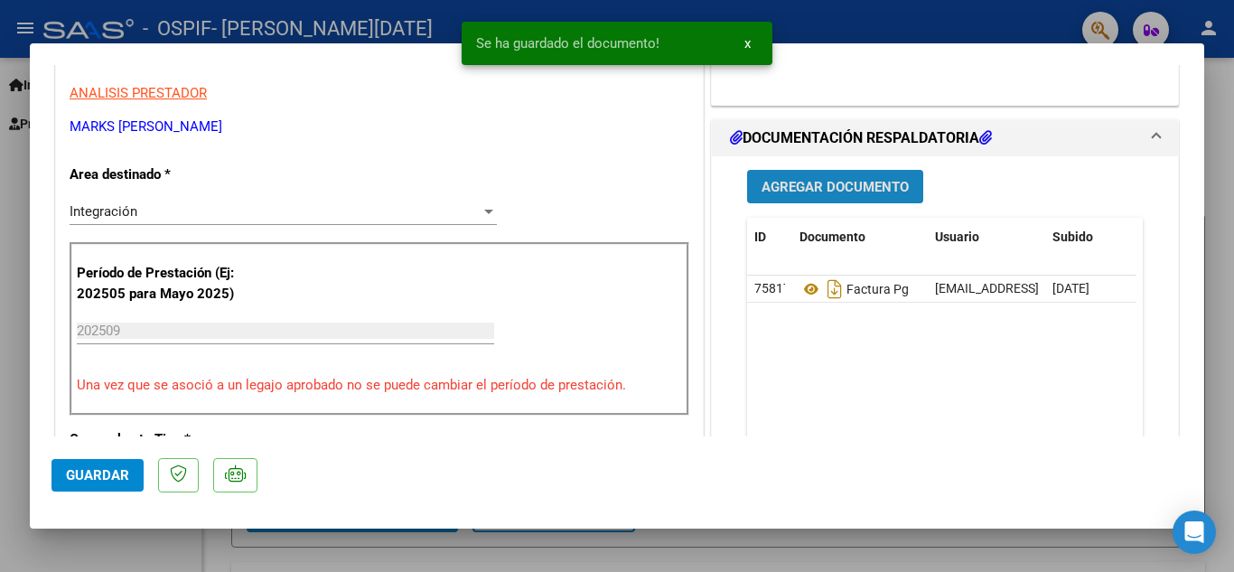
click at [813, 195] on span "Agregar Documento" at bounding box center [835, 187] width 147 height 16
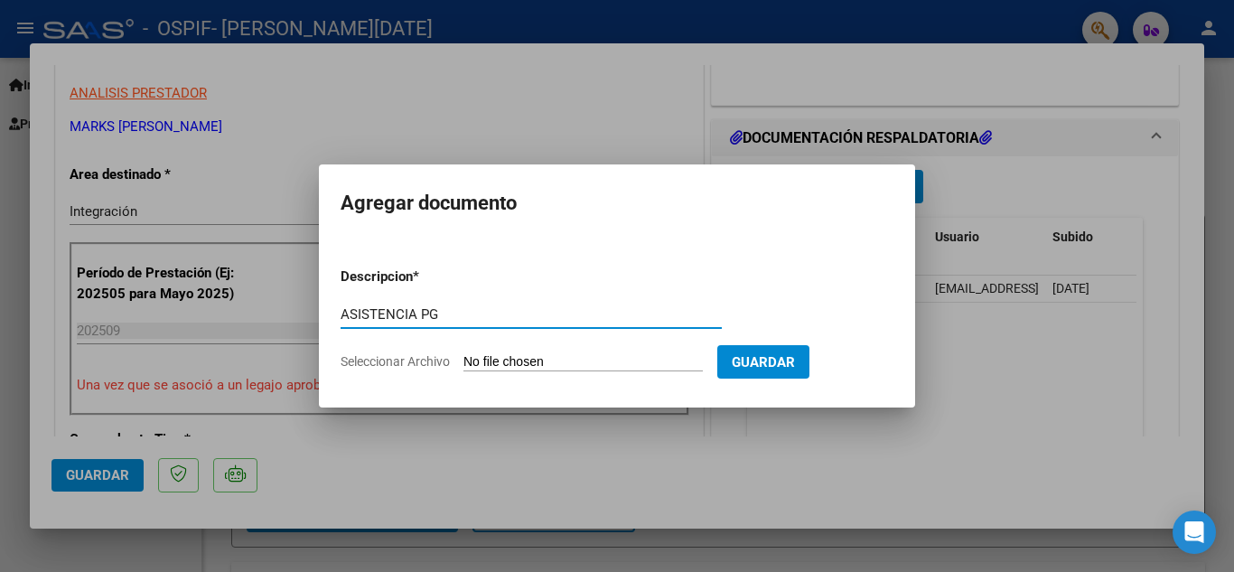
type input "ASISTENCIA PG"
click at [623, 360] on input "Seleccionar Archivo" at bounding box center [583, 362] width 239 height 17
type input "C:\fakepath\[PERSON_NAME] PG.pdf"
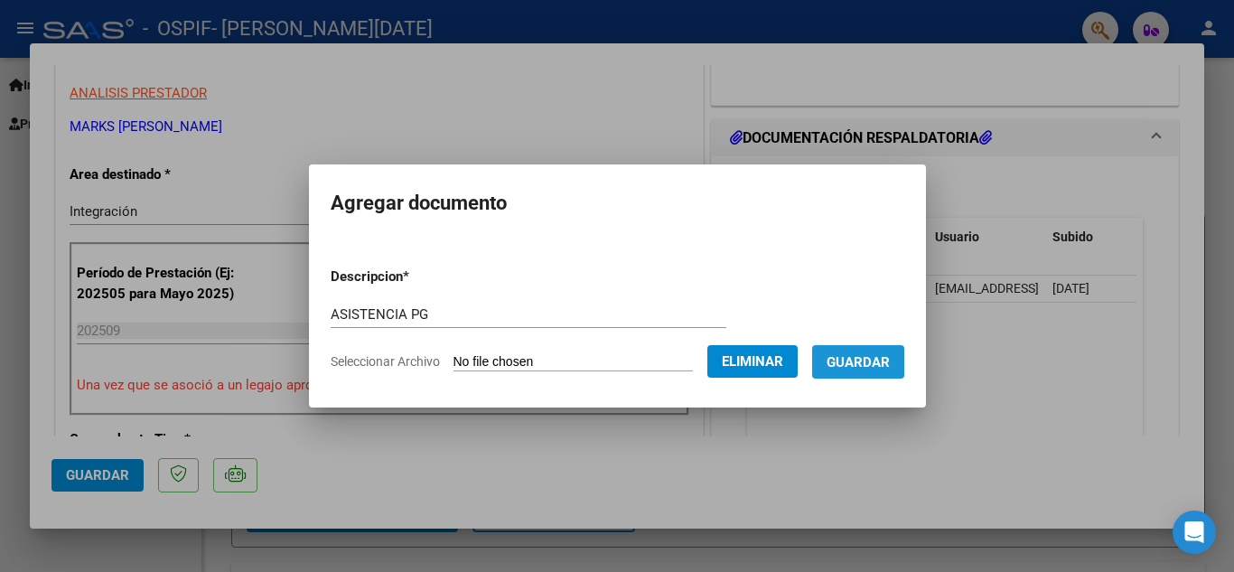
click at [889, 369] on span "Guardar" at bounding box center [858, 362] width 63 height 16
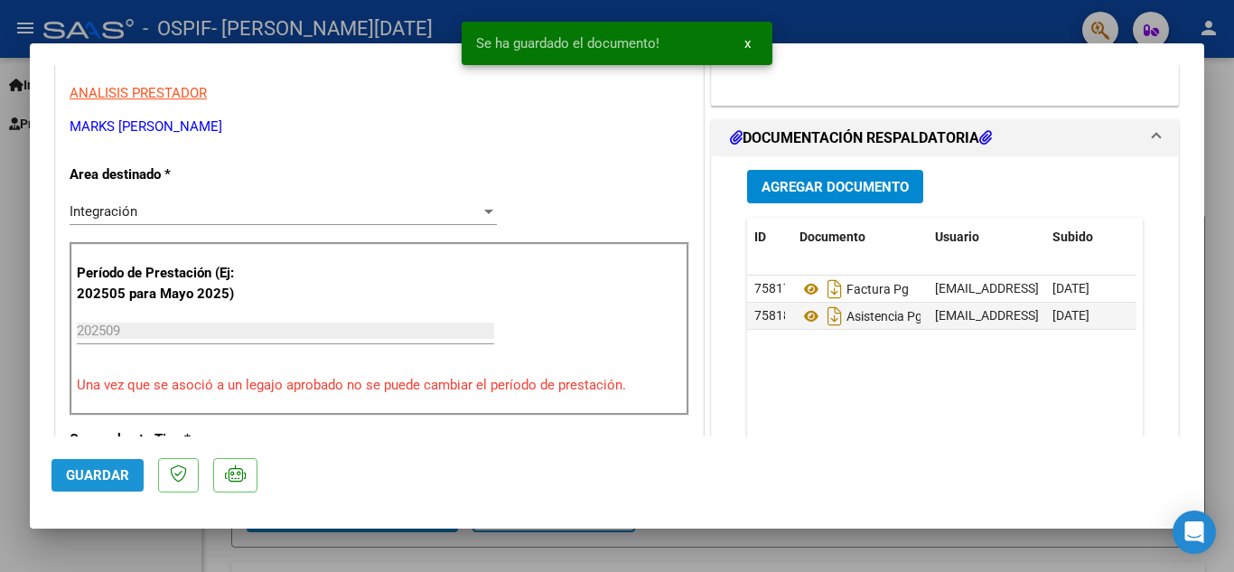
click at [129, 477] on button "Guardar" at bounding box center [98, 475] width 92 height 33
